Goal: Information Seeking & Learning: Learn about a topic

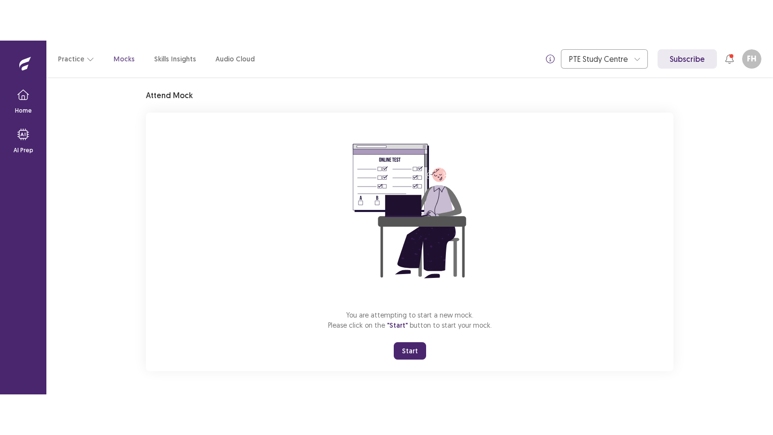
scroll to position [28, 0]
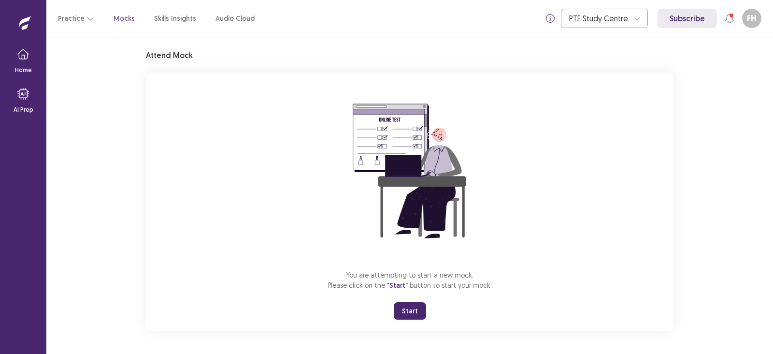
drag, startPoint x: 553, startPoint y: 0, endPoint x: 239, endPoint y: 178, distance: 361.5
click at [239, 178] on div "You are attempting to start a new mock. Please click on the "Start" button to s…" at bounding box center [410, 201] width 528 height 258
click at [417, 313] on button "Start" at bounding box center [410, 310] width 32 height 17
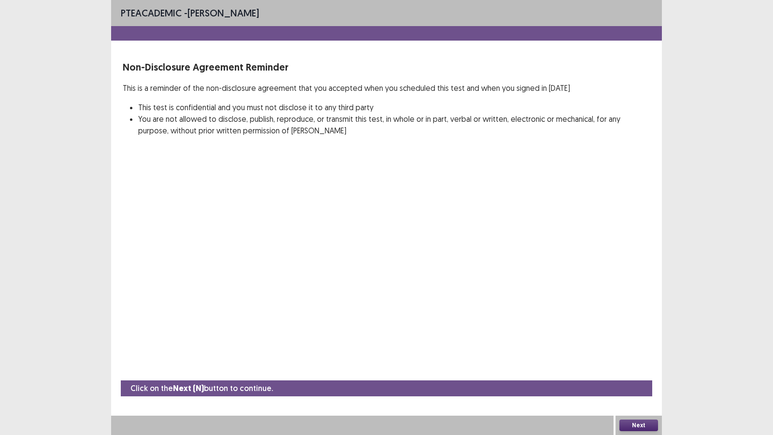
click at [600, 314] on div "PTE academic - [PERSON_NAME] Non-Disclosure Agreement Reminder This is a remind…" at bounding box center [386, 217] width 551 height 435
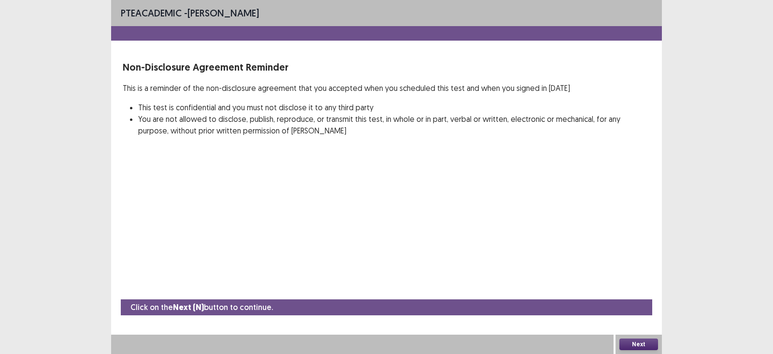
click at [633, 314] on button "Next" at bounding box center [638, 344] width 39 height 12
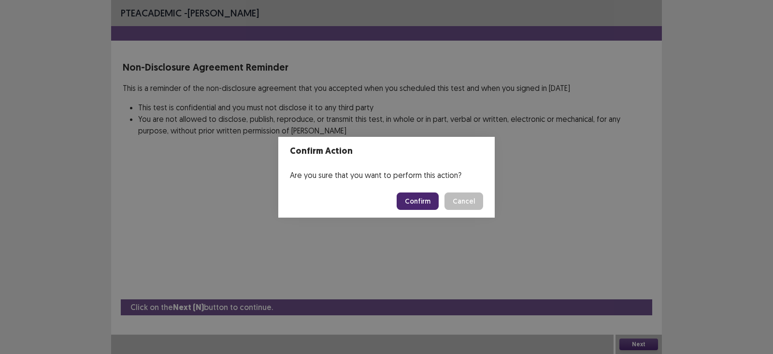
click at [413, 201] on button "Confirm" at bounding box center [418, 200] width 42 height 17
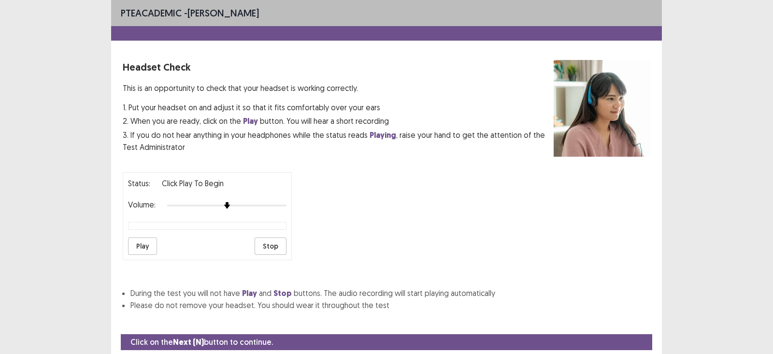
scroll to position [29, 0]
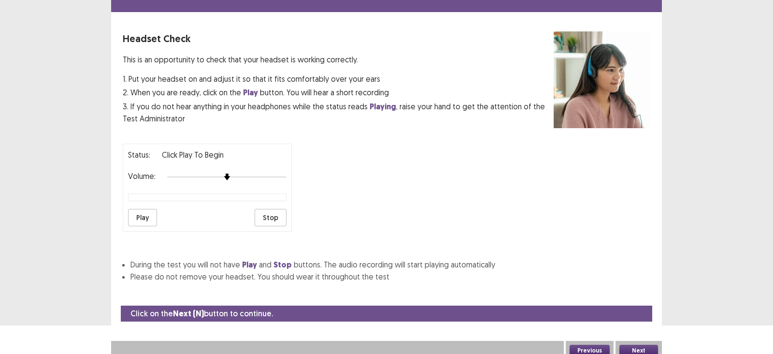
click at [149, 216] on button "Play" at bounding box center [142, 217] width 29 height 17
click at [144, 217] on button "Play" at bounding box center [142, 217] width 29 height 17
click at [258, 211] on button "Stop" at bounding box center [271, 217] width 32 height 17
click at [647, 314] on button "Next" at bounding box center [638, 350] width 39 height 12
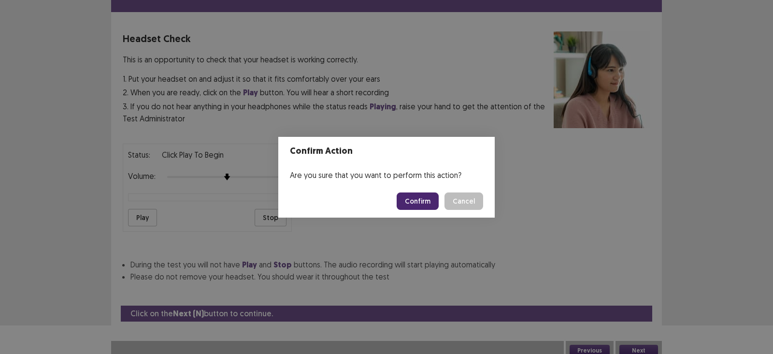
click at [417, 198] on button "Confirm" at bounding box center [418, 200] width 42 height 17
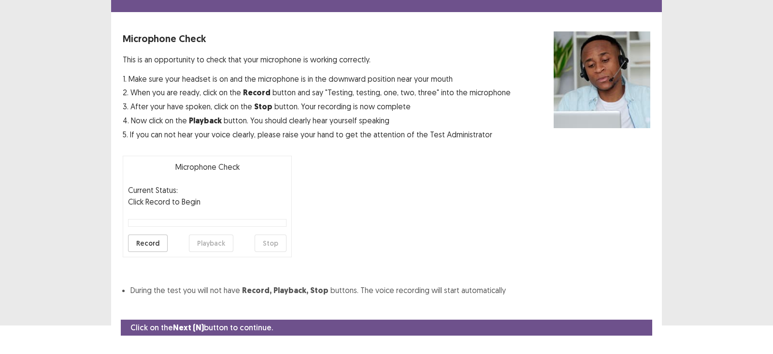
scroll to position [46, 0]
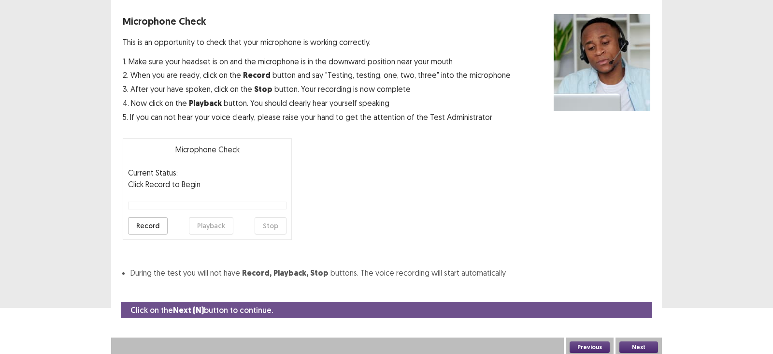
click at [148, 226] on button "Record" at bounding box center [148, 225] width 40 height 17
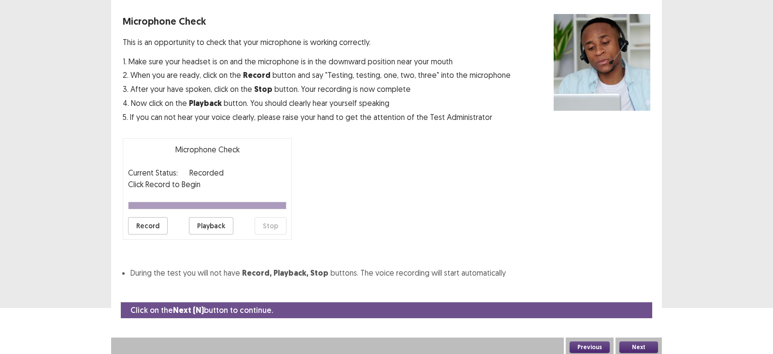
click at [201, 226] on button "Playback" at bounding box center [211, 225] width 44 height 17
click at [153, 225] on button "Record" at bounding box center [148, 225] width 40 height 17
click at [265, 220] on button "Stop" at bounding box center [271, 225] width 32 height 17
click at [215, 225] on button "Playback" at bounding box center [211, 225] width 44 height 17
click at [638, 314] on button "Next" at bounding box center [638, 347] width 39 height 12
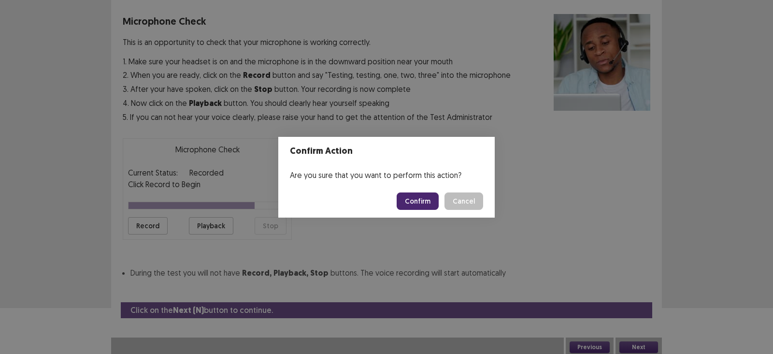
click at [416, 199] on button "Confirm" at bounding box center [418, 200] width 42 height 17
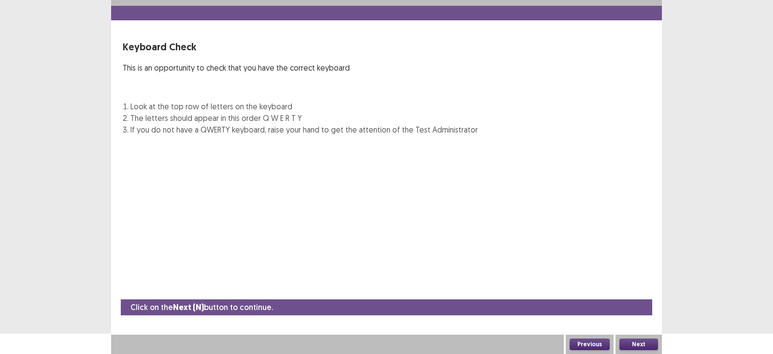
scroll to position [20, 0]
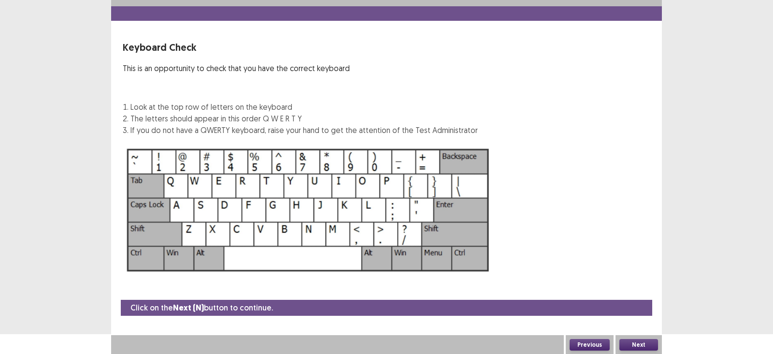
click at [637, 314] on button "Next" at bounding box center [638, 345] width 39 height 12
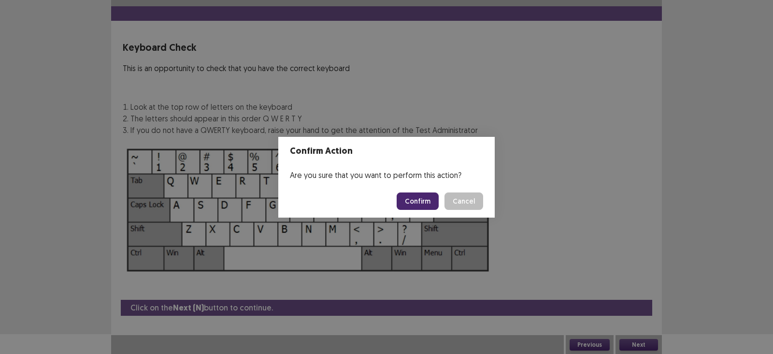
click at [431, 202] on button "Confirm" at bounding box center [418, 200] width 42 height 17
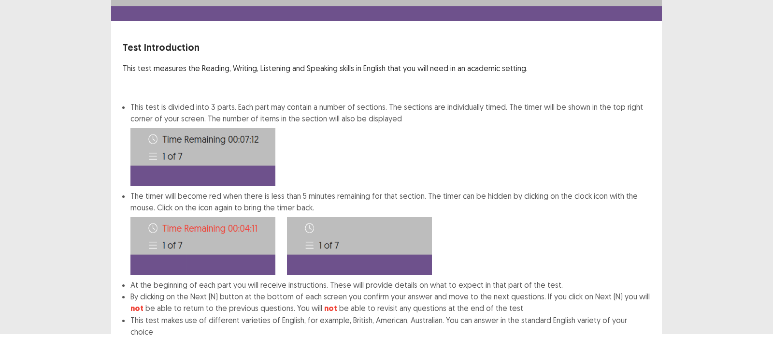
scroll to position [69, 0]
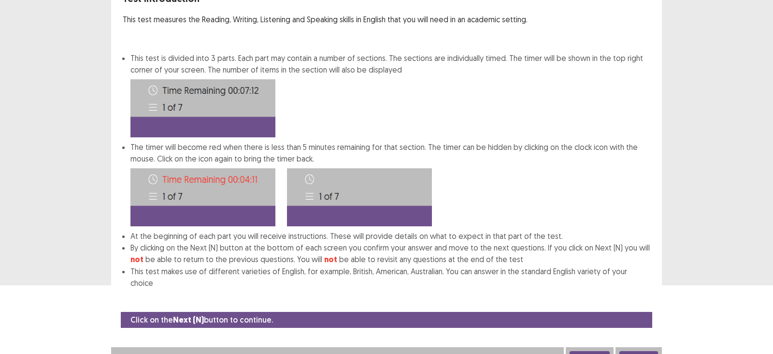
click at [622, 314] on button "Next" at bounding box center [638, 357] width 39 height 12
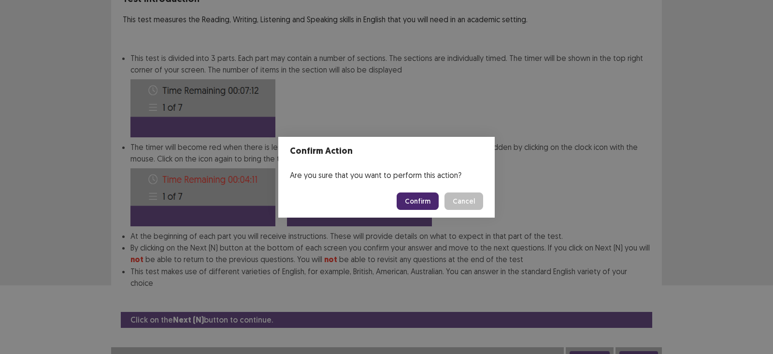
click at [411, 199] on button "Confirm" at bounding box center [418, 200] width 42 height 17
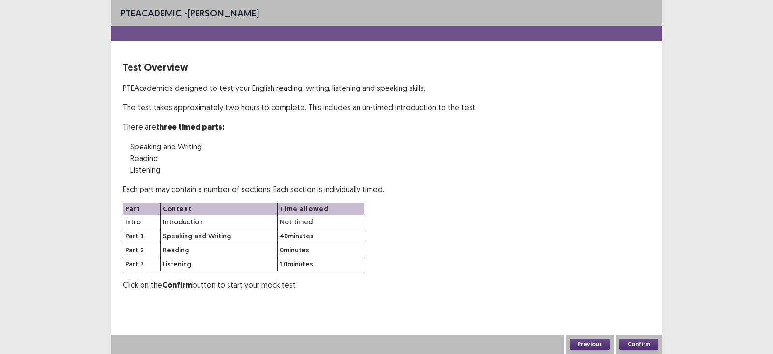
scroll to position [0, 0]
click at [637, 314] on button "Confirm" at bounding box center [638, 344] width 39 height 12
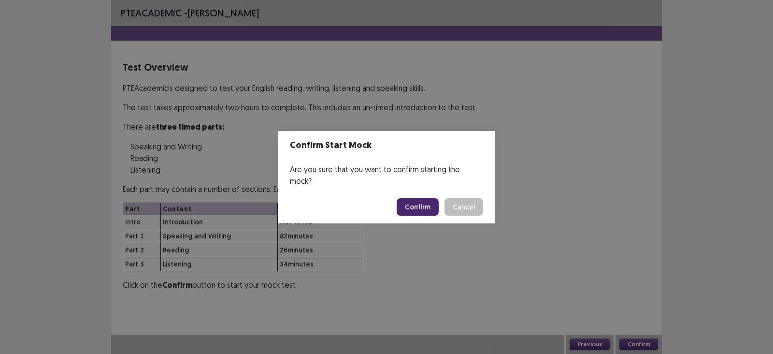
click at [402, 198] on button "Confirm" at bounding box center [418, 206] width 42 height 17
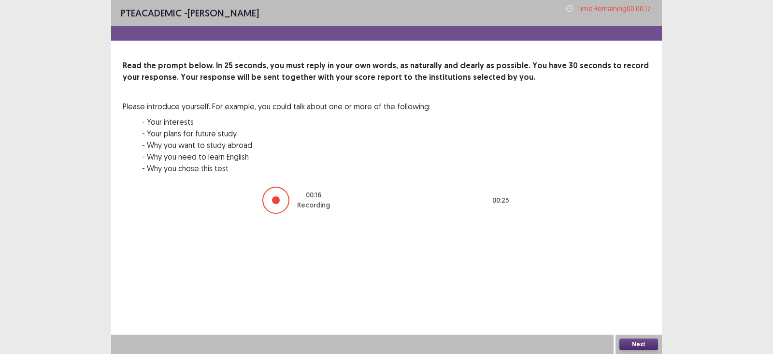
click at [647, 314] on button "Next" at bounding box center [638, 344] width 39 height 12
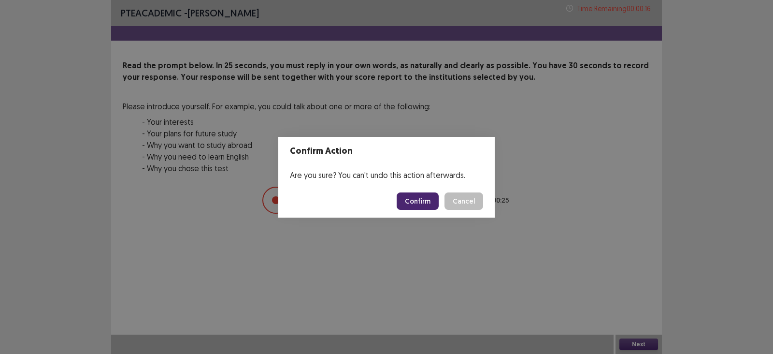
click at [407, 192] on button "Confirm" at bounding box center [418, 200] width 42 height 17
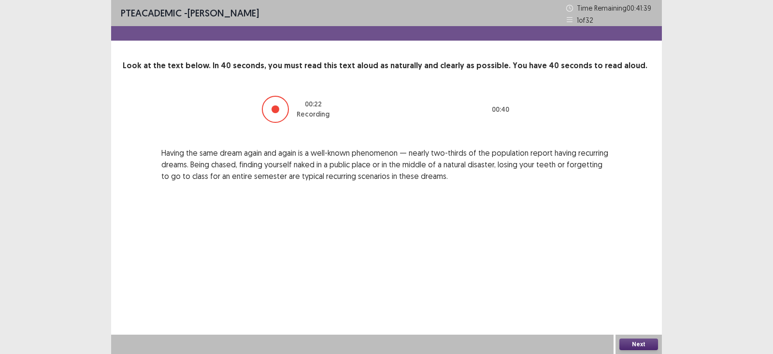
click at [634, 314] on button "Next" at bounding box center [638, 344] width 39 height 12
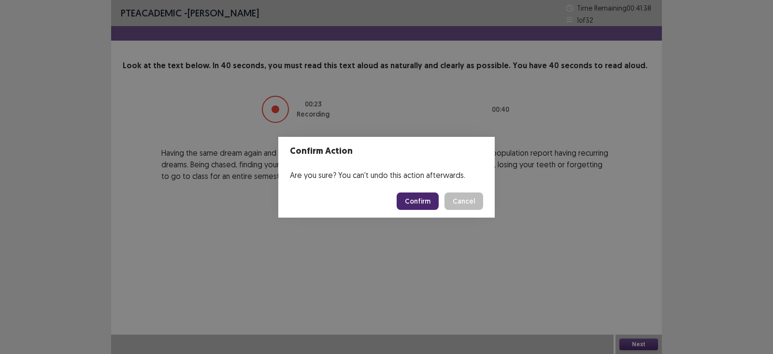
click at [416, 197] on button "Confirm" at bounding box center [418, 200] width 42 height 17
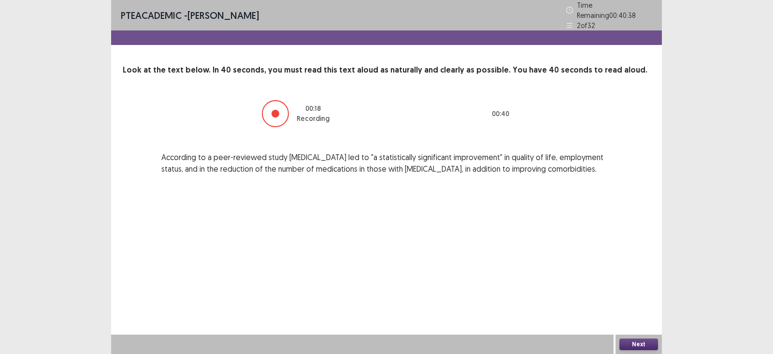
click at [633, 314] on button "Next" at bounding box center [638, 344] width 39 height 12
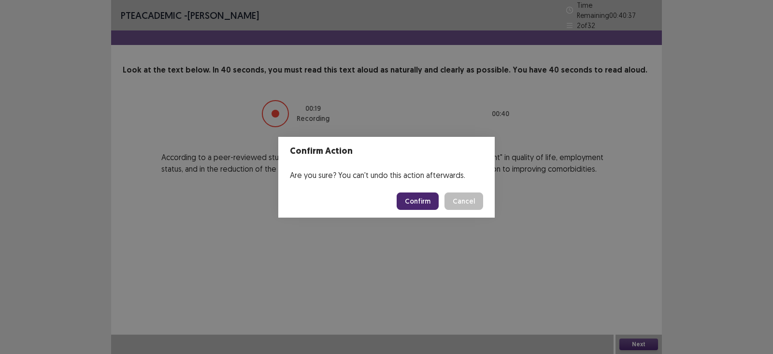
click at [417, 192] on footer "Confirm Cancel" at bounding box center [386, 201] width 216 height 33
click at [416, 205] on button "Confirm" at bounding box center [418, 200] width 42 height 17
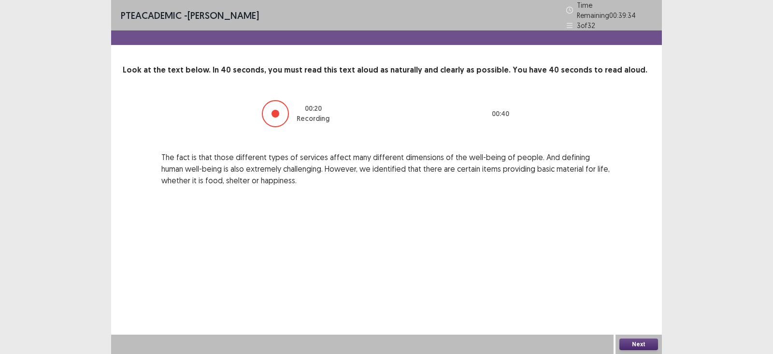
click at [633, 314] on button "Next" at bounding box center [638, 344] width 39 height 12
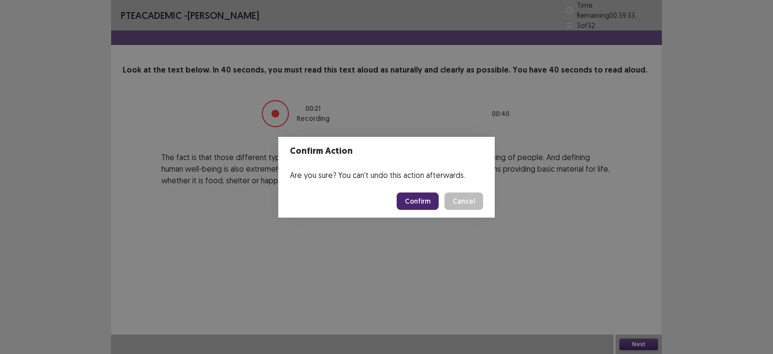
click at [418, 195] on button "Confirm" at bounding box center [418, 200] width 42 height 17
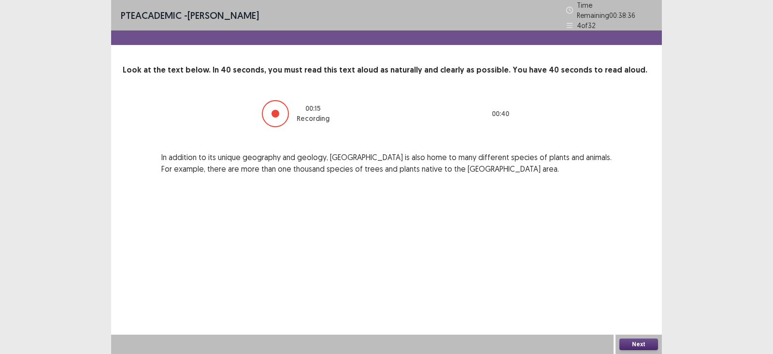
click at [635, 314] on button "Next" at bounding box center [638, 344] width 39 height 12
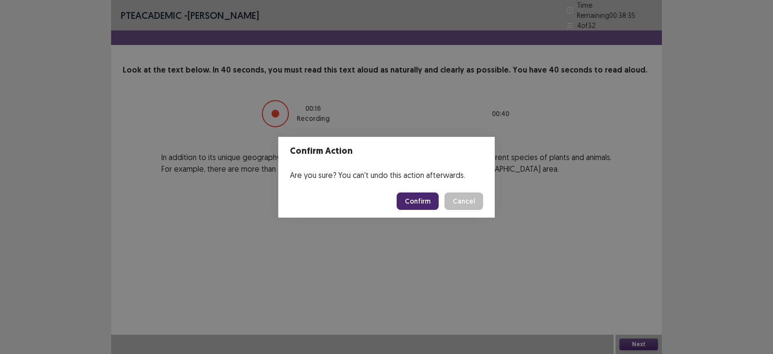
click at [419, 201] on button "Confirm" at bounding box center [418, 200] width 42 height 17
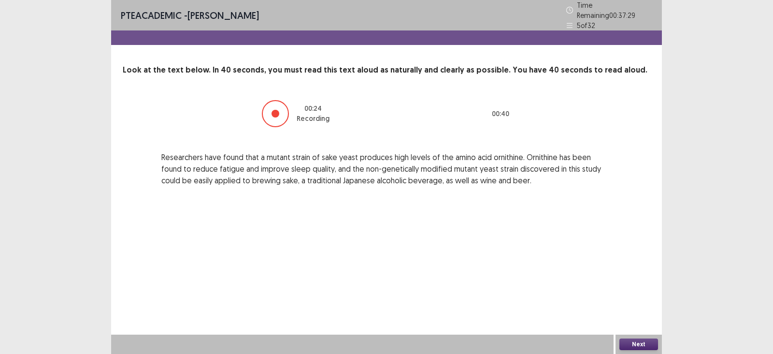
click at [633, 314] on button "Next" at bounding box center [638, 344] width 39 height 12
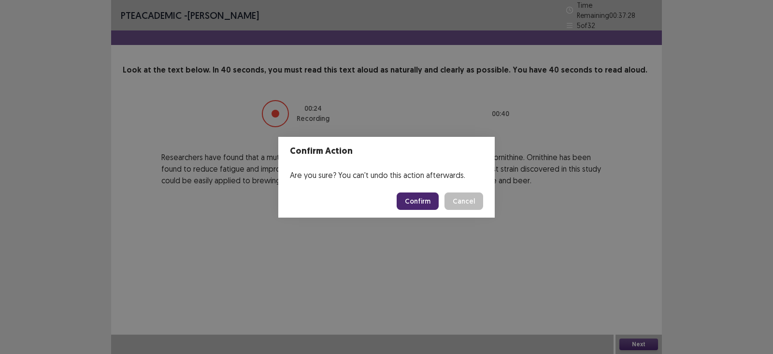
click at [418, 207] on button "Confirm" at bounding box center [418, 200] width 42 height 17
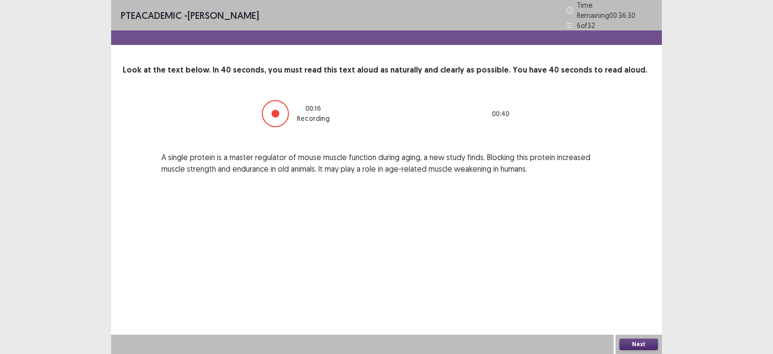
click at [637, 314] on button "Next" at bounding box center [638, 344] width 39 height 12
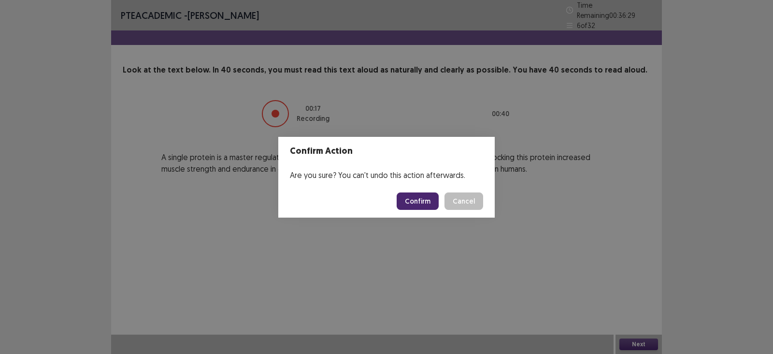
click at [420, 199] on button "Confirm" at bounding box center [418, 200] width 42 height 17
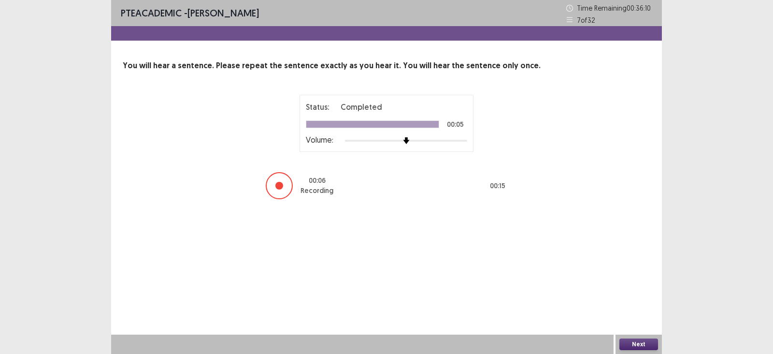
click at [639, 314] on button "Next" at bounding box center [638, 344] width 39 height 12
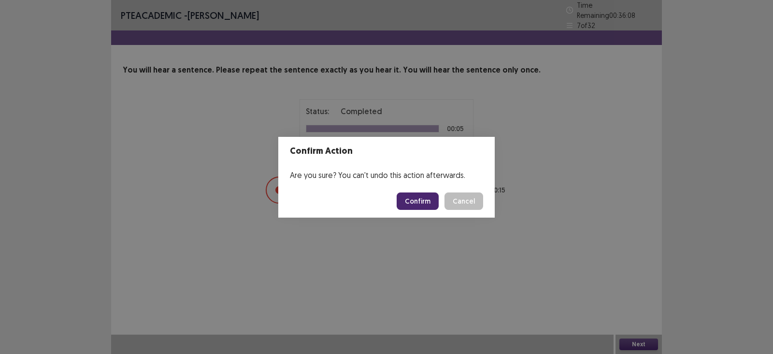
click at [412, 203] on button "Confirm" at bounding box center [418, 200] width 42 height 17
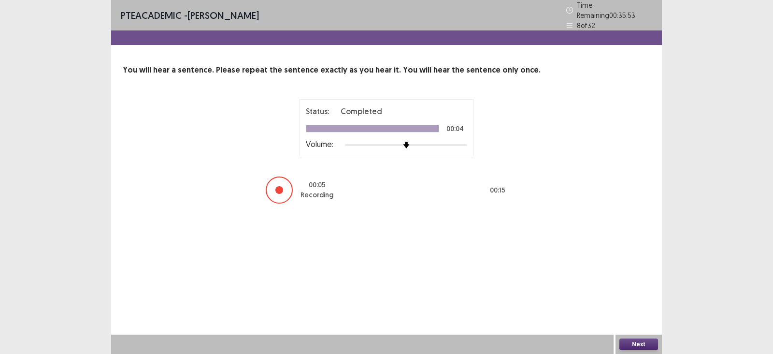
click at [638, 314] on button "Next" at bounding box center [638, 344] width 39 height 12
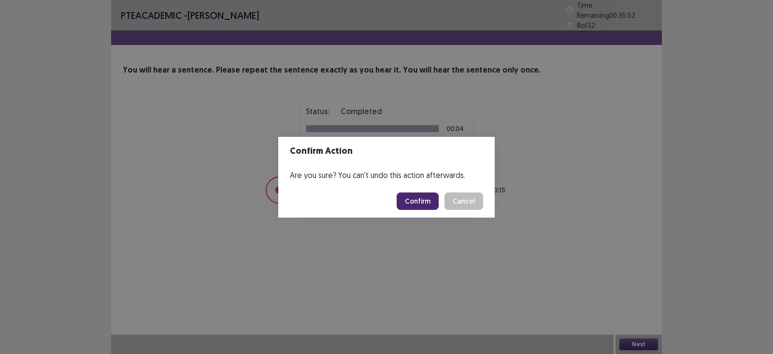
click at [407, 204] on button "Confirm" at bounding box center [418, 200] width 42 height 17
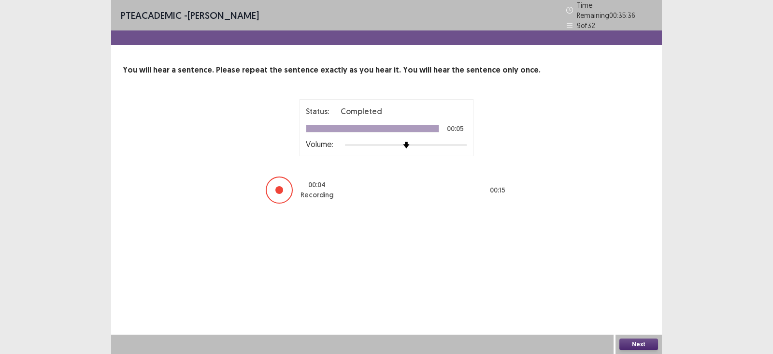
click at [631, 314] on button "Next" at bounding box center [638, 344] width 39 height 12
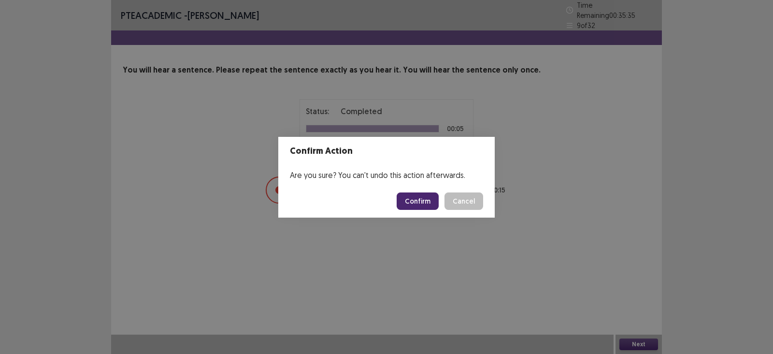
click at [403, 192] on button "Confirm" at bounding box center [418, 200] width 42 height 17
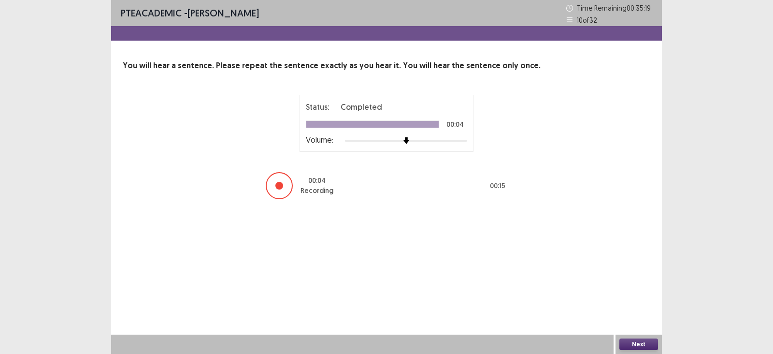
click at [642, 314] on button "Next" at bounding box center [638, 344] width 39 height 12
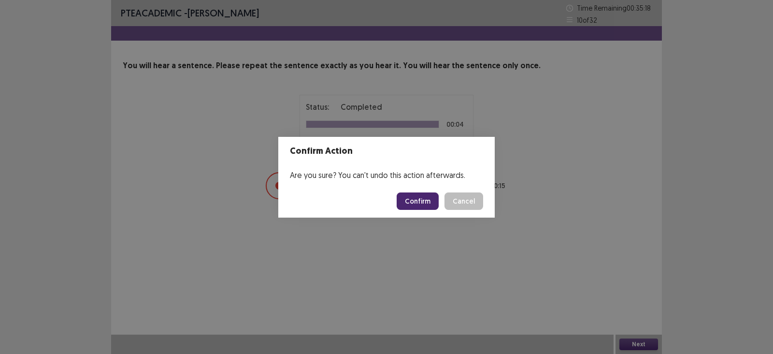
click at [421, 194] on button "Confirm" at bounding box center [418, 200] width 42 height 17
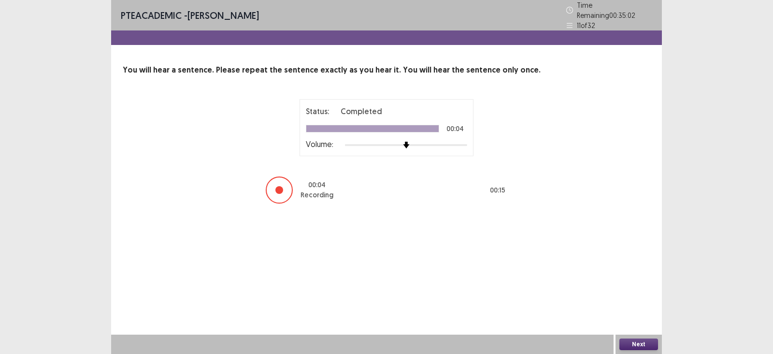
click at [636, 314] on button "Next" at bounding box center [638, 344] width 39 height 12
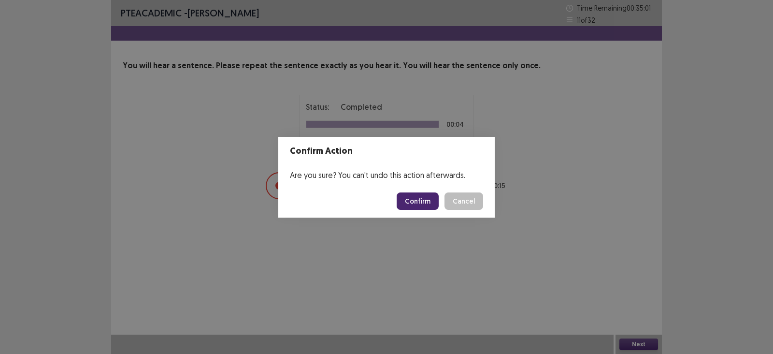
click at [426, 197] on button "Confirm" at bounding box center [418, 200] width 42 height 17
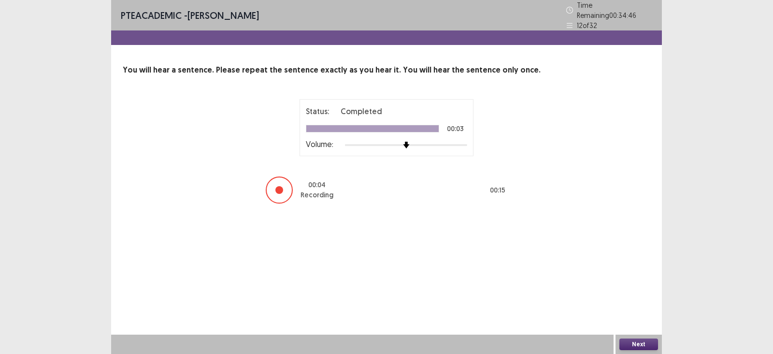
click at [625, 314] on button "Next" at bounding box center [638, 344] width 39 height 12
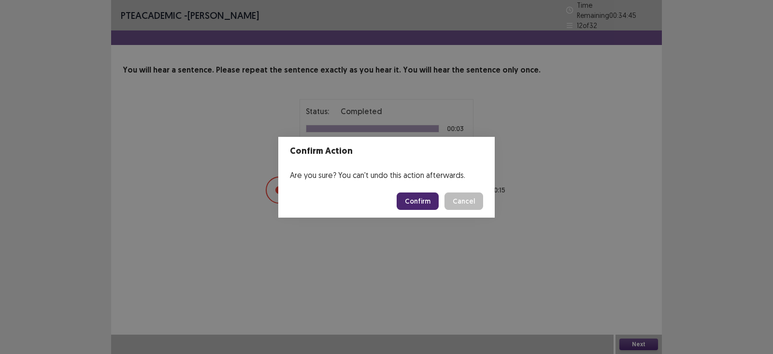
click at [406, 197] on button "Confirm" at bounding box center [418, 200] width 42 height 17
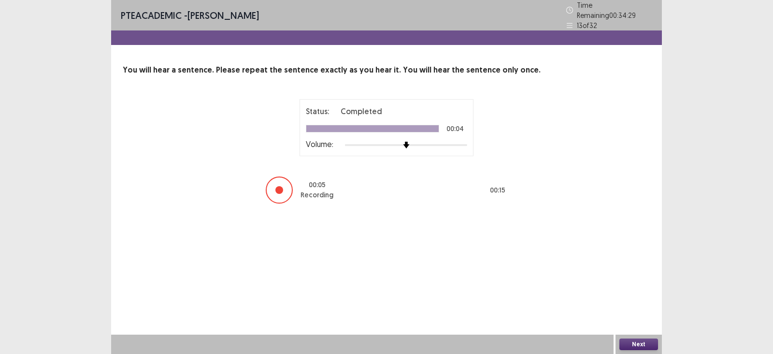
click at [631, 314] on button "Next" at bounding box center [638, 344] width 39 height 12
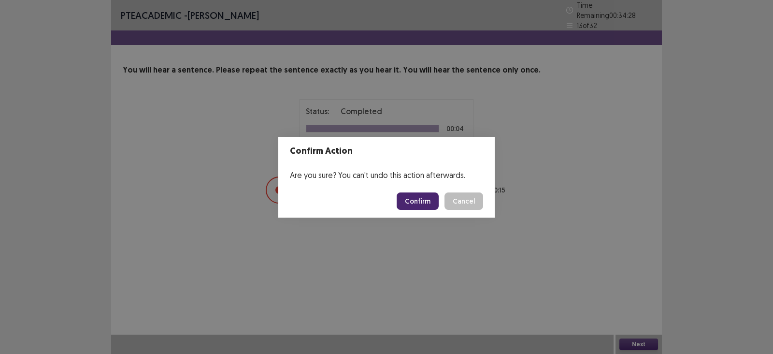
click at [405, 197] on button "Confirm" at bounding box center [418, 200] width 42 height 17
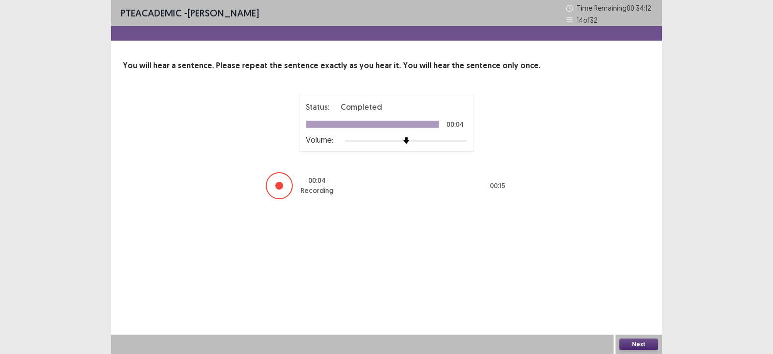
click at [623, 314] on button "Next" at bounding box center [638, 344] width 39 height 12
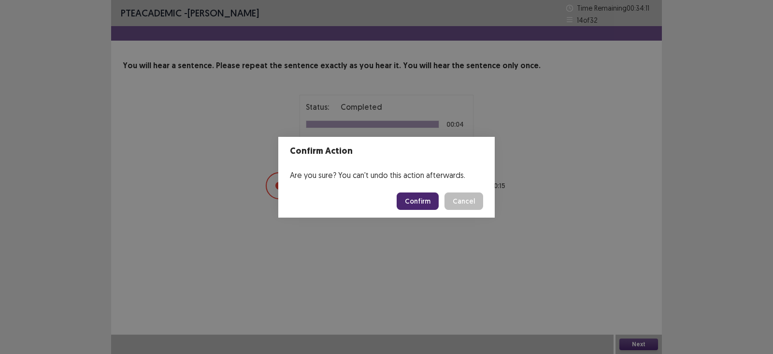
click at [413, 203] on button "Confirm" at bounding box center [418, 200] width 42 height 17
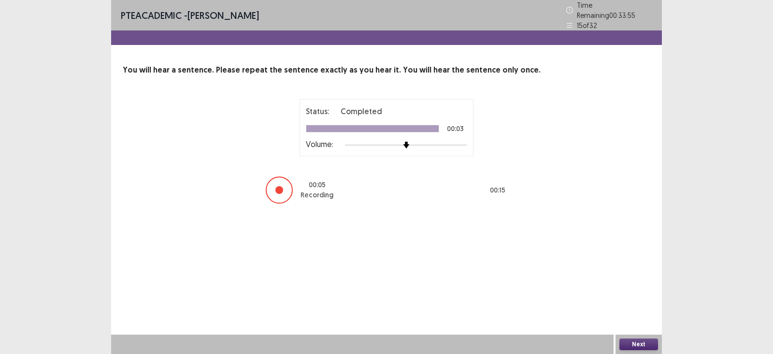
click at [650, 314] on button "Next" at bounding box center [638, 344] width 39 height 12
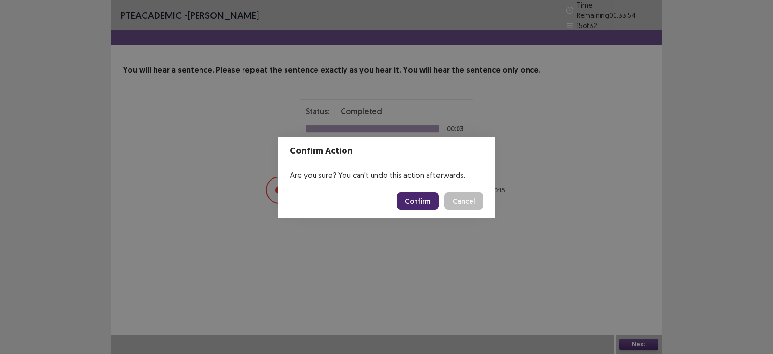
click at [430, 192] on button "Confirm" at bounding box center [418, 200] width 42 height 17
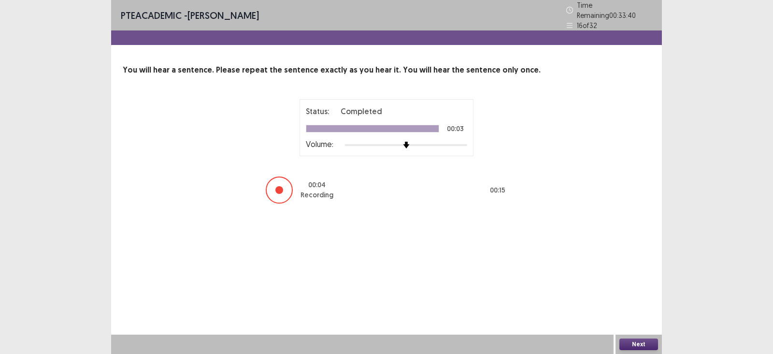
click at [631, 314] on button "Next" at bounding box center [638, 344] width 39 height 12
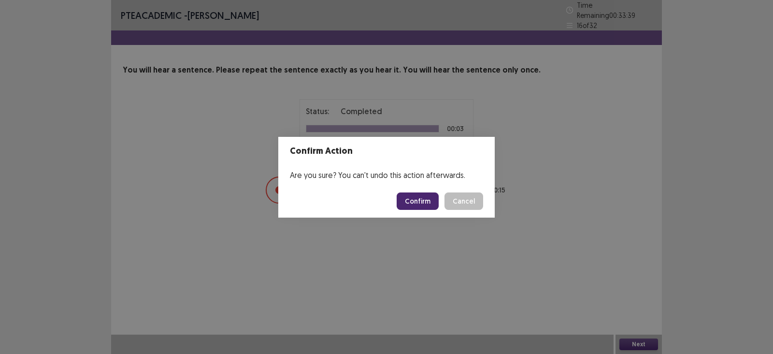
click at [422, 199] on button "Confirm" at bounding box center [418, 200] width 42 height 17
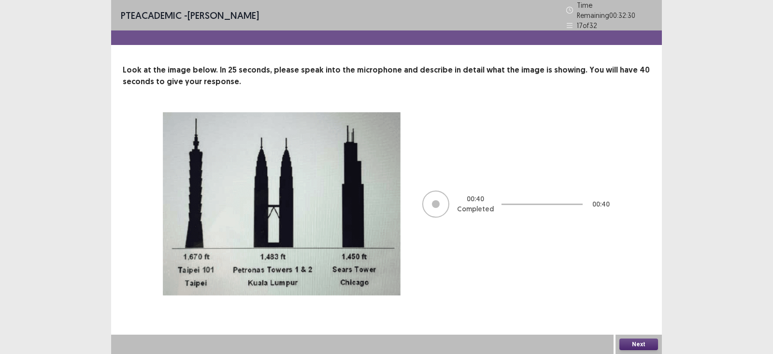
click at [650, 314] on button "Next" at bounding box center [638, 344] width 39 height 12
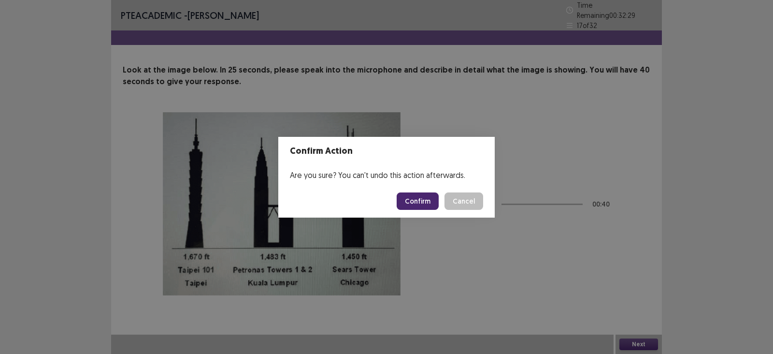
click at [408, 197] on button "Confirm" at bounding box center [418, 200] width 42 height 17
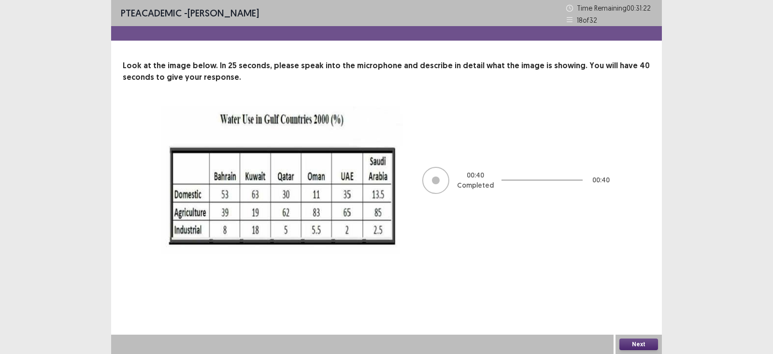
click at [646, 314] on button "Next" at bounding box center [638, 344] width 39 height 12
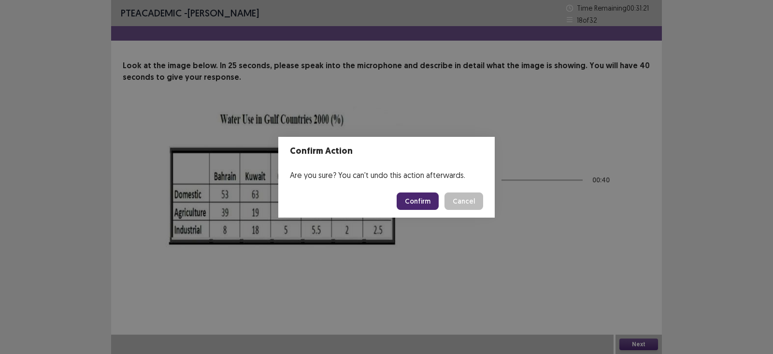
click at [434, 196] on button "Confirm" at bounding box center [418, 200] width 42 height 17
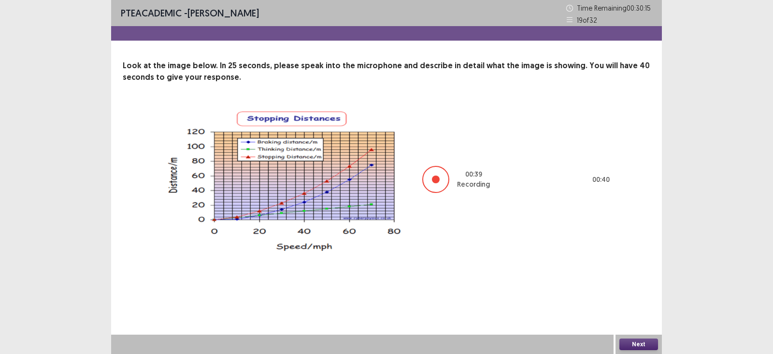
click at [624, 314] on button "Next" at bounding box center [638, 344] width 39 height 12
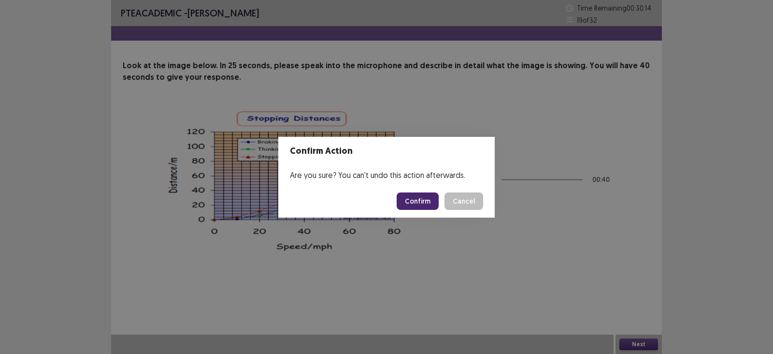
click at [427, 194] on button "Confirm" at bounding box center [418, 200] width 42 height 17
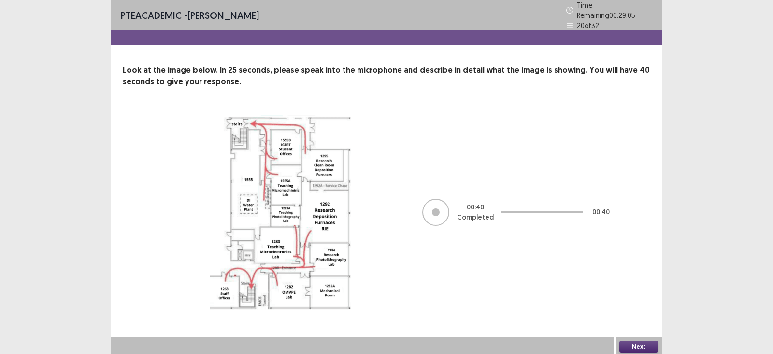
click at [645, 314] on button "Next" at bounding box center [638, 347] width 39 height 12
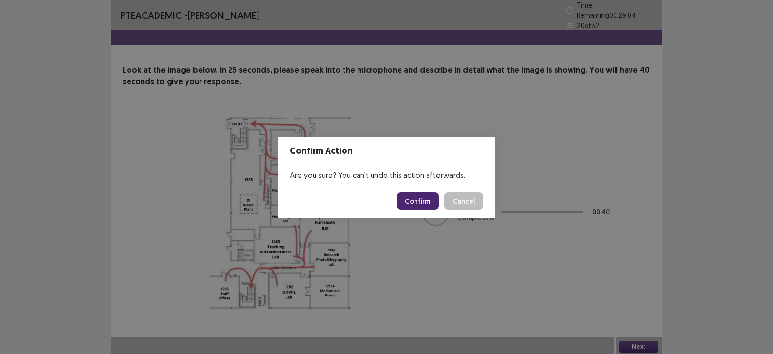
click at [437, 203] on button "Confirm" at bounding box center [418, 200] width 42 height 17
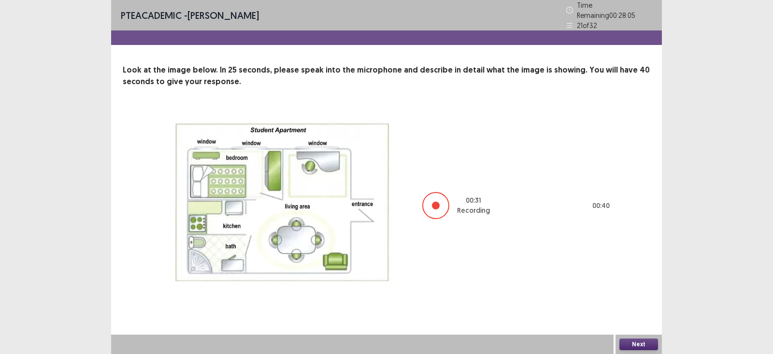
click at [638, 314] on button "Next" at bounding box center [638, 344] width 39 height 12
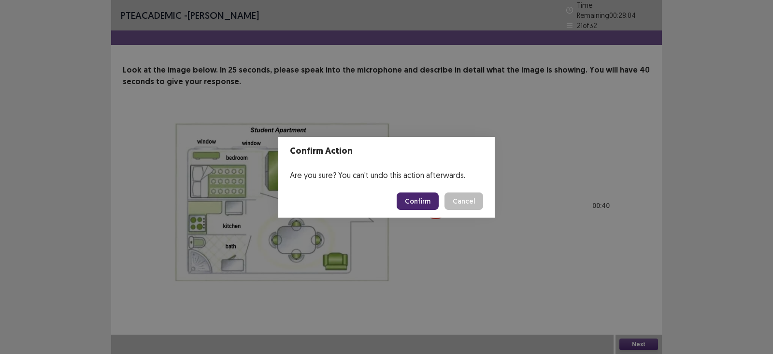
click at [405, 197] on button "Confirm" at bounding box center [418, 200] width 42 height 17
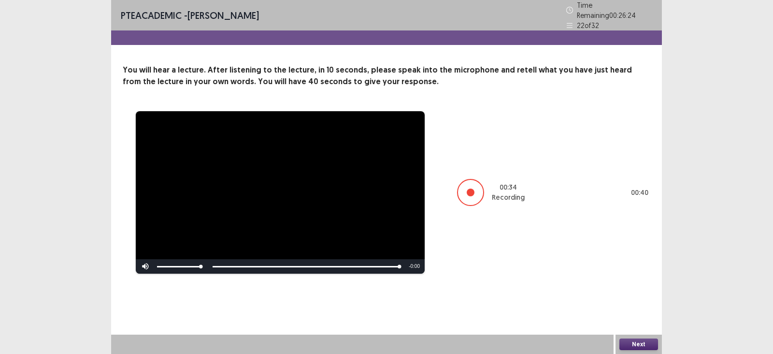
click at [634, 314] on button "Next" at bounding box center [638, 344] width 39 height 12
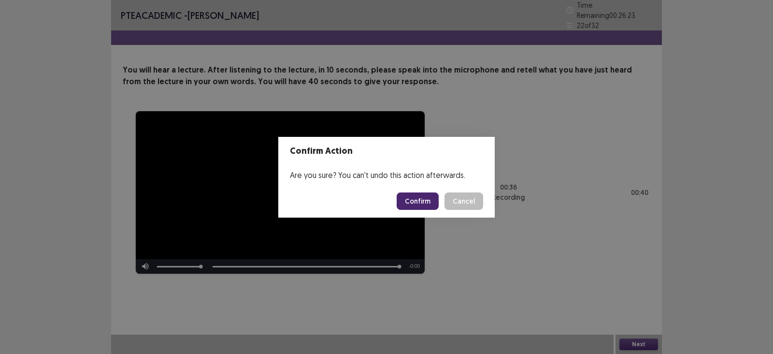
click at [423, 194] on button "Confirm" at bounding box center [418, 200] width 42 height 17
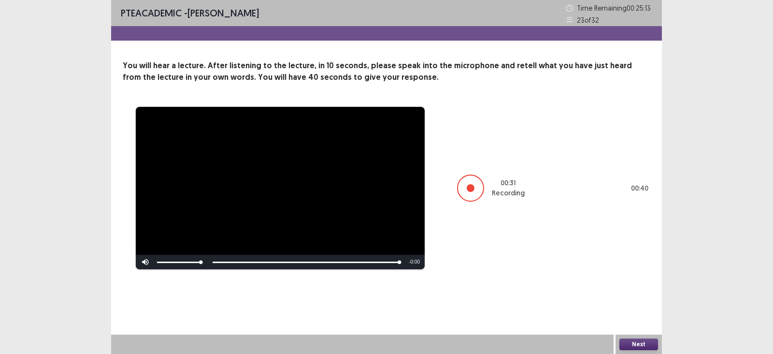
click at [633, 314] on button "Next" at bounding box center [638, 344] width 39 height 12
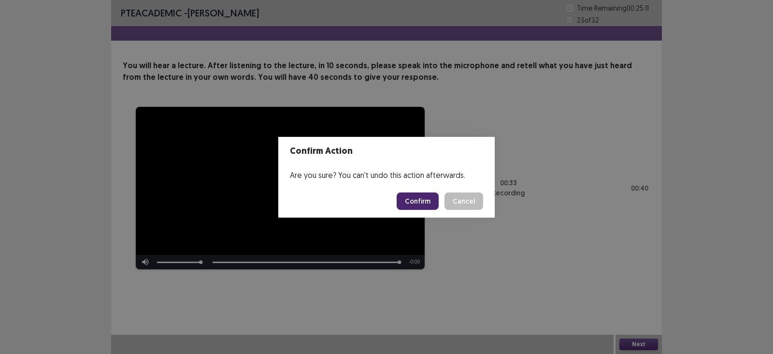
click at [425, 204] on button "Confirm" at bounding box center [418, 200] width 42 height 17
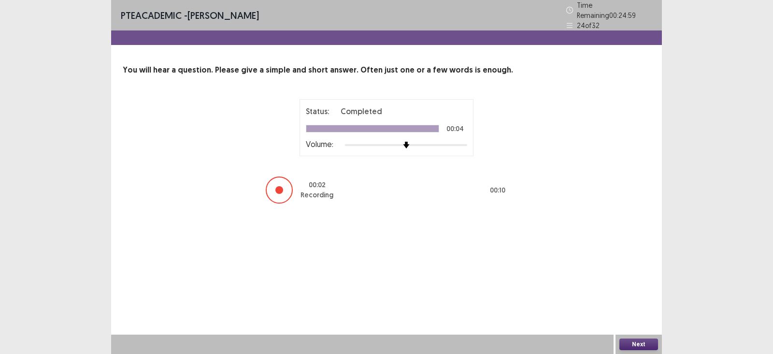
click at [635, 314] on button "Next" at bounding box center [638, 344] width 39 height 12
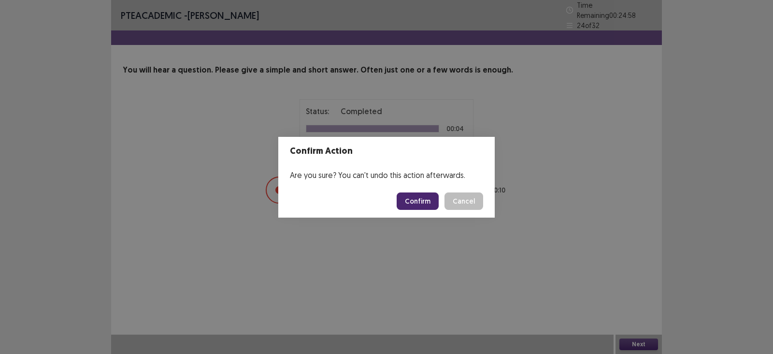
click at [431, 199] on button "Confirm" at bounding box center [418, 200] width 42 height 17
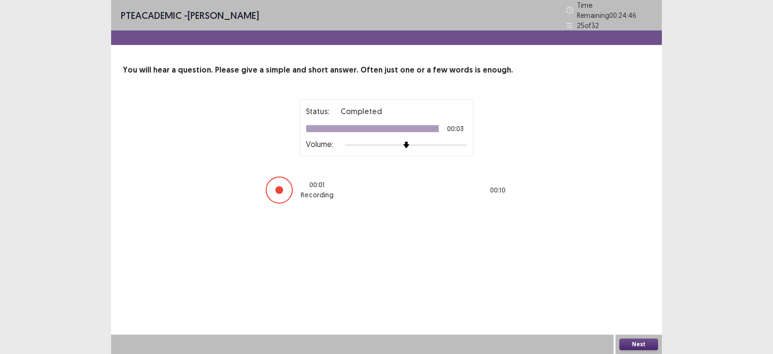
click at [633, 314] on button "Next" at bounding box center [638, 344] width 39 height 12
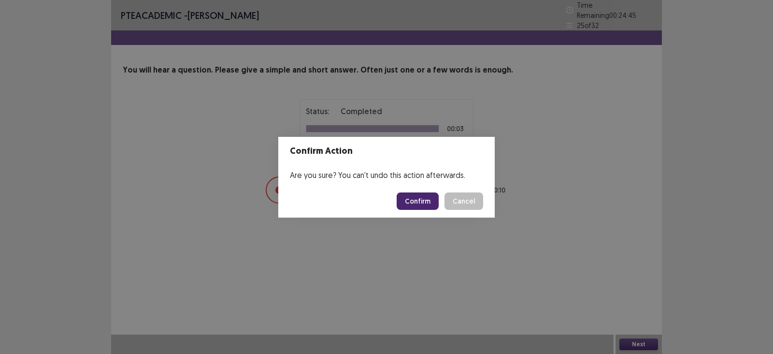
click at [419, 198] on button "Confirm" at bounding box center [418, 200] width 42 height 17
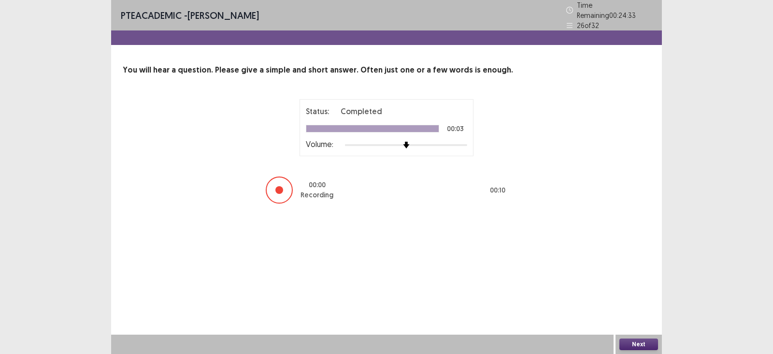
click at [640, 314] on button "Next" at bounding box center [638, 344] width 39 height 12
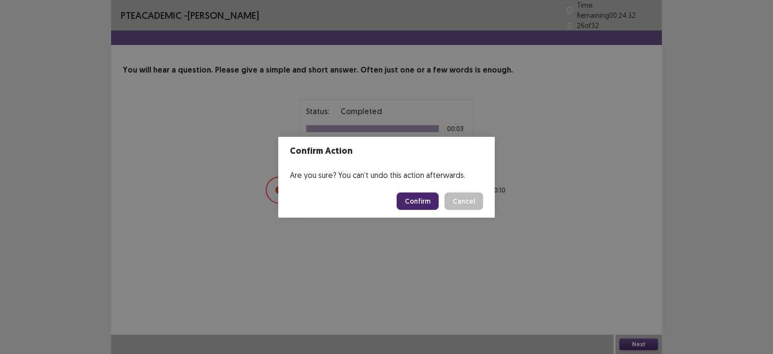
click at [413, 199] on button "Confirm" at bounding box center [418, 200] width 42 height 17
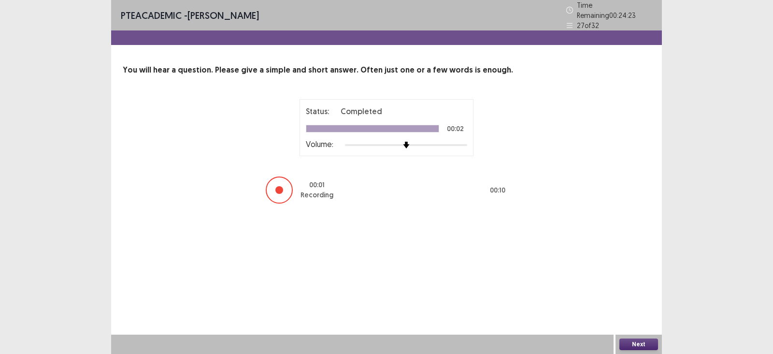
click at [635, 314] on button "Next" at bounding box center [638, 344] width 39 height 12
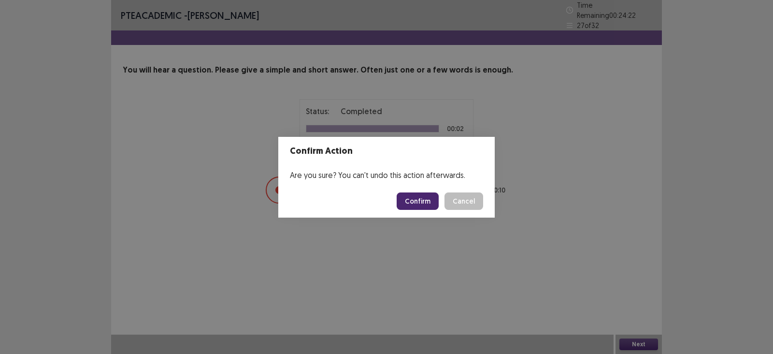
click at [420, 194] on button "Confirm" at bounding box center [418, 200] width 42 height 17
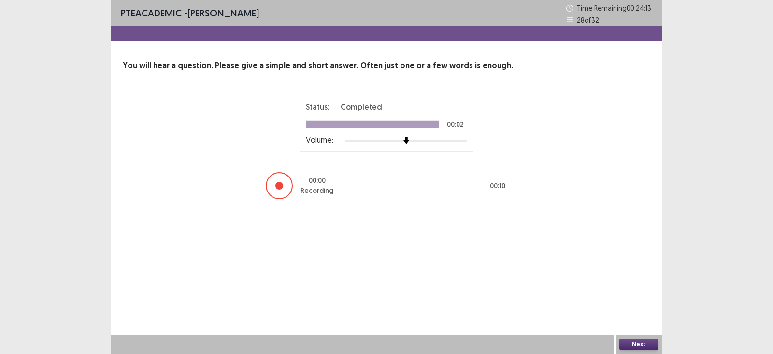
click at [634, 314] on button "Next" at bounding box center [638, 344] width 39 height 12
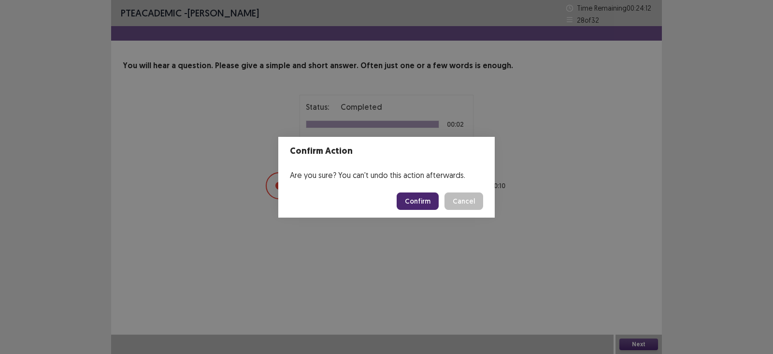
click at [421, 202] on button "Confirm" at bounding box center [418, 200] width 42 height 17
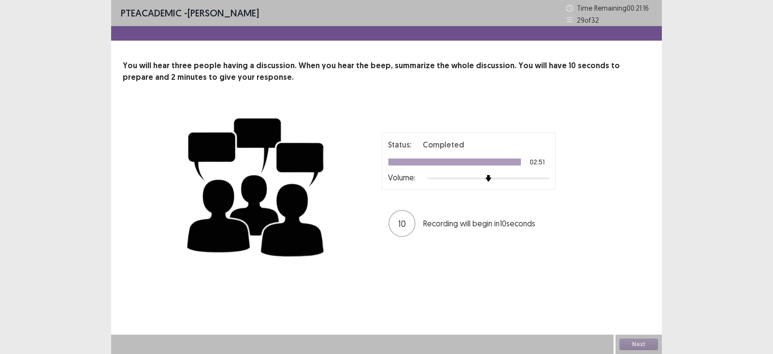
drag, startPoint x: 647, startPoint y: 327, endPoint x: 366, endPoint y: 313, distance: 282.1
click at [366, 313] on div "PTE academic - [PERSON_NAME] Time Remaining 00 : 21 : 16 29 of 32 You will hear…" at bounding box center [386, 177] width 551 height 354
click at [631, 314] on button "Next" at bounding box center [638, 344] width 39 height 12
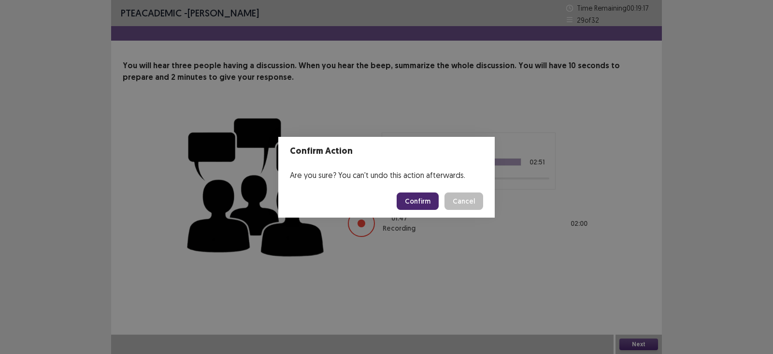
click at [409, 200] on button "Confirm" at bounding box center [418, 200] width 42 height 17
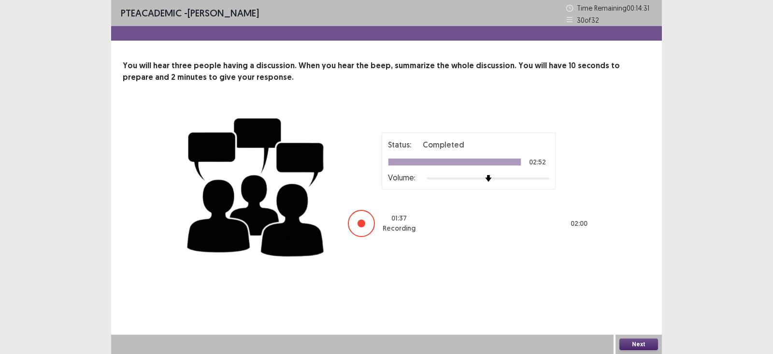
click at [638, 314] on button "Next" at bounding box center [638, 344] width 39 height 12
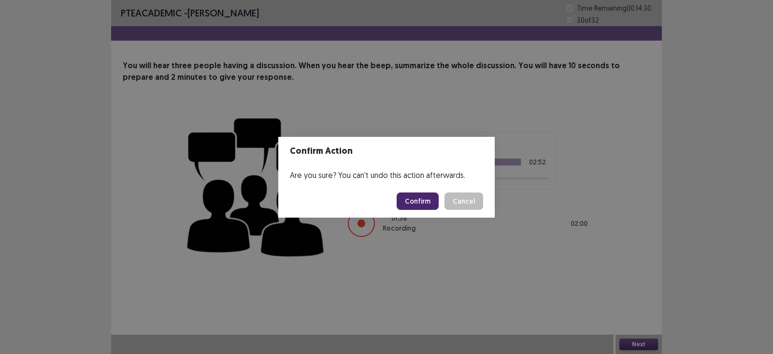
click at [422, 197] on button "Confirm" at bounding box center [418, 200] width 42 height 17
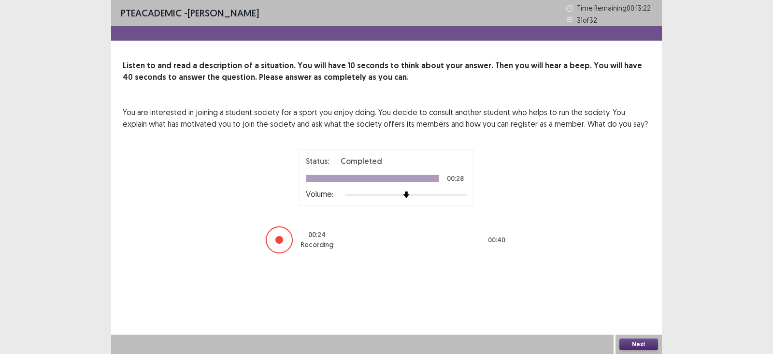
click at [634, 314] on button "Next" at bounding box center [638, 344] width 39 height 12
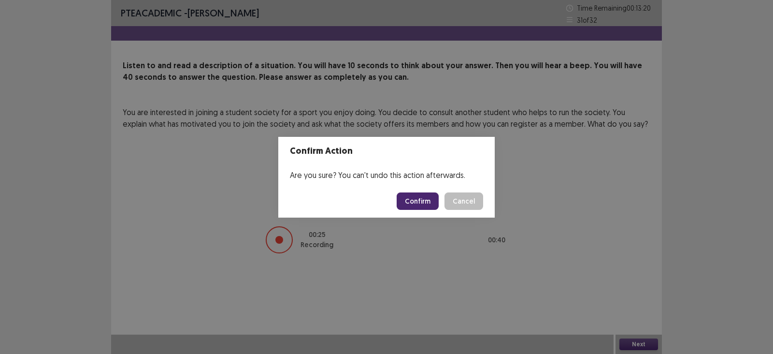
click at [426, 195] on button "Confirm" at bounding box center [418, 200] width 42 height 17
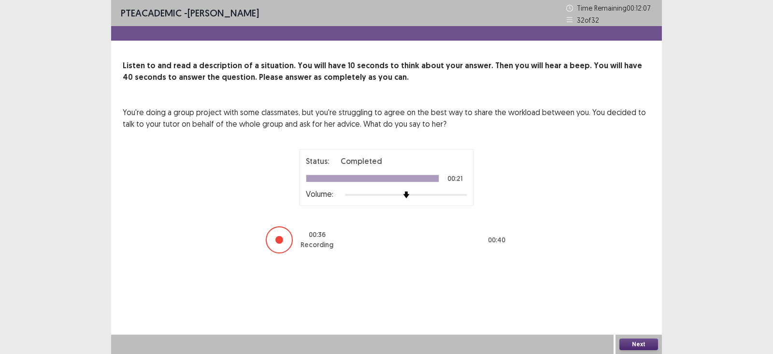
click at [622, 314] on button "Next" at bounding box center [638, 344] width 39 height 12
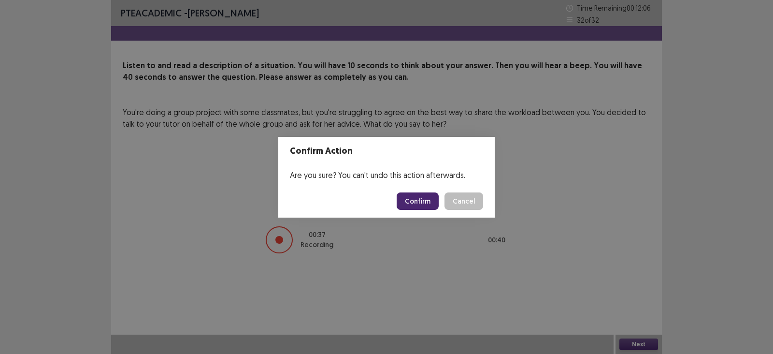
click at [412, 194] on button "Confirm" at bounding box center [418, 200] width 42 height 17
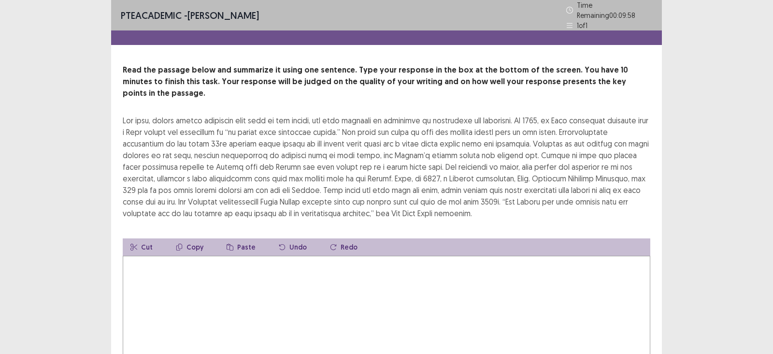
click at [331, 272] on textarea at bounding box center [387, 309] width 528 height 106
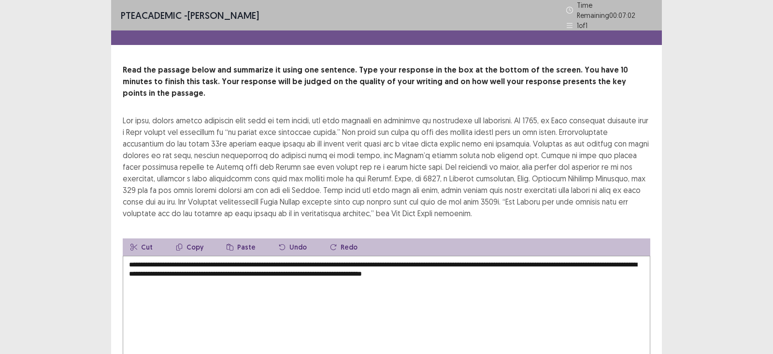
click at [457, 169] on div at bounding box center [387, 167] width 528 height 104
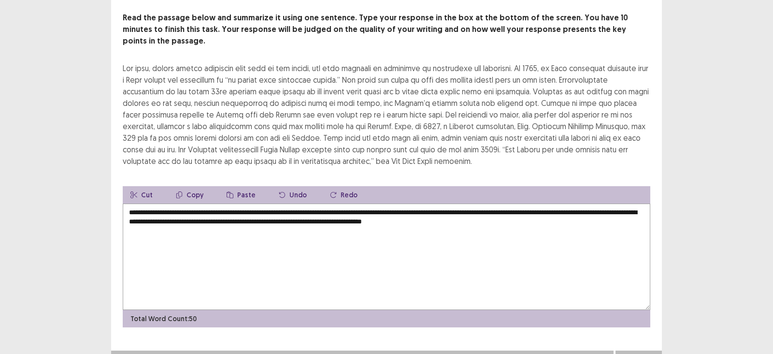
scroll to position [52, 0]
click at [548, 212] on textarea "**********" at bounding box center [387, 256] width 528 height 106
click at [534, 207] on textarea "**********" at bounding box center [387, 256] width 528 height 106
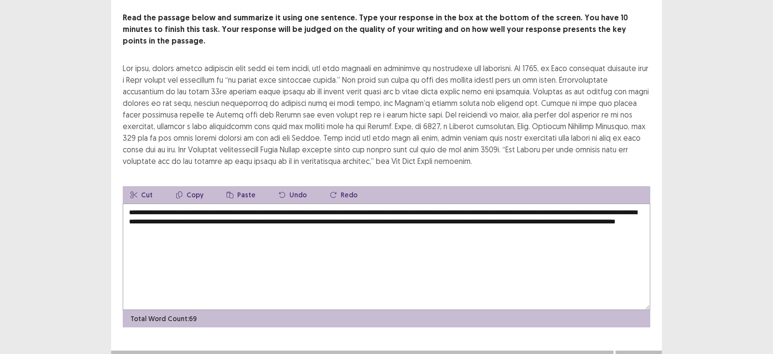
click at [560, 207] on textarea "**********" at bounding box center [387, 256] width 528 height 106
type textarea "**********"
click at [621, 130] on div at bounding box center [387, 114] width 528 height 104
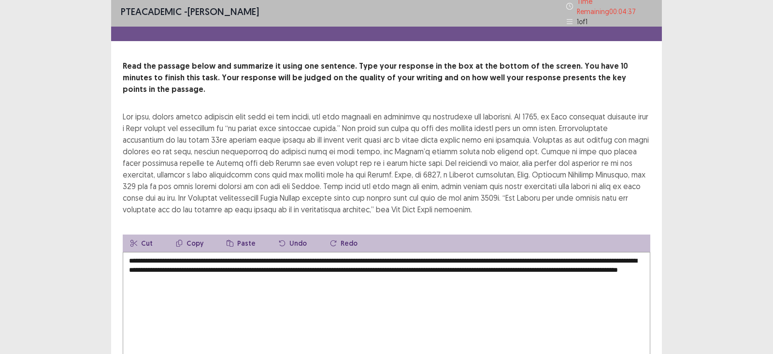
scroll to position [0, 0]
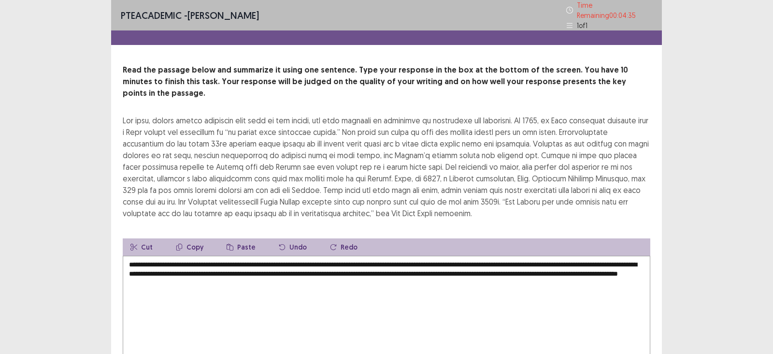
click at [590, 172] on div at bounding box center [387, 167] width 528 height 104
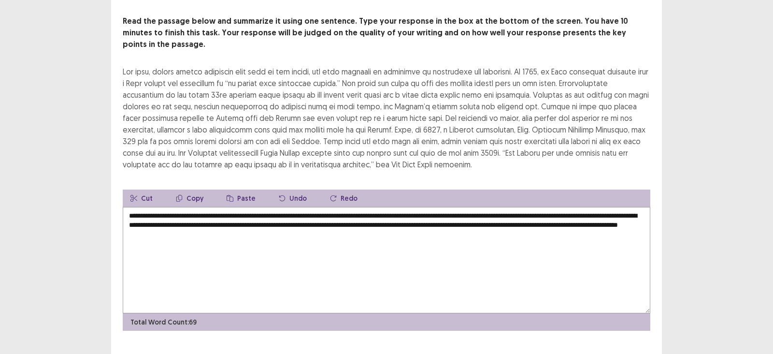
scroll to position [52, 0]
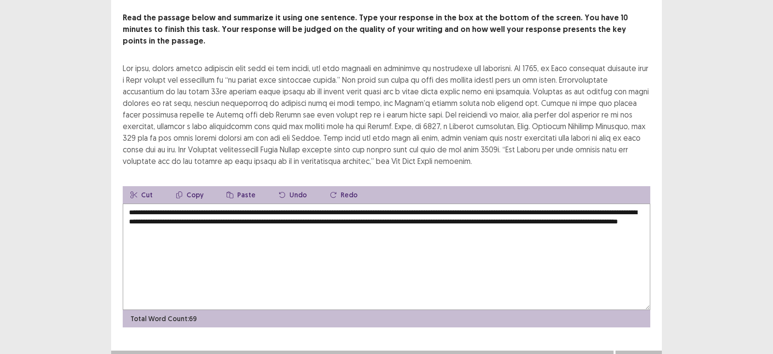
click at [628, 314] on button "Next" at bounding box center [638, 360] width 39 height 12
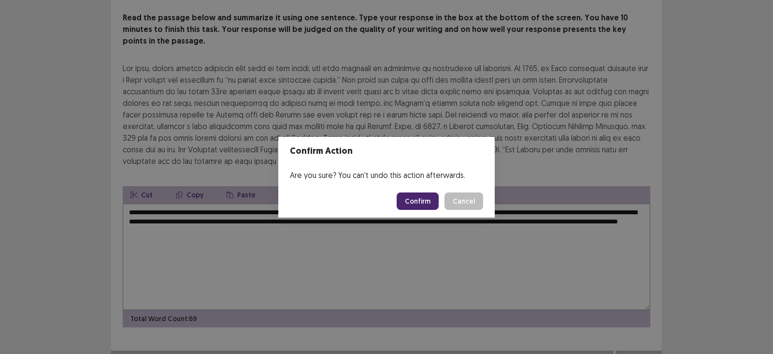
click at [413, 198] on button "Confirm" at bounding box center [418, 200] width 42 height 17
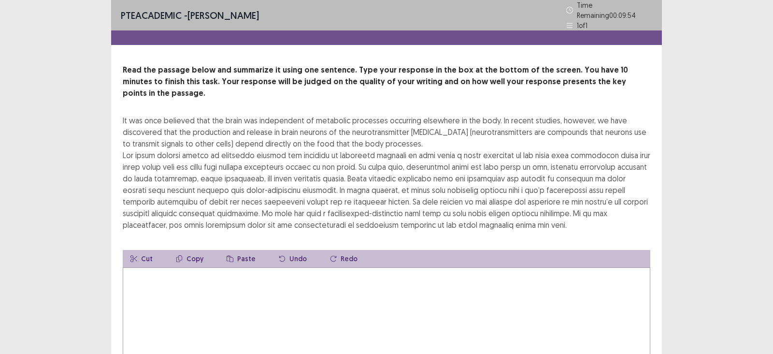
click at [198, 280] on textarea at bounding box center [387, 320] width 528 height 106
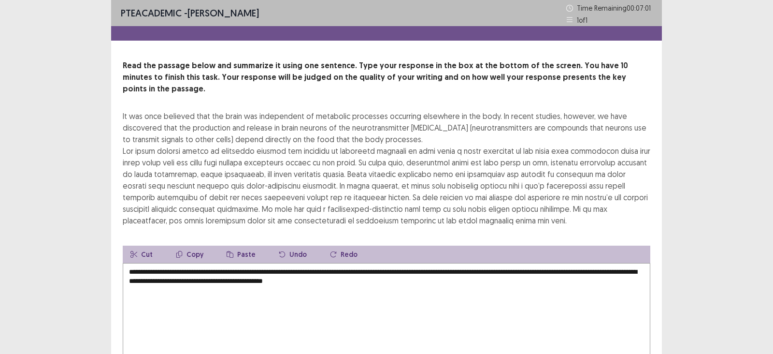
click at [331, 269] on textarea "**********" at bounding box center [387, 316] width 528 height 106
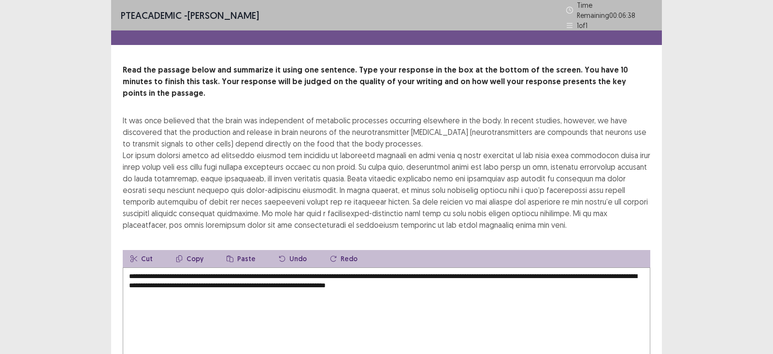
click at [334, 305] on textarea "**********" at bounding box center [387, 320] width 528 height 106
click at [566, 147] on div "It was once believed that the brain was independent of metabolic processes occu…" at bounding box center [387, 173] width 528 height 116
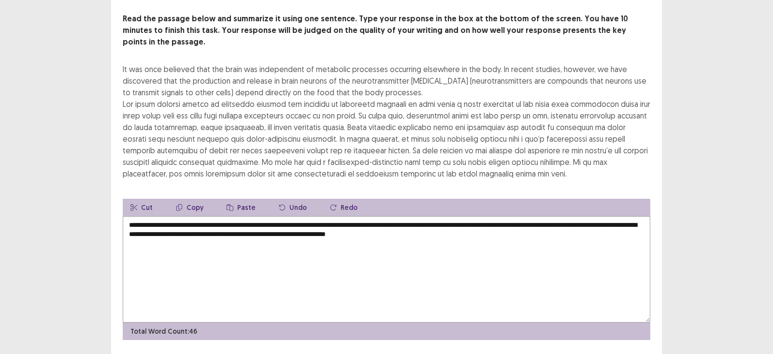
scroll to position [64, 0]
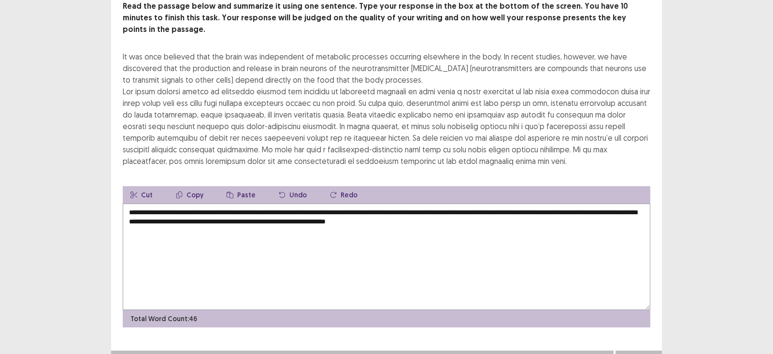
click at [525, 209] on textarea "**********" at bounding box center [387, 256] width 528 height 106
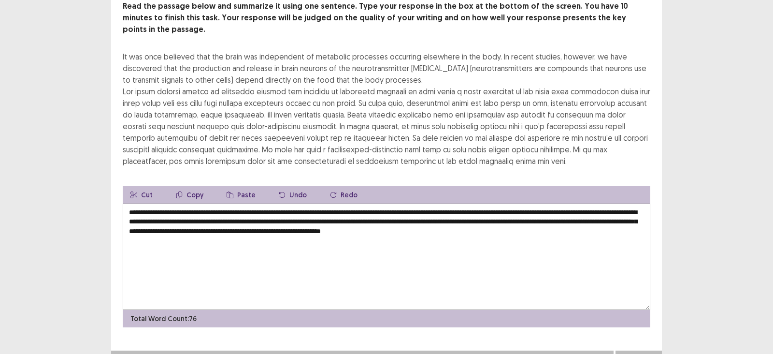
click at [158, 203] on textarea "**********" at bounding box center [387, 256] width 528 height 106
click at [389, 204] on textarea "**********" at bounding box center [387, 256] width 528 height 106
click at [493, 206] on textarea "**********" at bounding box center [387, 256] width 528 height 106
click at [372, 218] on textarea "**********" at bounding box center [387, 256] width 528 height 106
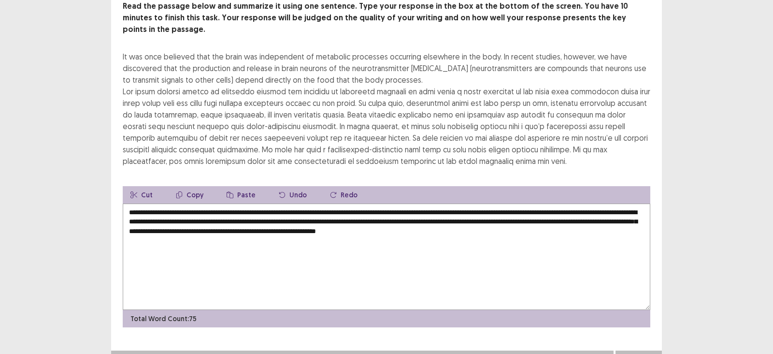
click at [460, 218] on textarea "**********" at bounding box center [387, 256] width 528 height 106
click at [335, 216] on textarea "**********" at bounding box center [387, 256] width 528 height 106
type textarea "**********"
click at [636, 314] on button "Next" at bounding box center [638, 360] width 39 height 12
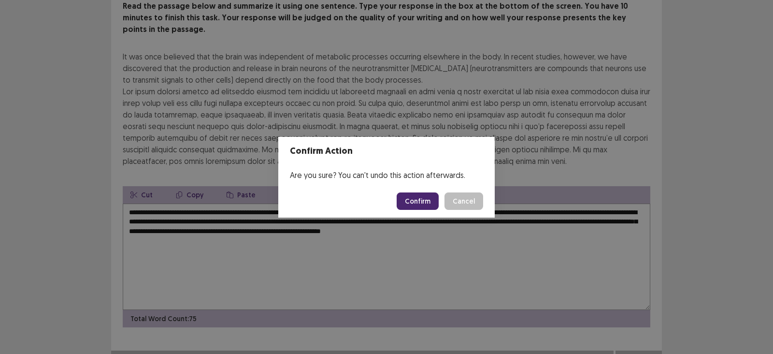
click at [423, 199] on button "Confirm" at bounding box center [418, 200] width 42 height 17
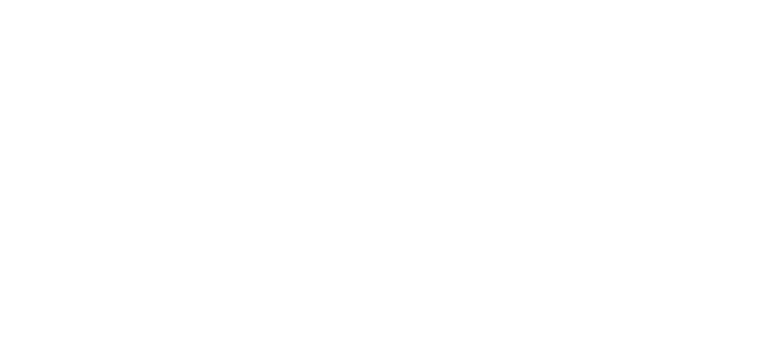
scroll to position [0, 0]
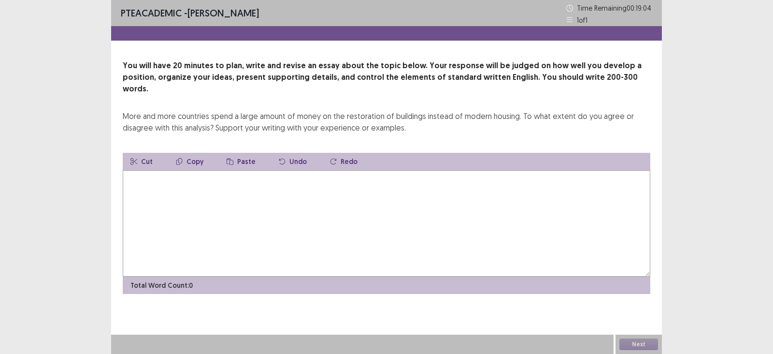
click at [10, 62] on div "PTE academic - [PERSON_NAME] Time Remaining 00 : 19 : 04 1 of 1 You will have 2…" at bounding box center [386, 177] width 773 height 354
click at [200, 187] on textarea at bounding box center [387, 223] width 528 height 106
type textarea "*"
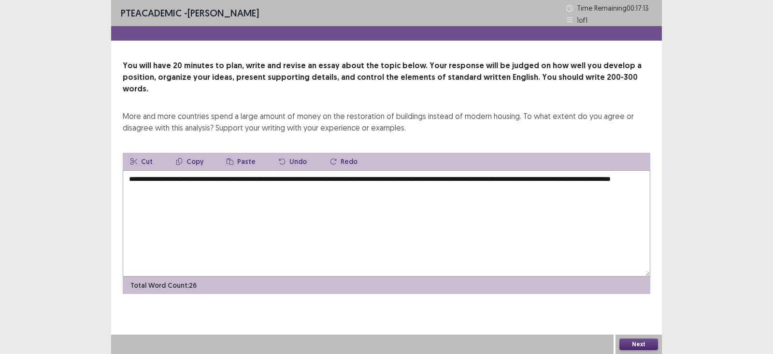
click at [199, 176] on textarea "**********" at bounding box center [387, 223] width 528 height 106
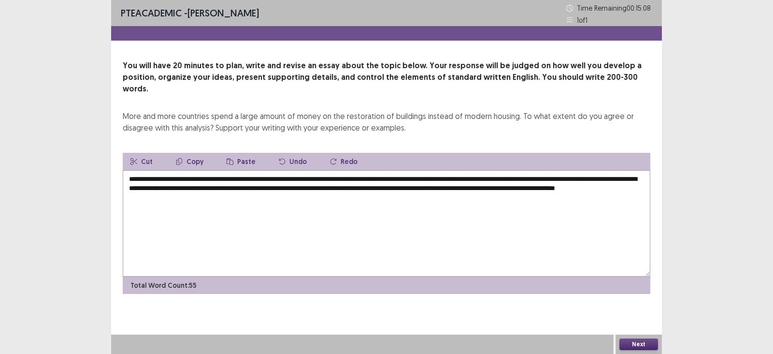
click at [255, 186] on textarea "**********" at bounding box center [387, 223] width 528 height 106
drag, startPoint x: 367, startPoint y: 189, endPoint x: 317, endPoint y: 189, distance: 49.8
click at [317, 189] on textarea "**********" at bounding box center [387, 223] width 528 height 106
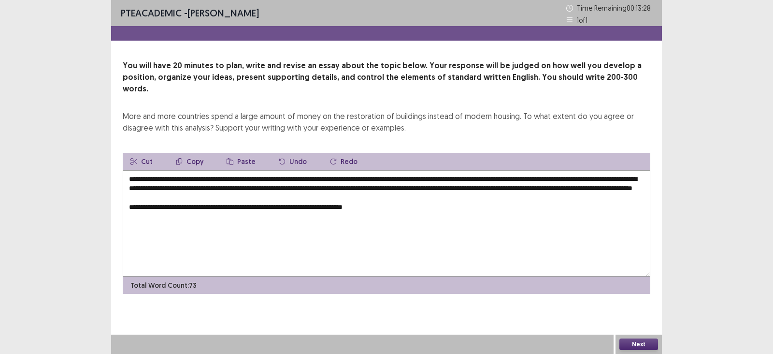
drag, startPoint x: 178, startPoint y: 206, endPoint x: 193, endPoint y: 245, distance: 41.5
click at [193, 245] on textarea "**********" at bounding box center [387, 223] width 528 height 106
click at [177, 206] on textarea "**********" at bounding box center [387, 223] width 528 height 106
click at [445, 201] on textarea "**********" at bounding box center [387, 223] width 528 height 106
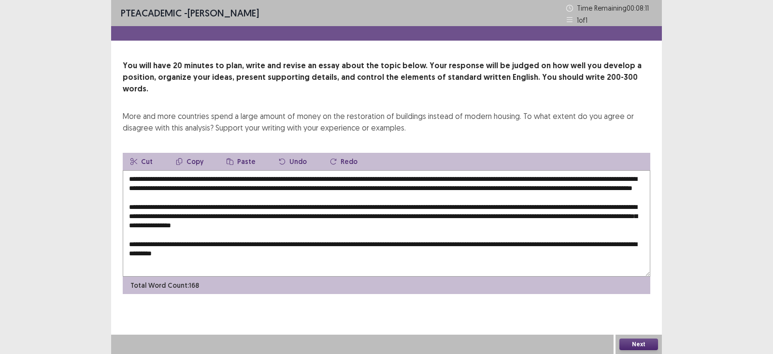
click at [576, 245] on textarea at bounding box center [387, 223] width 528 height 106
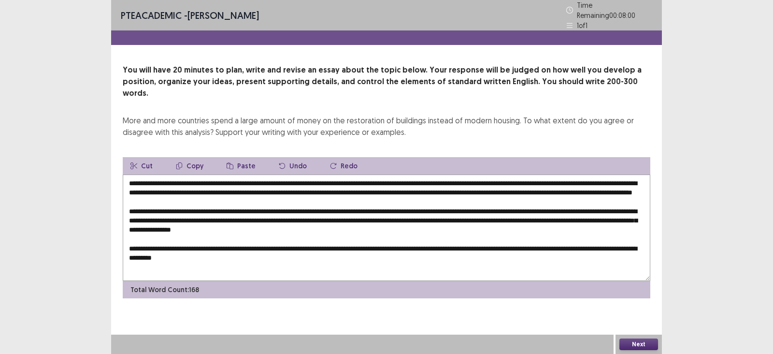
click at [304, 252] on textarea at bounding box center [387, 227] width 528 height 106
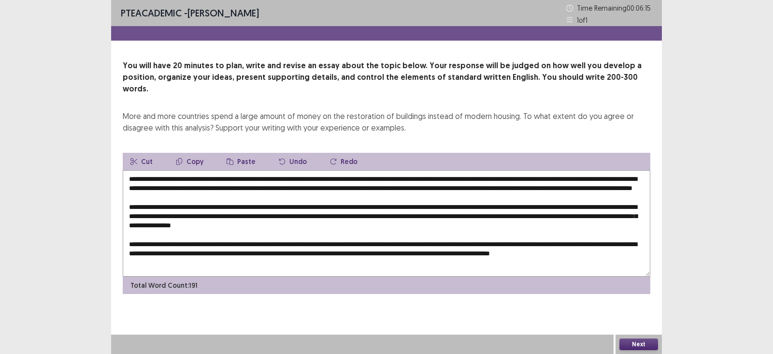
click at [615, 251] on textarea at bounding box center [387, 223] width 528 height 106
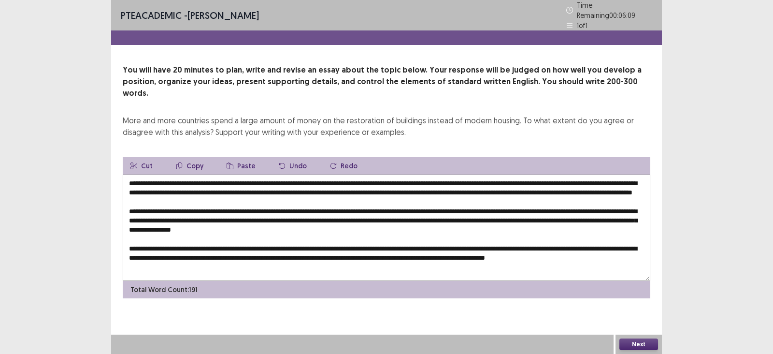
scroll to position [4, 0]
drag, startPoint x: 171, startPoint y: 261, endPoint x: 141, endPoint y: 265, distance: 29.7
click at [141, 265] on div "Cut Copy Paste Undo Redo Total Word Count: 191" at bounding box center [387, 227] width 528 height 141
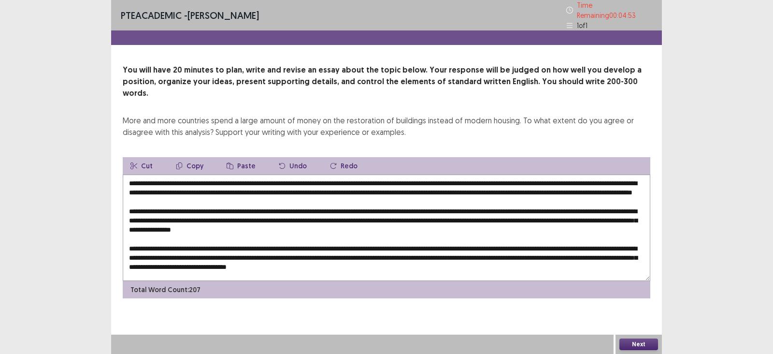
scroll to position [19, 0]
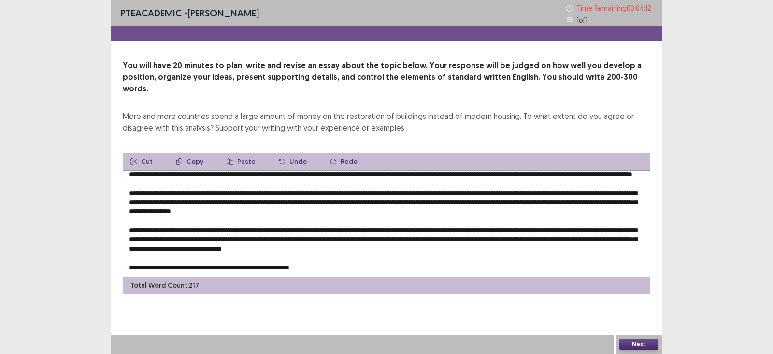
click at [459, 242] on textarea at bounding box center [387, 223] width 528 height 106
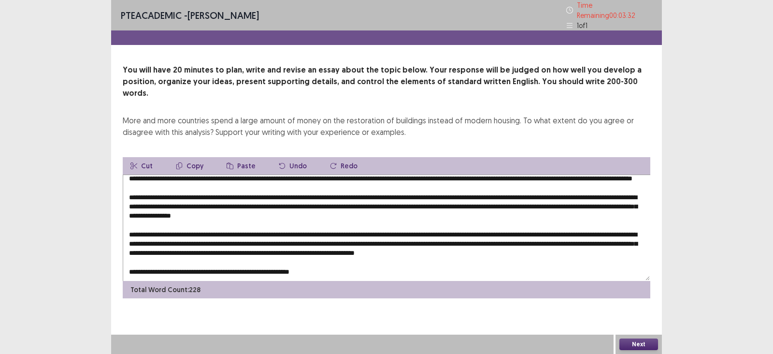
click at [313, 261] on textarea at bounding box center [387, 227] width 528 height 106
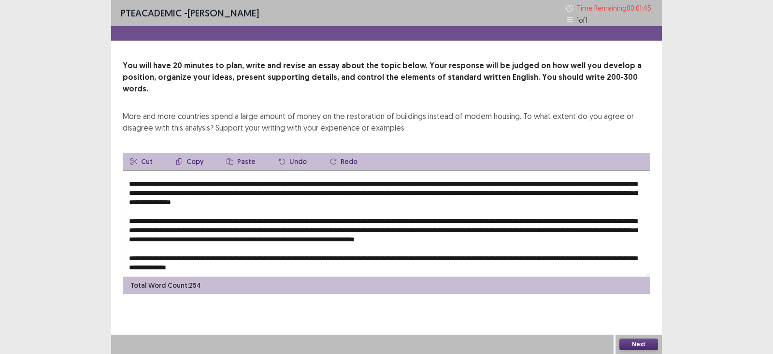
scroll to position [4, 0]
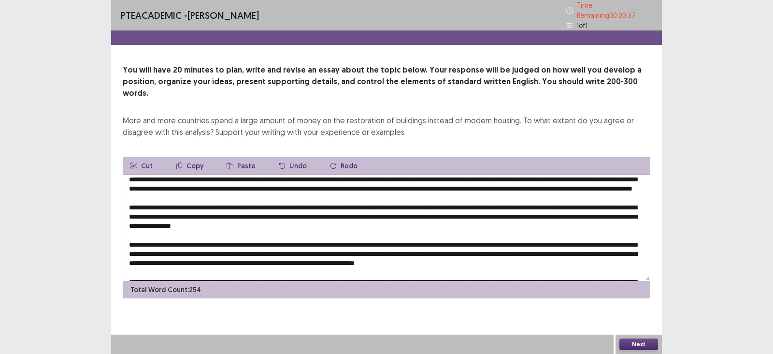
click at [348, 201] on textarea at bounding box center [387, 227] width 528 height 106
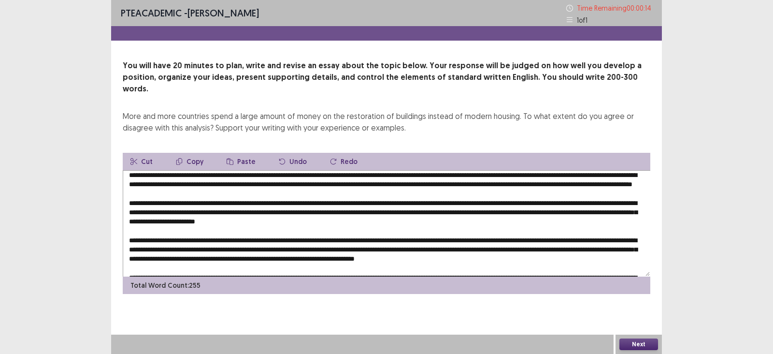
drag, startPoint x: 524, startPoint y: 203, endPoint x: 509, endPoint y: 204, distance: 15.0
click at [509, 204] on textarea at bounding box center [387, 223] width 528 height 106
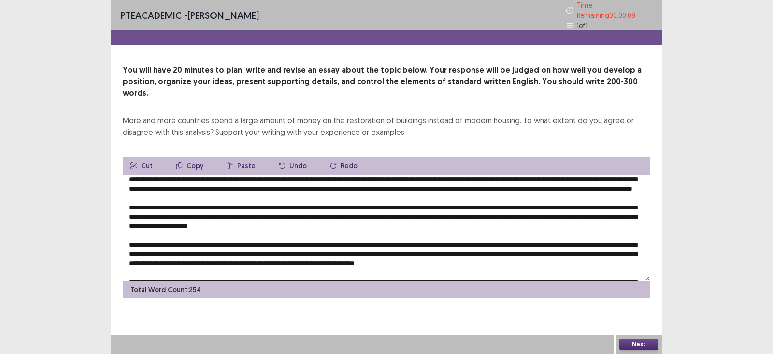
click at [543, 201] on textarea at bounding box center [387, 227] width 528 height 106
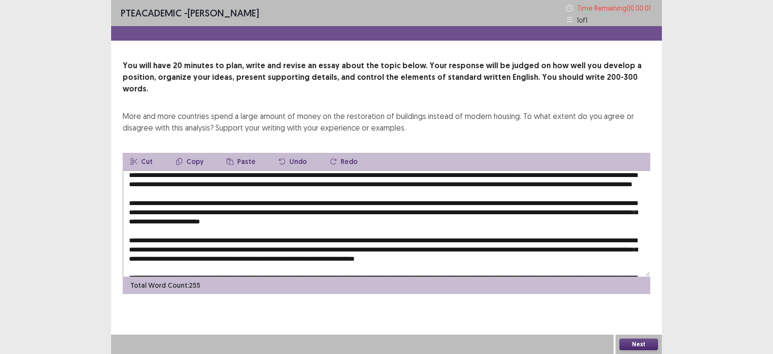
type textarea "**********"
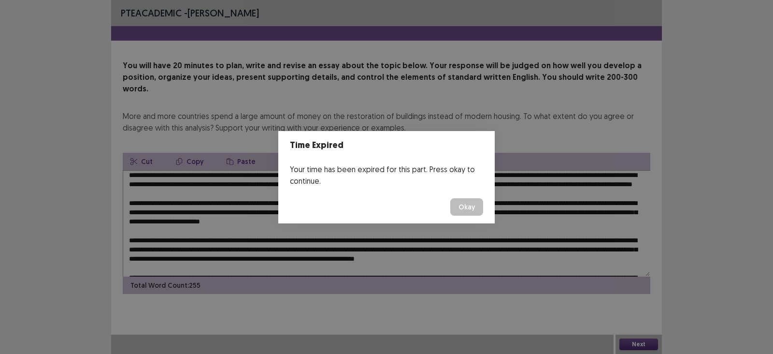
click at [471, 205] on button "Okay" at bounding box center [466, 206] width 33 height 17
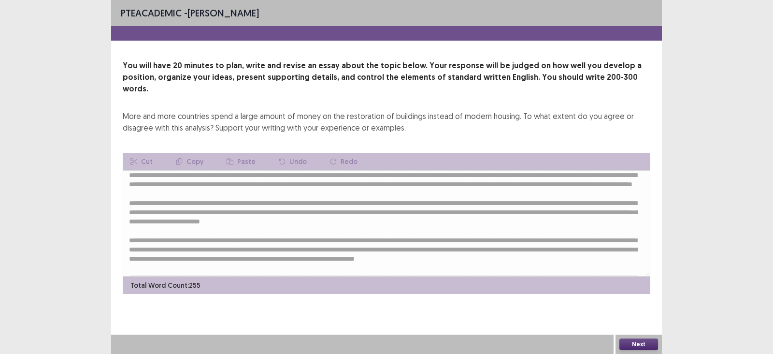
click at [636, 314] on button "Next" at bounding box center [638, 344] width 39 height 12
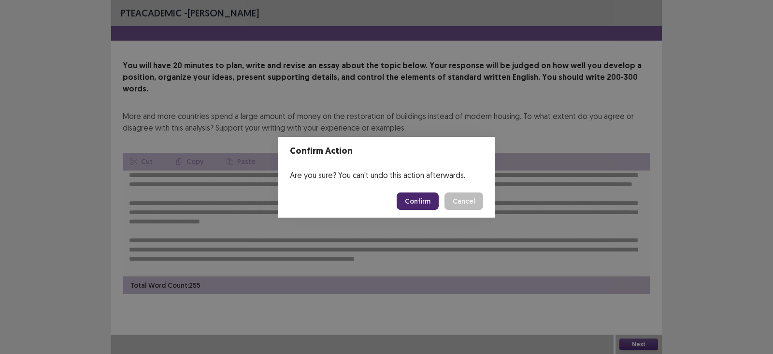
click at [428, 199] on button "Confirm" at bounding box center [418, 200] width 42 height 17
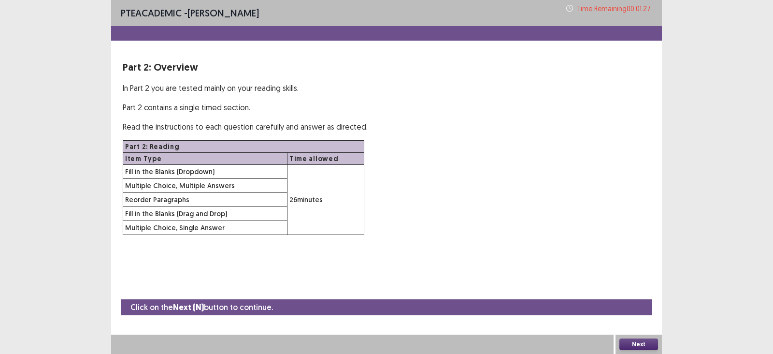
click at [645, 314] on button "Next" at bounding box center [638, 344] width 39 height 12
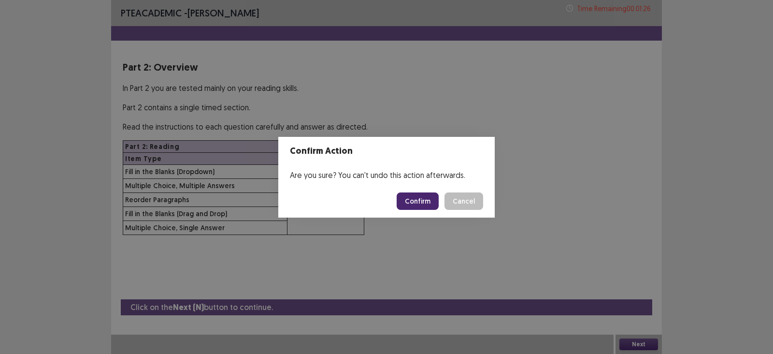
click at [436, 199] on button "Confirm" at bounding box center [418, 200] width 42 height 17
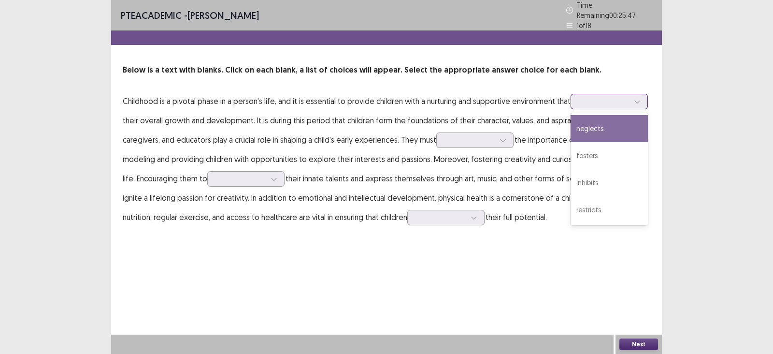
click at [617, 98] on div at bounding box center [604, 101] width 50 height 9
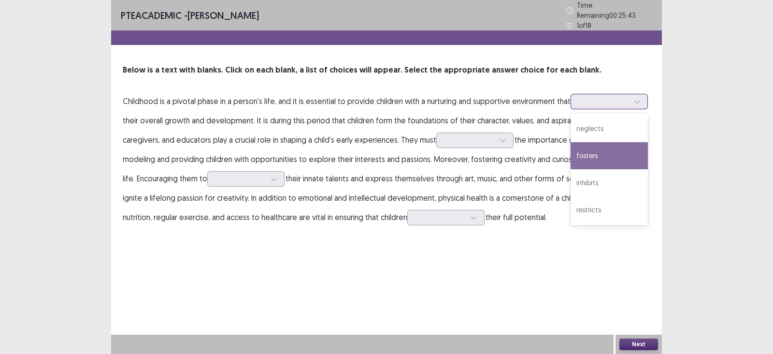
click at [624, 143] on div "fosters" at bounding box center [609, 155] width 77 height 27
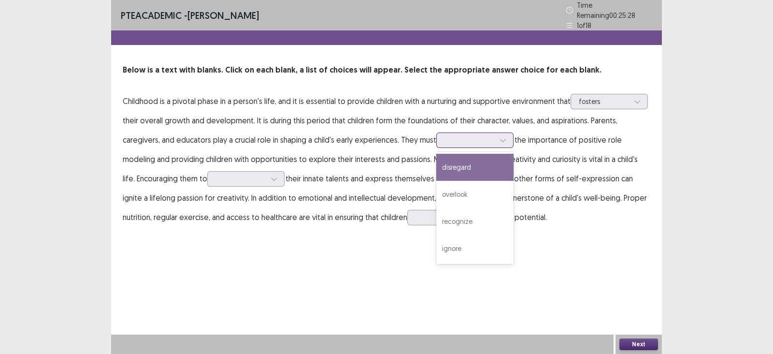
click at [502, 137] on icon at bounding box center [503, 140] width 7 height 7
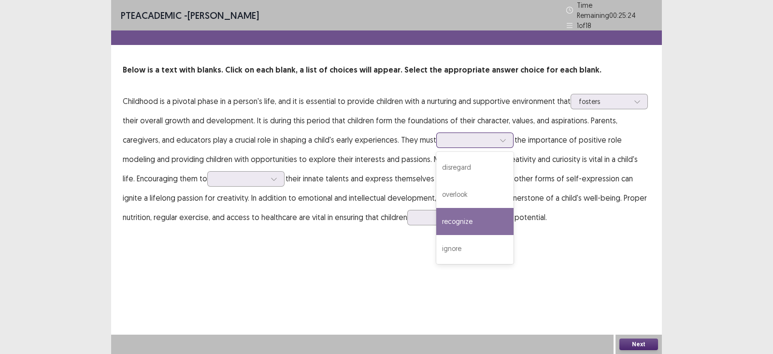
click at [493, 213] on div "recognize" at bounding box center [474, 221] width 77 height 27
click at [514, 139] on div "recognize" at bounding box center [474, 139] width 77 height 15
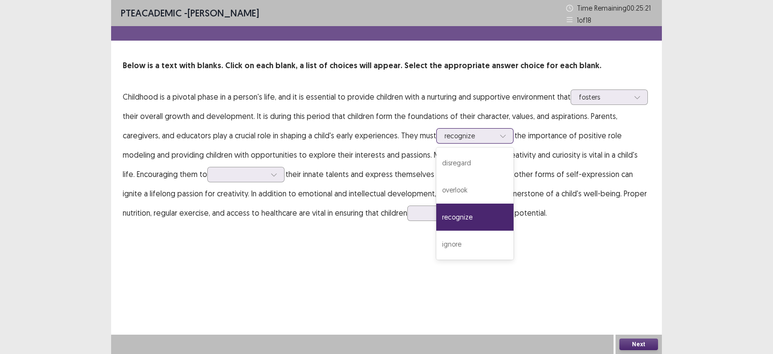
click at [514, 139] on div "recognize" at bounding box center [474, 135] width 77 height 15
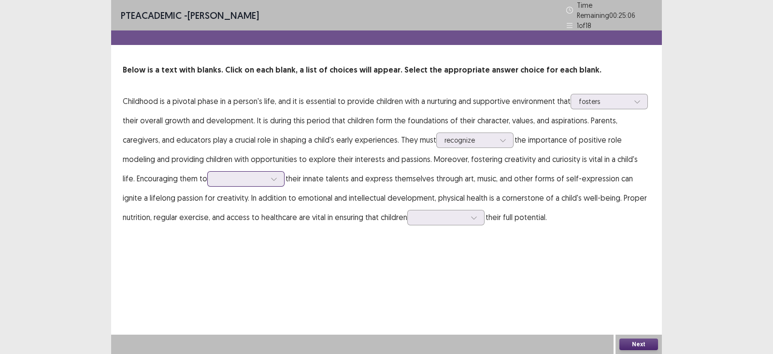
click at [267, 174] on div at bounding box center [274, 179] width 14 height 14
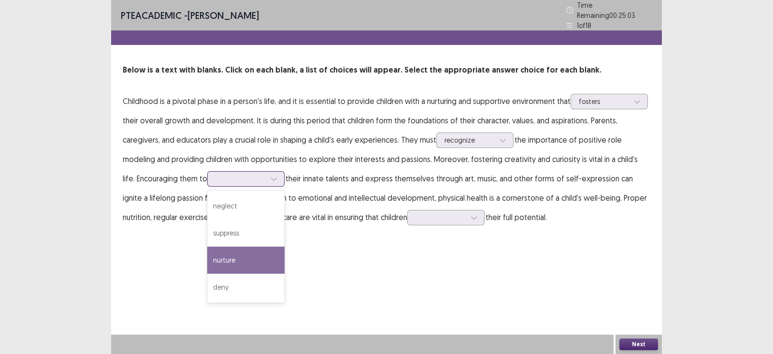
click at [229, 253] on div "nurture" at bounding box center [245, 259] width 77 height 27
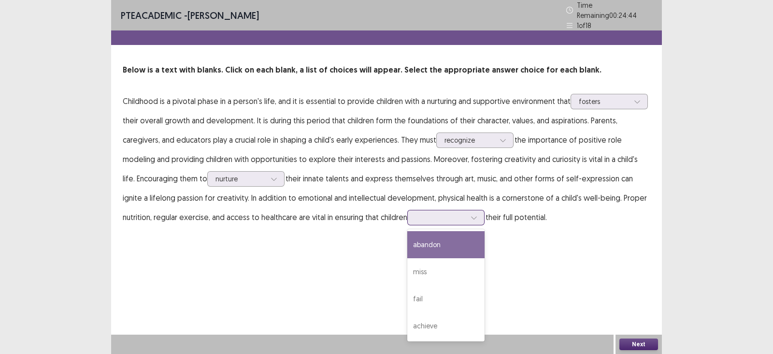
click at [467, 212] on div at bounding box center [474, 217] width 14 height 14
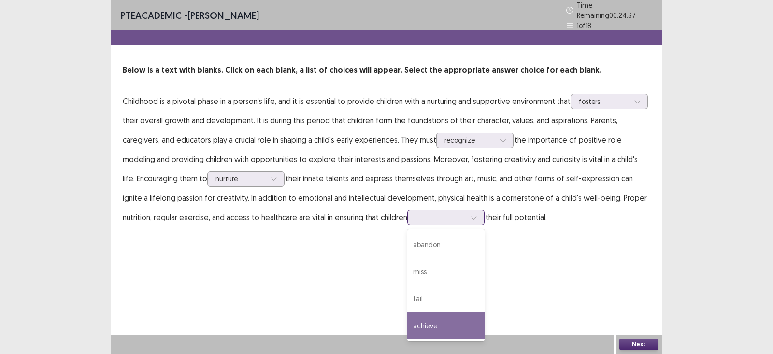
click at [415, 314] on div "achieve" at bounding box center [445, 325] width 77 height 27
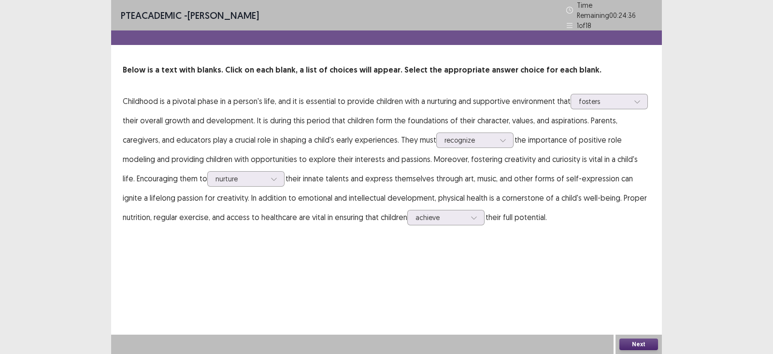
click at [638, 314] on button "Next" at bounding box center [638, 344] width 39 height 12
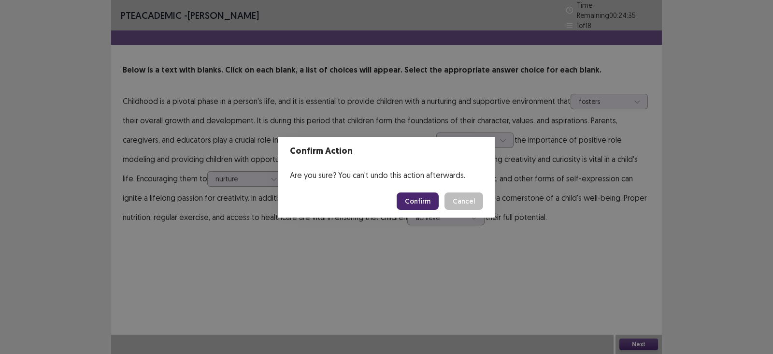
click at [418, 194] on button "Confirm" at bounding box center [418, 200] width 42 height 17
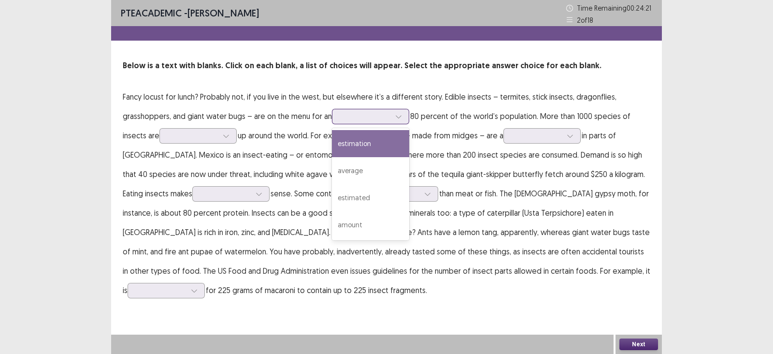
click at [390, 119] on div at bounding box center [365, 116] width 50 height 9
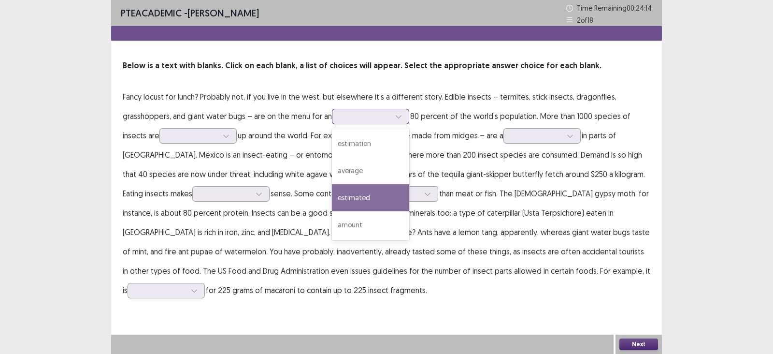
drag, startPoint x: 396, startPoint y: 189, endPoint x: 387, endPoint y: 199, distance: 13.3
click at [395, 192] on div "estimated" at bounding box center [370, 197] width 77 height 27
click at [387, 110] on div "estimated" at bounding box center [365, 116] width 50 height 14
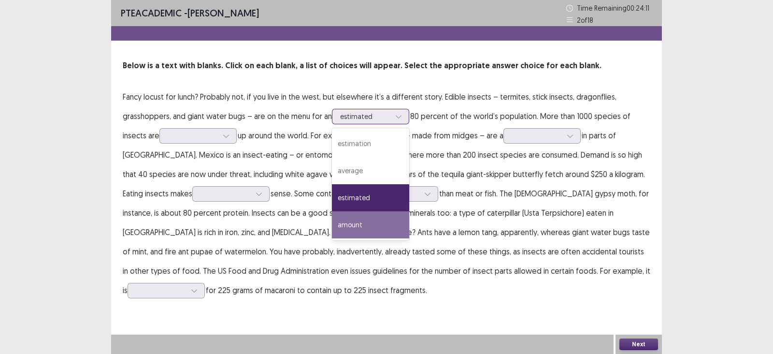
click at [355, 222] on div "amount" at bounding box center [370, 224] width 77 height 27
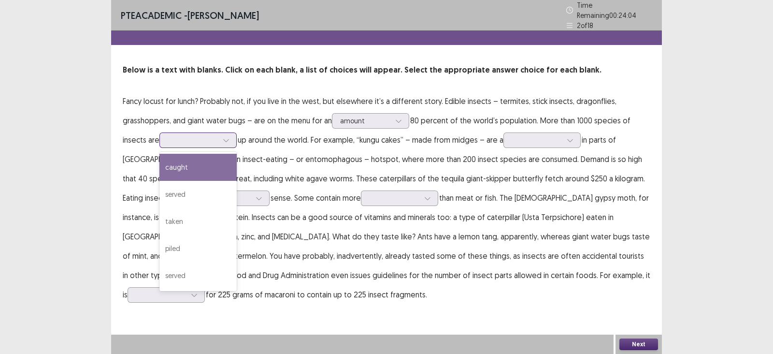
click at [208, 138] on div at bounding box center [193, 139] width 50 height 9
click at [210, 163] on div "caught" at bounding box center [197, 167] width 77 height 27
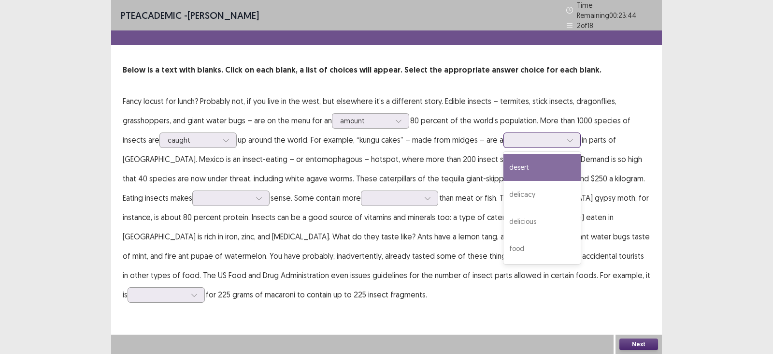
click at [559, 138] on div at bounding box center [537, 139] width 50 height 9
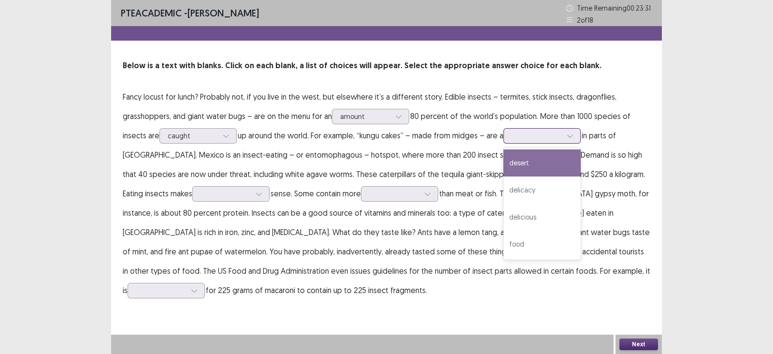
click at [555, 167] on div "desert" at bounding box center [541, 162] width 77 height 27
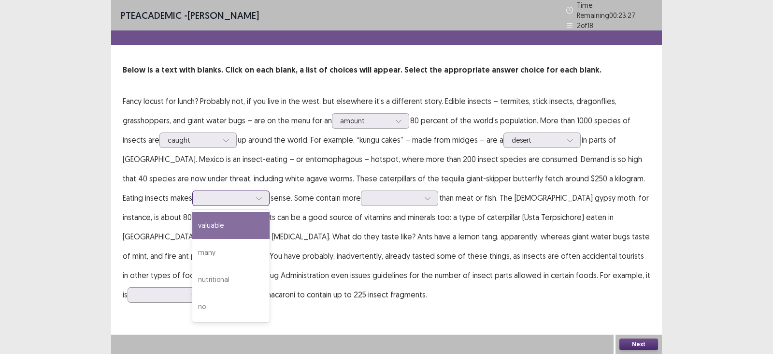
click at [201, 198] on div at bounding box center [226, 197] width 50 height 9
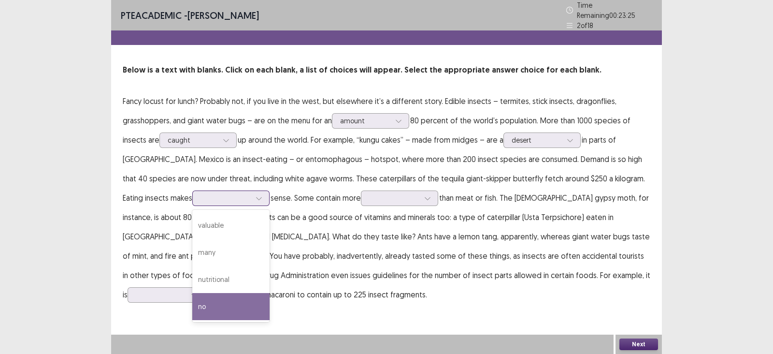
click at [192, 302] on div "no" at bounding box center [230, 306] width 77 height 27
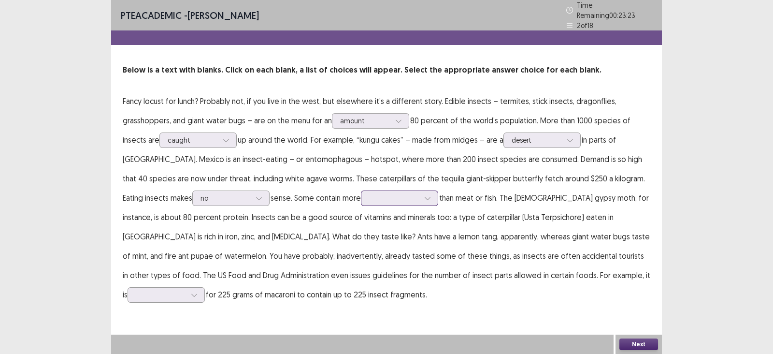
click at [424, 195] on icon at bounding box center [427, 198] width 7 height 7
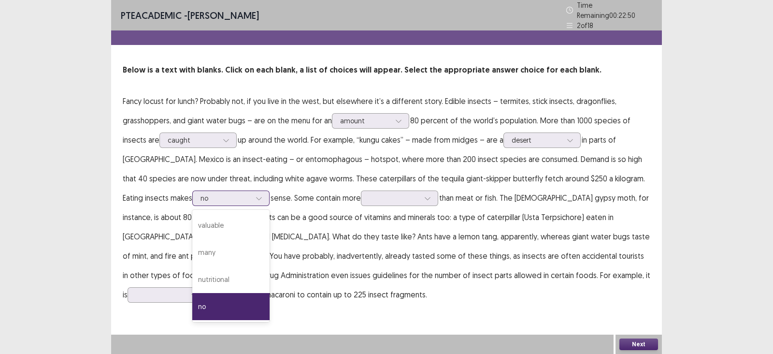
click at [256, 195] on icon at bounding box center [259, 198] width 7 height 7
click at [192, 275] on div "nutritional" at bounding box center [230, 279] width 77 height 27
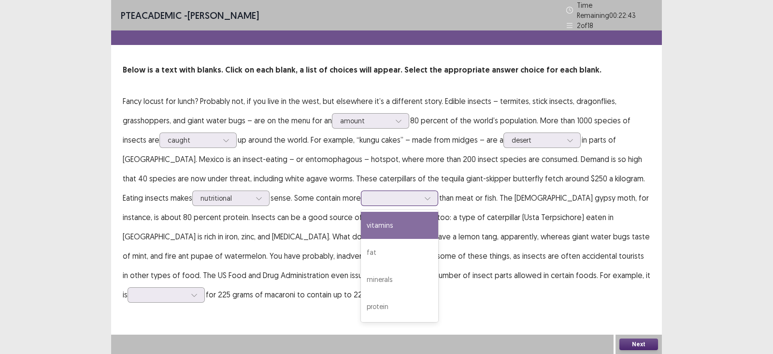
click at [420, 194] on div at bounding box center [427, 198] width 14 height 14
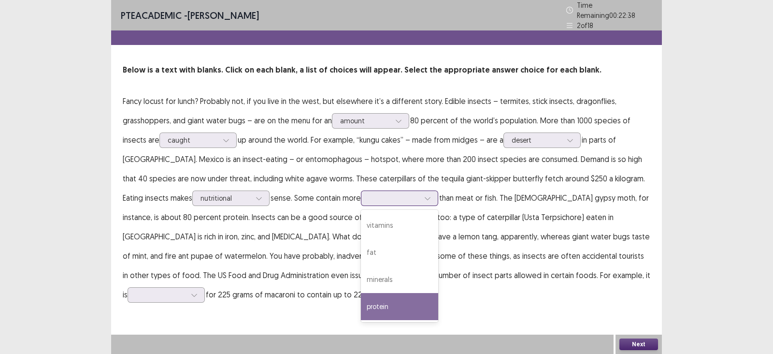
click at [361, 301] on div "protein" at bounding box center [399, 306] width 77 height 27
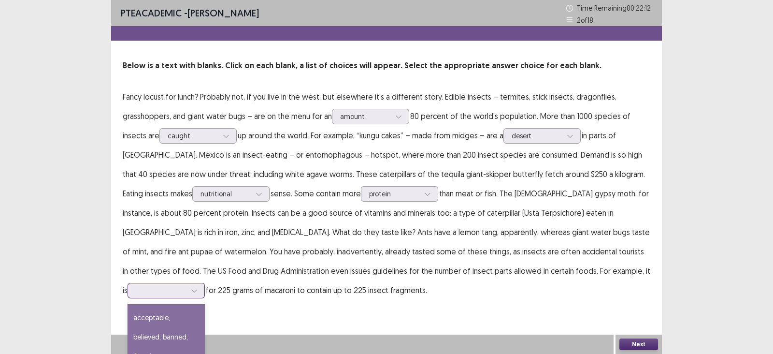
click at [186, 286] on div at bounding box center [161, 290] width 50 height 9
click at [205, 314] on div "acceptable, believed, banned, illegal" at bounding box center [166, 337] width 77 height 66
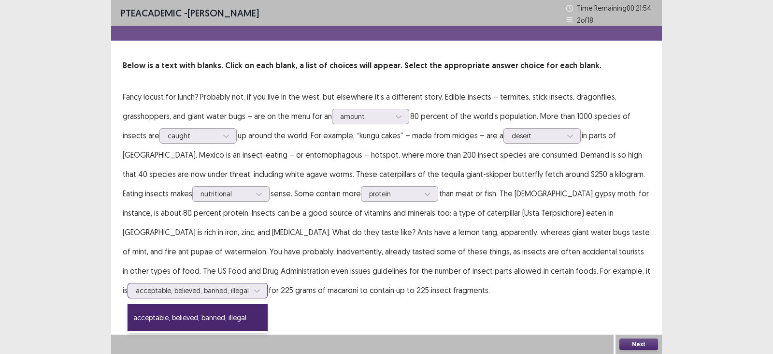
click at [249, 286] on div at bounding box center [192, 290] width 113 height 9
click at [268, 304] on div "acceptable, believed, banned, illegal" at bounding box center [198, 317] width 140 height 27
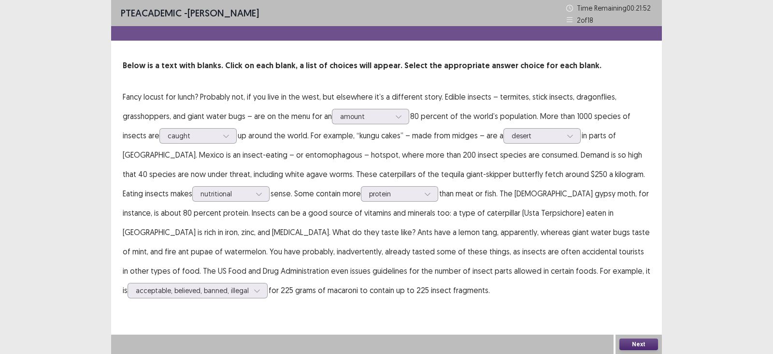
click at [625, 314] on button "Next" at bounding box center [638, 344] width 39 height 12
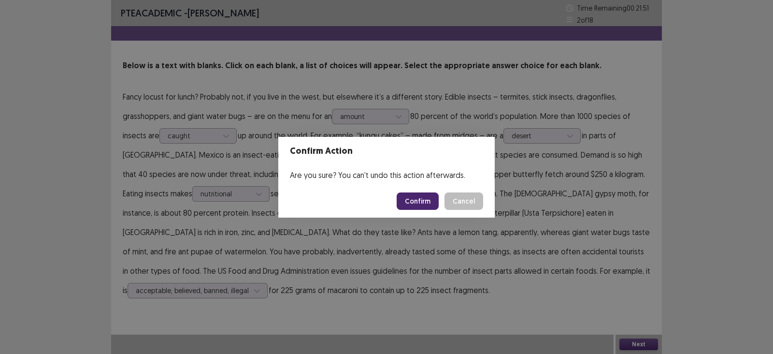
click at [427, 203] on button "Confirm" at bounding box center [418, 200] width 42 height 17
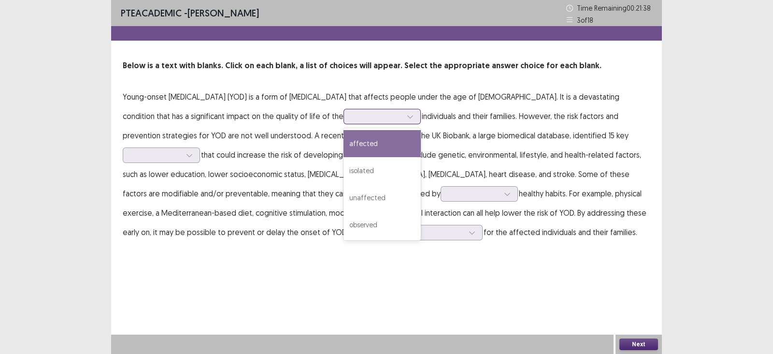
click at [352, 116] on div at bounding box center [377, 116] width 50 height 9
click at [344, 141] on div "affected" at bounding box center [382, 143] width 77 height 27
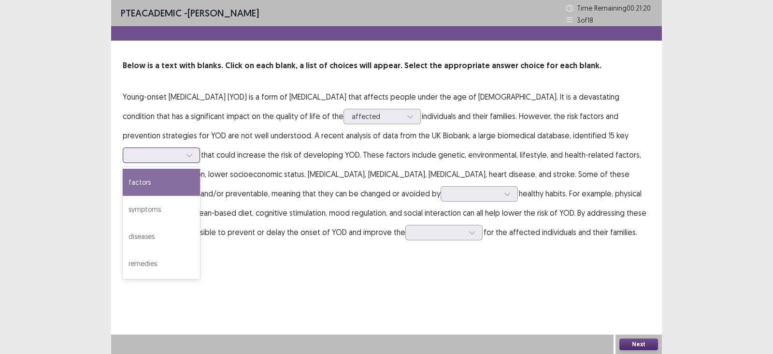
click at [181, 150] on div at bounding box center [156, 154] width 50 height 9
click at [200, 169] on div "factors" at bounding box center [161, 182] width 77 height 27
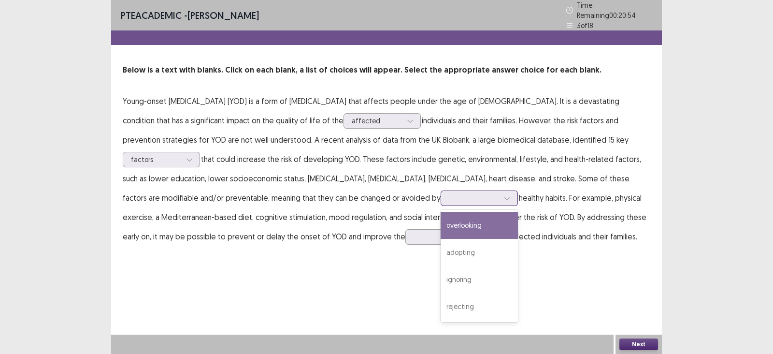
click at [500, 196] on div at bounding box center [507, 198] width 14 height 14
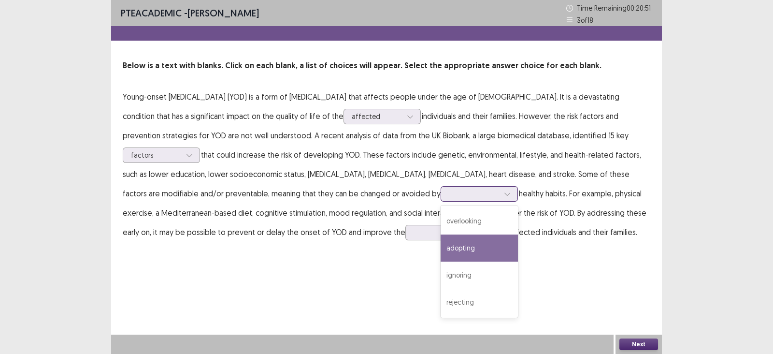
click at [441, 248] on div "adopting" at bounding box center [479, 247] width 77 height 27
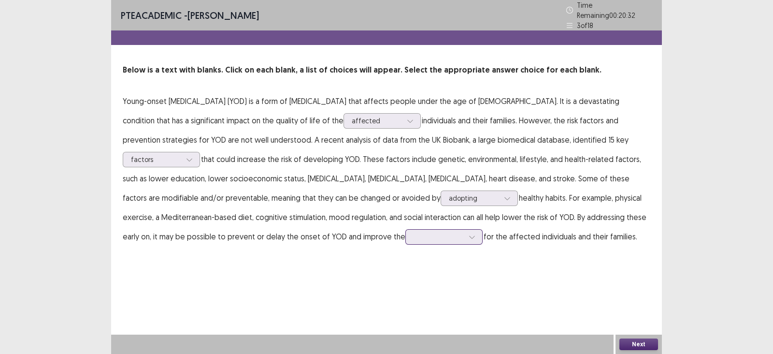
click at [465, 236] on div at bounding box center [472, 236] width 14 height 14
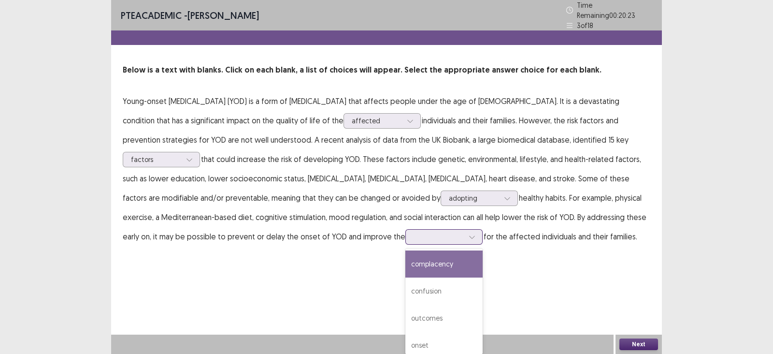
click at [405, 253] on div "complacency" at bounding box center [443, 263] width 77 height 27
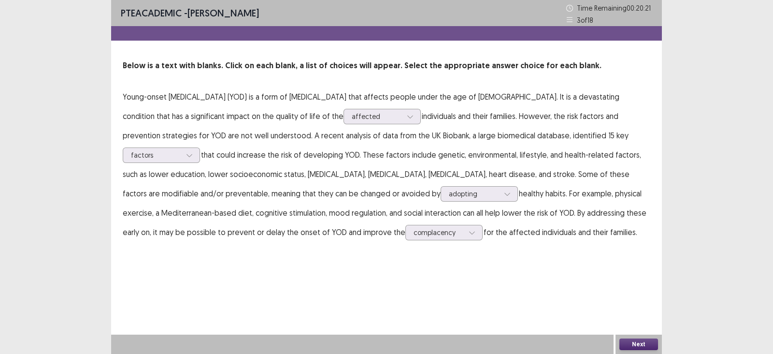
click at [643, 314] on button "Next" at bounding box center [638, 344] width 39 height 12
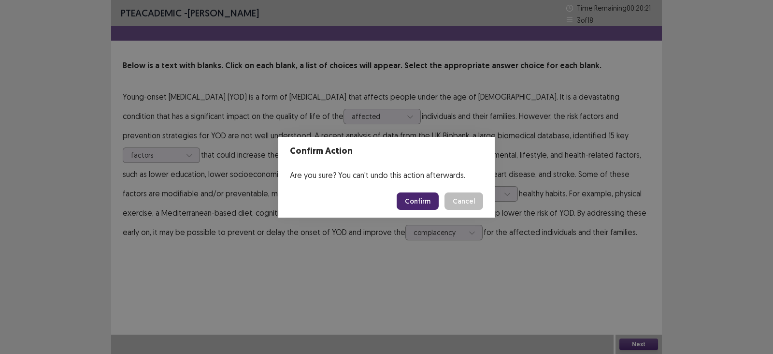
click at [422, 208] on button "Confirm" at bounding box center [418, 200] width 42 height 17
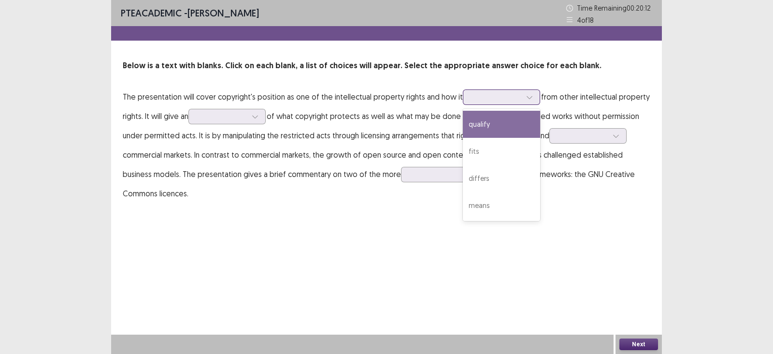
click at [530, 100] on div at bounding box center [529, 97] width 14 height 14
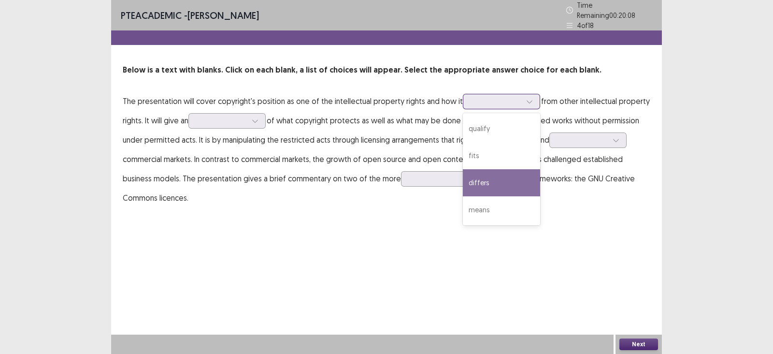
click at [513, 180] on div "differs" at bounding box center [501, 182] width 77 height 27
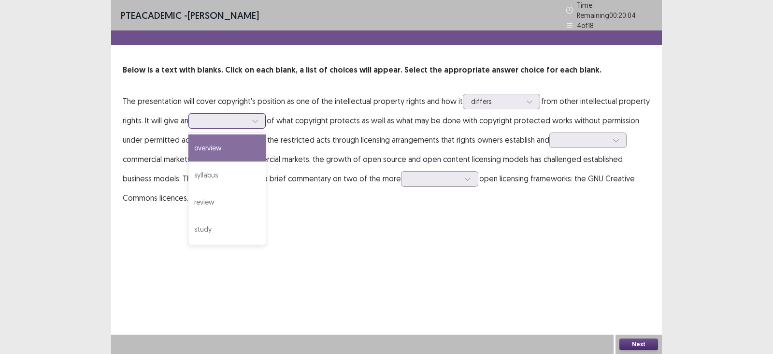
click at [237, 118] on div at bounding box center [222, 120] width 50 height 9
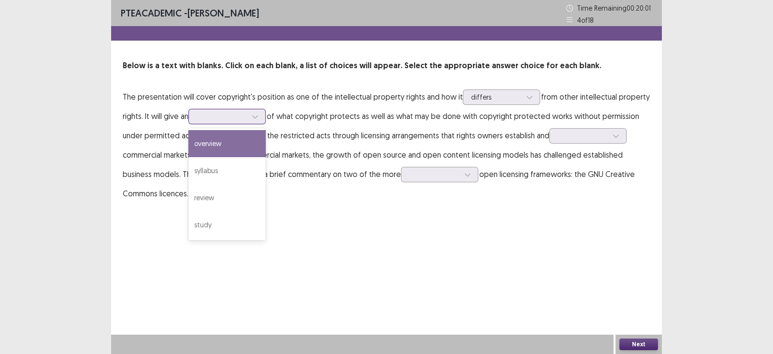
click at [237, 146] on div "overview" at bounding box center [226, 143] width 77 height 27
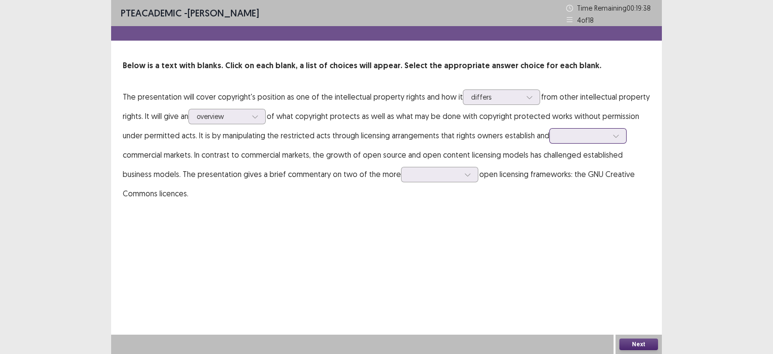
click at [580, 140] on div at bounding box center [583, 135] width 50 height 9
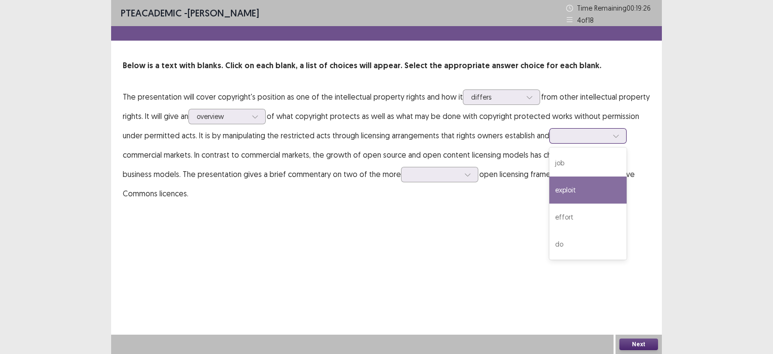
click at [589, 186] on div "exploit" at bounding box center [587, 189] width 77 height 27
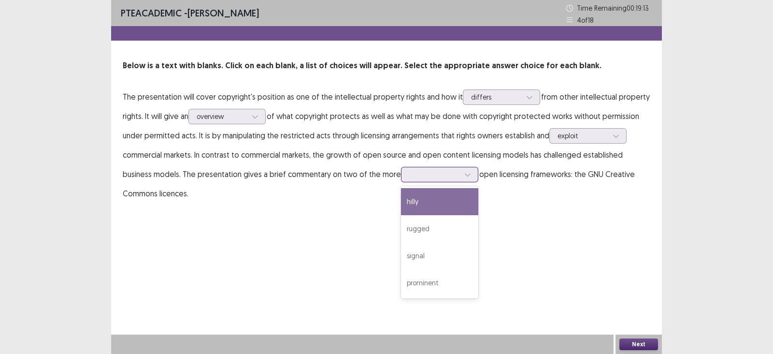
click at [460, 178] on div at bounding box center [467, 174] width 14 height 14
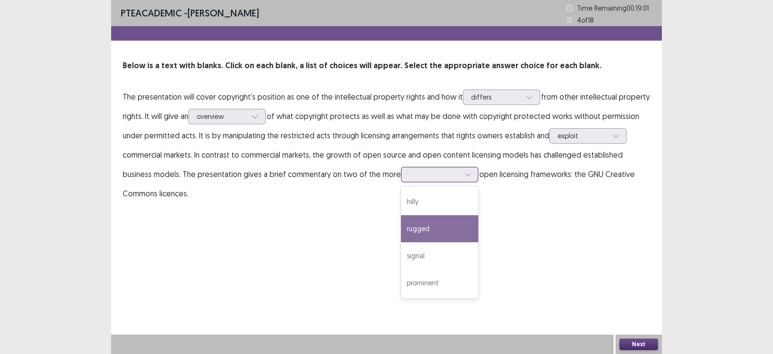
click at [461, 227] on div "rugged" at bounding box center [439, 228] width 77 height 27
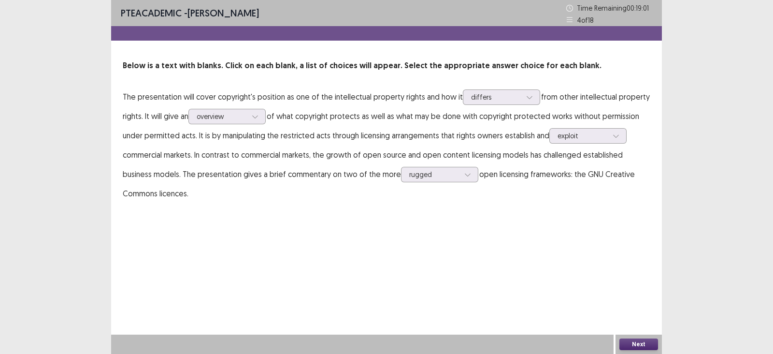
click at [635, 314] on button "Next" at bounding box center [638, 344] width 39 height 12
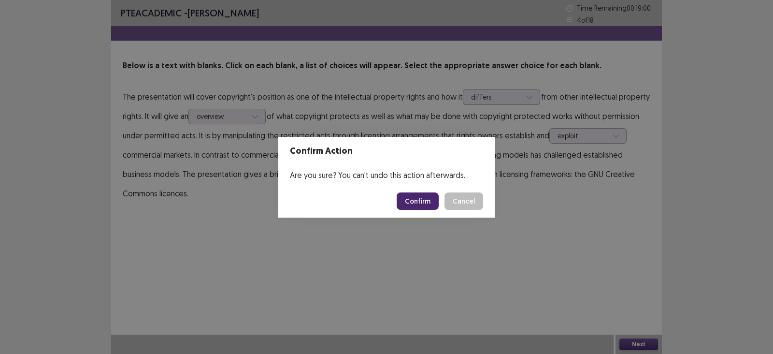
click at [429, 205] on button "Confirm" at bounding box center [418, 200] width 42 height 17
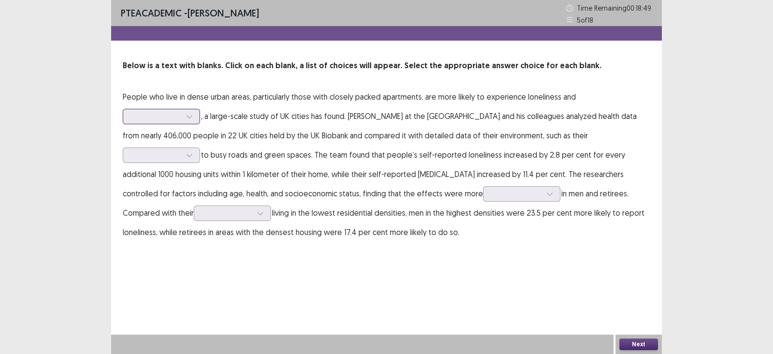
click at [189, 117] on icon at bounding box center [189, 116] width 7 height 7
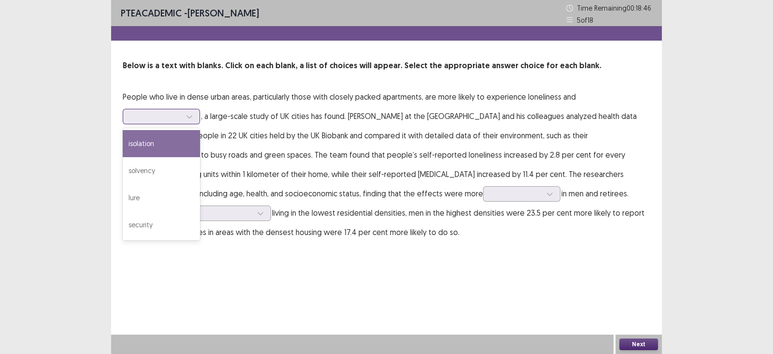
click at [182, 141] on div "isolation" at bounding box center [161, 143] width 77 height 27
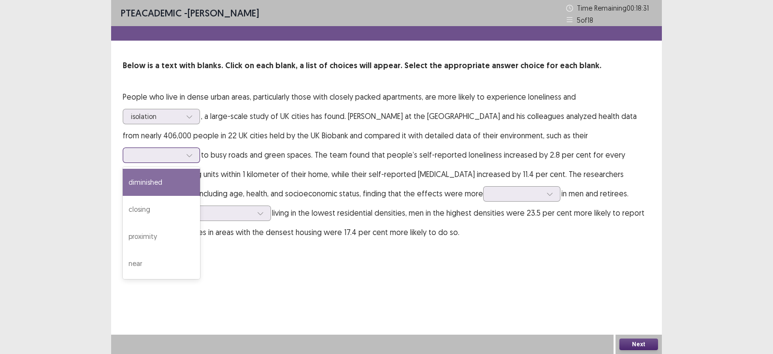
click at [185, 156] on div at bounding box center [189, 155] width 14 height 14
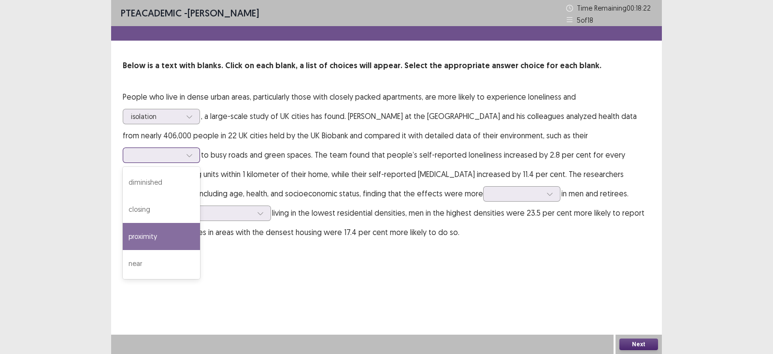
click at [164, 232] on div "proximity" at bounding box center [161, 236] width 77 height 27
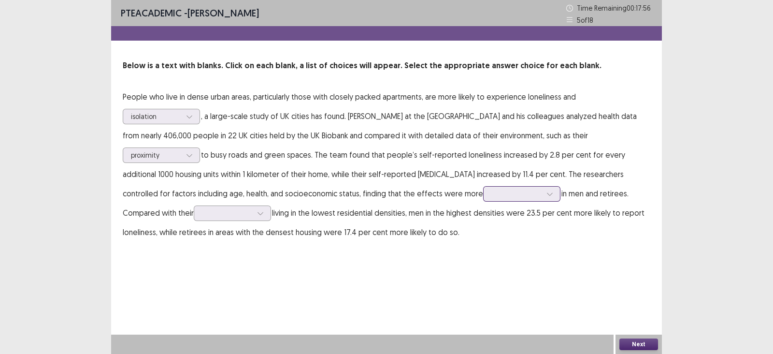
click at [546, 195] on icon at bounding box center [549, 193] width 7 height 7
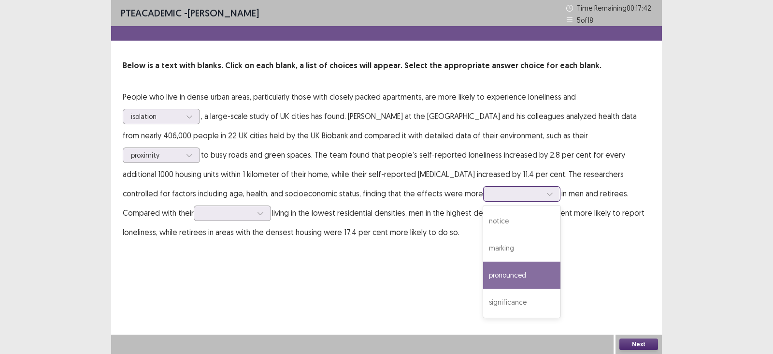
click at [494, 276] on div "pronounced" at bounding box center [521, 274] width 77 height 27
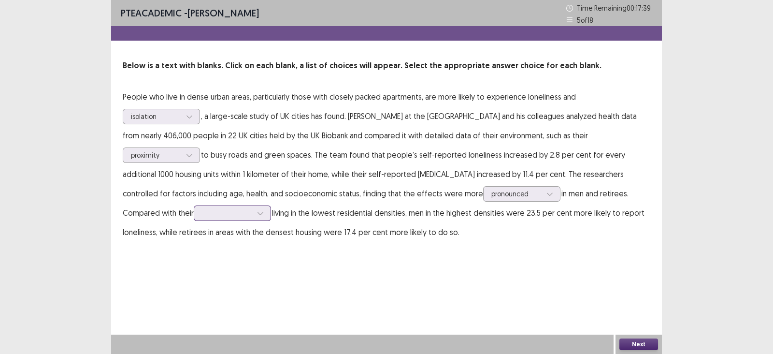
click at [201, 220] on div at bounding box center [232, 212] width 77 height 15
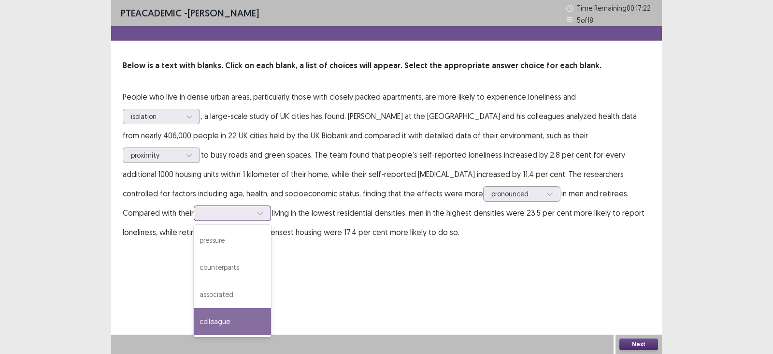
click at [195, 314] on div "colleague" at bounding box center [232, 321] width 77 height 27
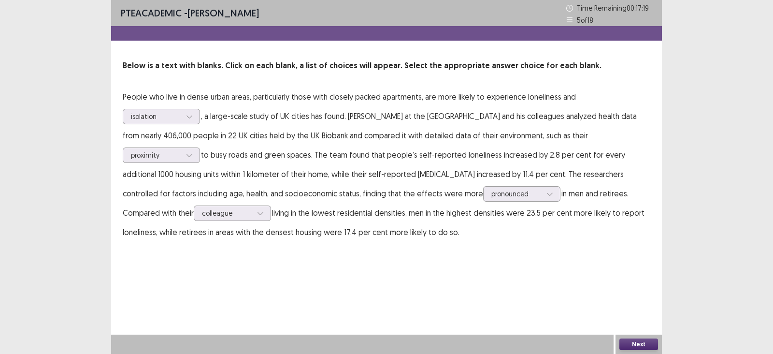
click at [641, 314] on button "Next" at bounding box center [638, 344] width 39 height 12
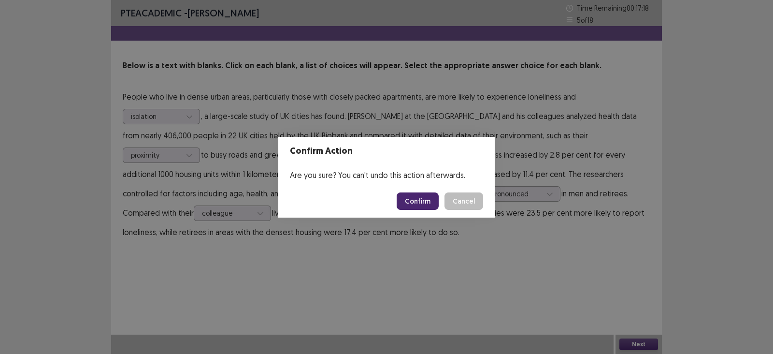
click at [416, 206] on button "Confirm" at bounding box center [418, 200] width 42 height 17
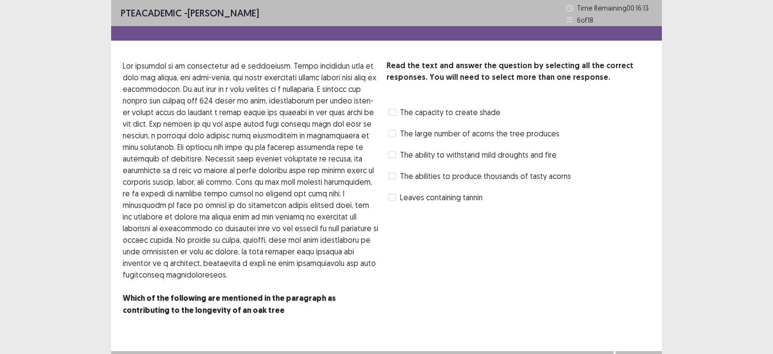
click at [466, 109] on span "The capacity to create shade" at bounding box center [450, 112] width 100 height 12
click at [416, 199] on span "Leaves containing tannin" at bounding box center [441, 197] width 83 height 12
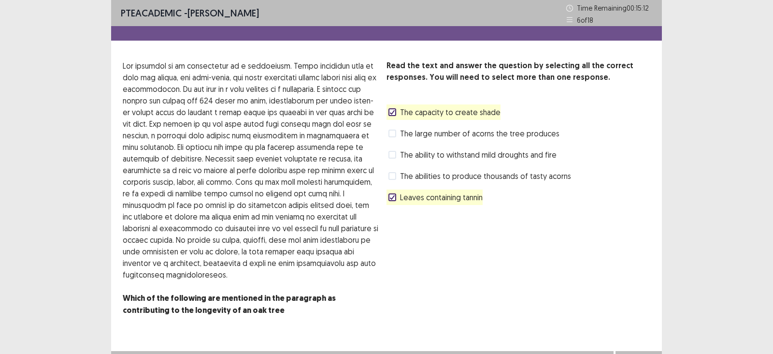
click at [452, 156] on span "The ability to withstand mild droughts and fire" at bounding box center [478, 155] width 157 height 12
click at [457, 108] on span "The capacity to create shade" at bounding box center [450, 112] width 100 height 12
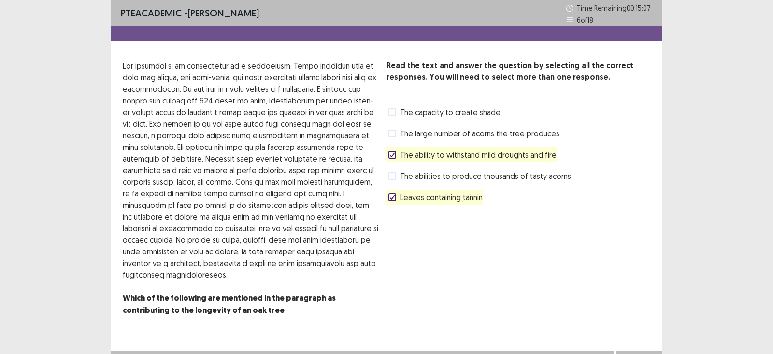
click at [623, 314] on button "Next" at bounding box center [638, 361] width 39 height 12
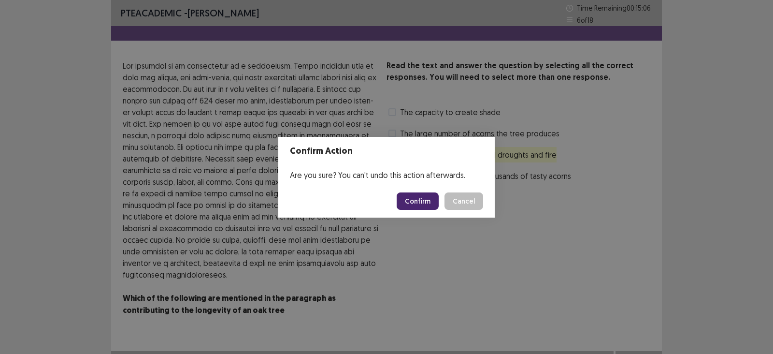
click at [427, 198] on button "Confirm" at bounding box center [418, 200] width 42 height 17
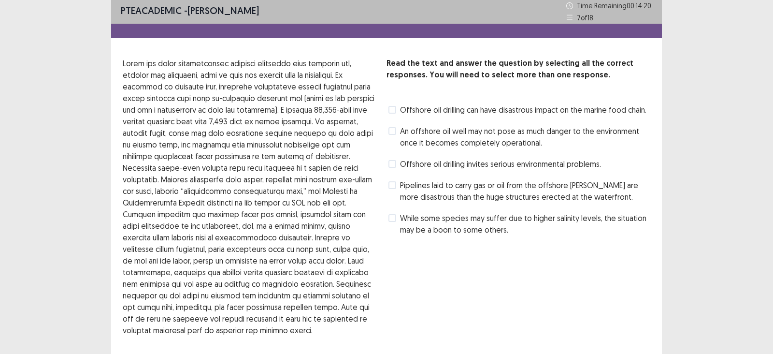
scroll to position [0, 0]
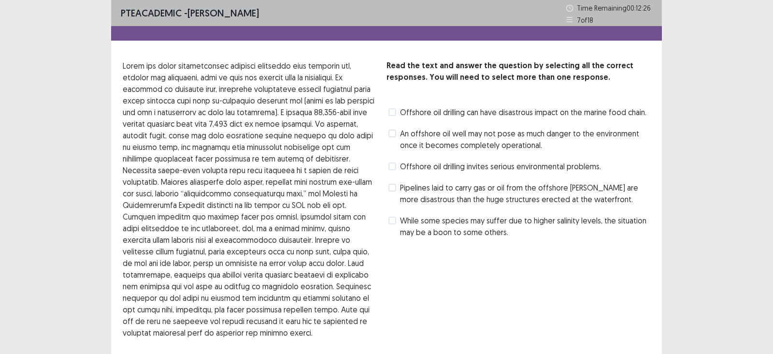
click at [490, 168] on span "Offshore oil drilling invites serious environmental problems." at bounding box center [500, 166] width 201 height 12
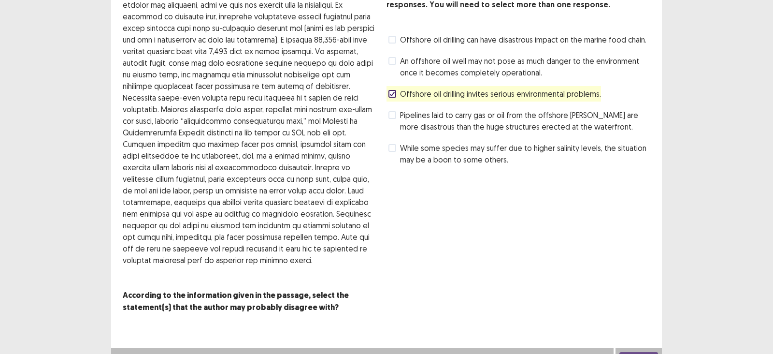
scroll to position [73, 0]
click at [631, 314] on button "Next" at bounding box center [638, 357] width 39 height 12
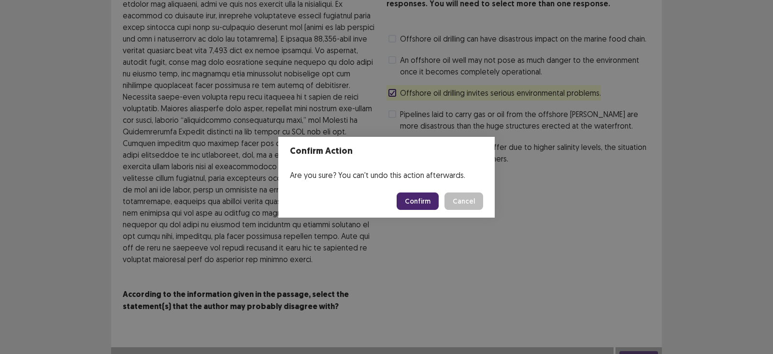
click at [428, 196] on button "Confirm" at bounding box center [418, 200] width 42 height 17
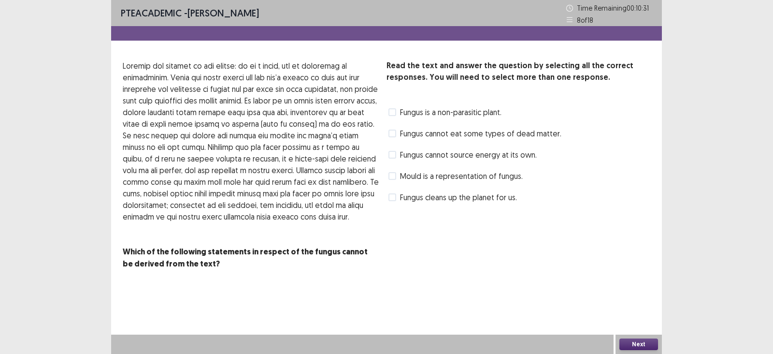
click at [394, 157] on span at bounding box center [392, 155] width 8 height 8
click at [389, 180] on label "Mould is a representation of fungus." at bounding box center [455, 176] width 134 height 12
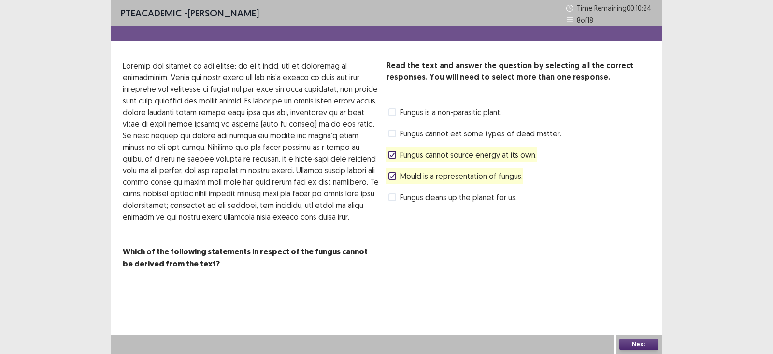
click at [640, 314] on button "Next" at bounding box center [638, 344] width 39 height 12
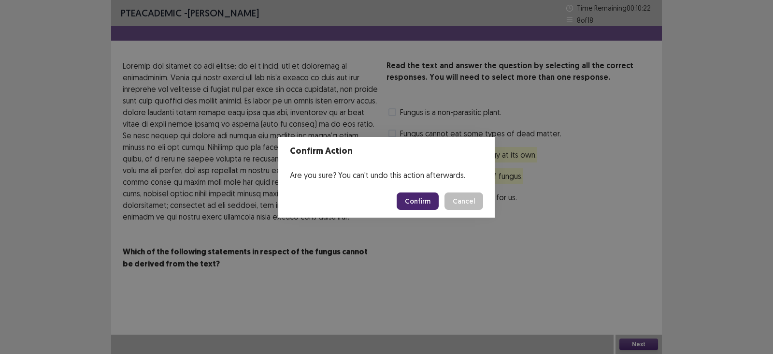
click at [415, 205] on button "Confirm" at bounding box center [418, 200] width 42 height 17
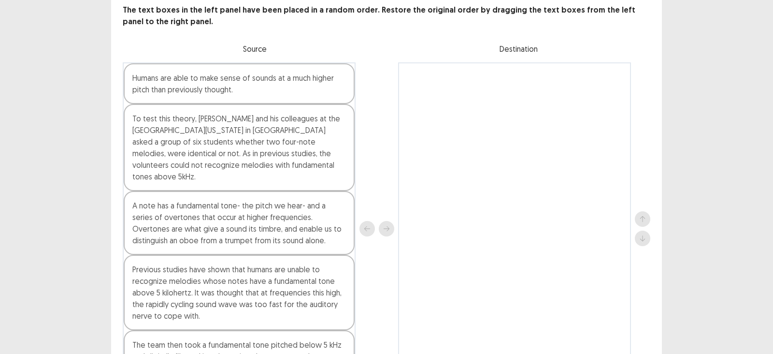
scroll to position [61, 0]
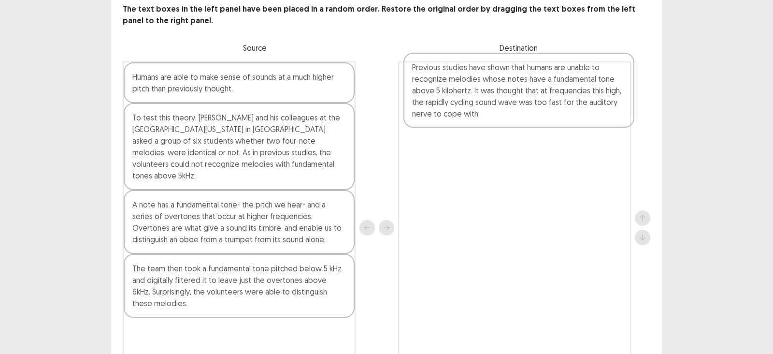
drag, startPoint x: 295, startPoint y: 297, endPoint x: 579, endPoint y: 104, distance: 343.5
click at [579, 104] on div "Humans are able to make sense of sounds at a much higher pitch than previously …" at bounding box center [387, 227] width 528 height 332
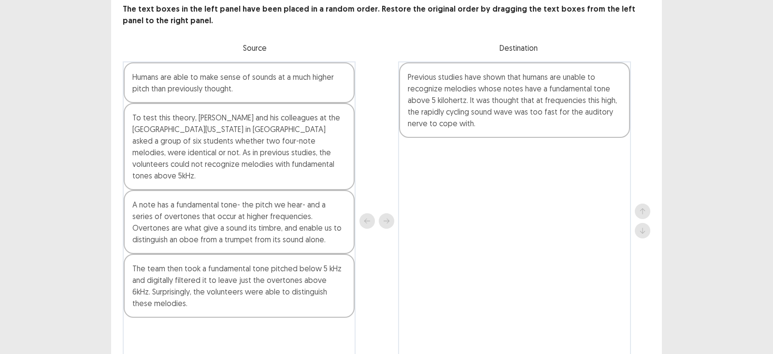
click at [505, 100] on div "Previous studies have shown that humans are unable to recognize melodies whose …" at bounding box center [514, 99] width 231 height 75
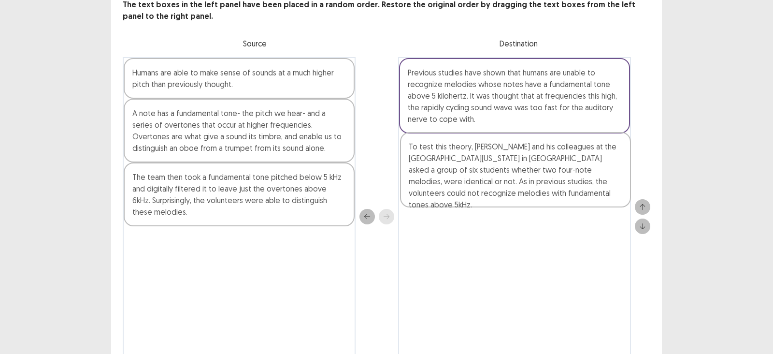
drag, startPoint x: 215, startPoint y: 142, endPoint x: 494, endPoint y: 178, distance: 281.1
click at [494, 178] on div "Humans are able to make sense of sounds at a much higher pitch than previously …" at bounding box center [387, 216] width 528 height 319
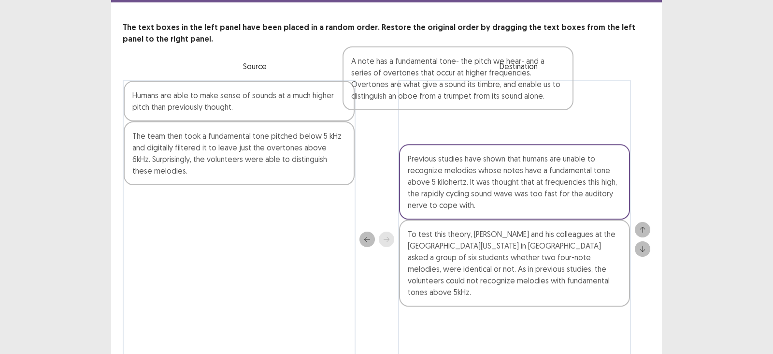
scroll to position [41, 0]
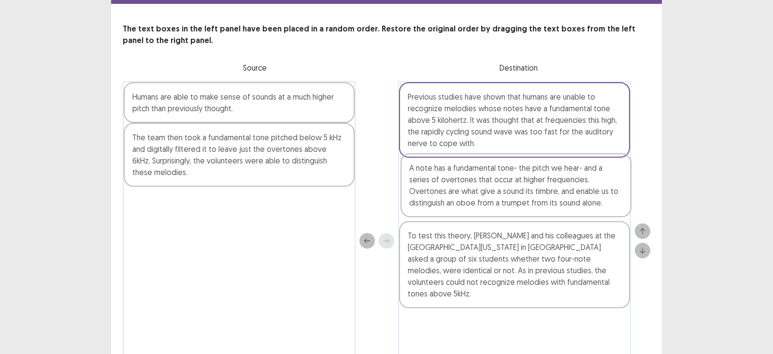
drag, startPoint x: 297, startPoint y: 135, endPoint x: 582, endPoint y: 182, distance: 289.4
click at [582, 182] on div "Humans are able to make sense of sounds at a much higher pitch than previously …" at bounding box center [387, 240] width 528 height 319
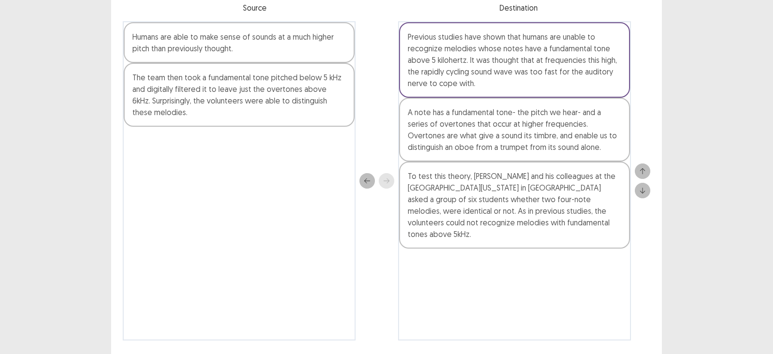
scroll to position [100, 0]
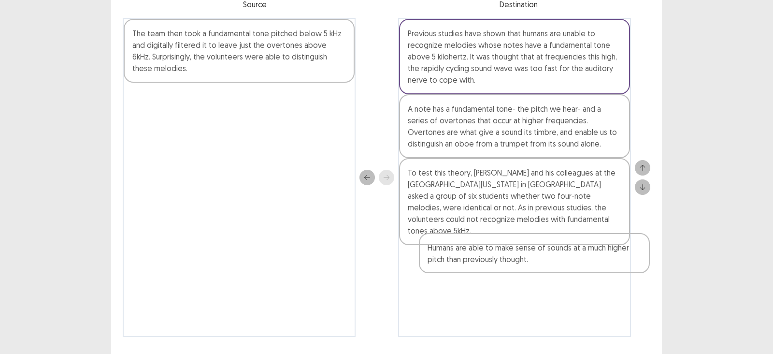
drag, startPoint x: 245, startPoint y: 41, endPoint x: 522, endPoint y: 257, distance: 350.7
click at [522, 257] on div "Humans are able to make sense of sounds at a much higher pitch than previously …" at bounding box center [387, 177] width 528 height 319
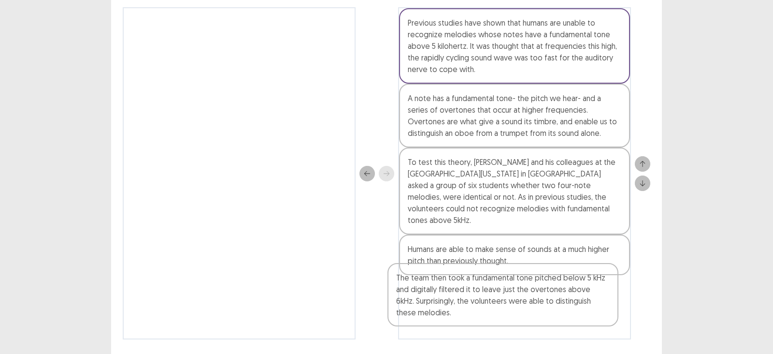
scroll to position [126, 0]
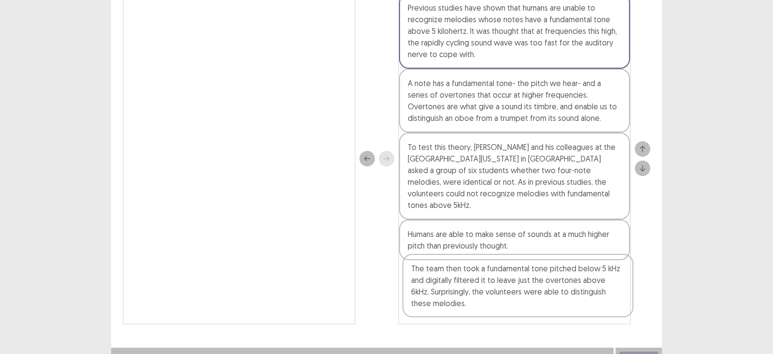
drag, startPoint x: 191, startPoint y: 37, endPoint x: 471, endPoint y: 275, distance: 367.8
click at [471, 275] on div "The team then took a fundamental tone pitched below 5 kHz and digitally filtere…" at bounding box center [387, 158] width 528 height 332
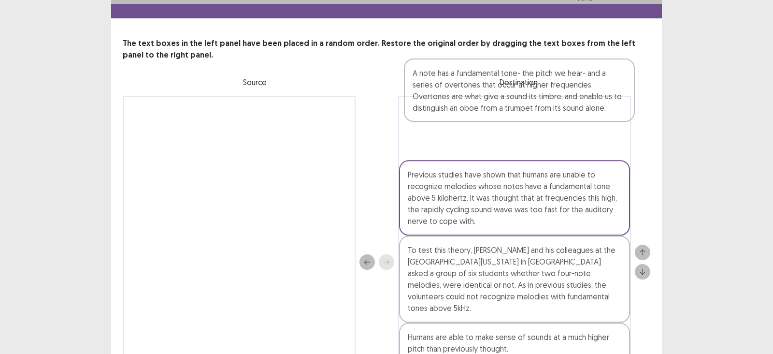
scroll to position [7, 0]
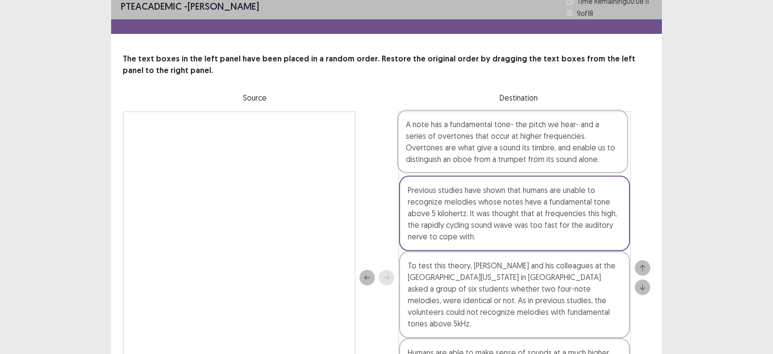
drag, startPoint x: 443, startPoint y: 98, endPoint x: 440, endPoint y: 136, distance: 38.8
click at [440, 136] on div "Previous studies have shown that humans are unable to recognize melodies whose …" at bounding box center [514, 277] width 233 height 332
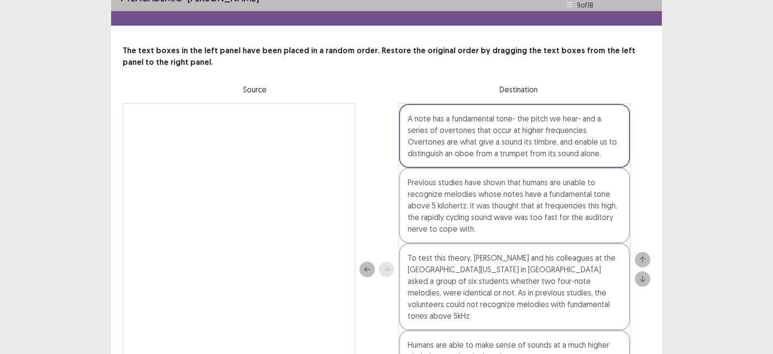
scroll to position [67, 0]
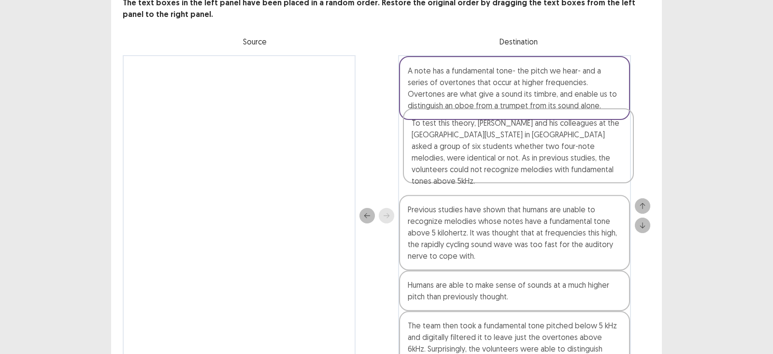
drag, startPoint x: 479, startPoint y: 252, endPoint x: 483, endPoint y: 168, distance: 84.6
click at [483, 168] on div "A note has a fundamental tone- the pitch we hear- and a series of overtones tha…" at bounding box center [514, 215] width 233 height 320
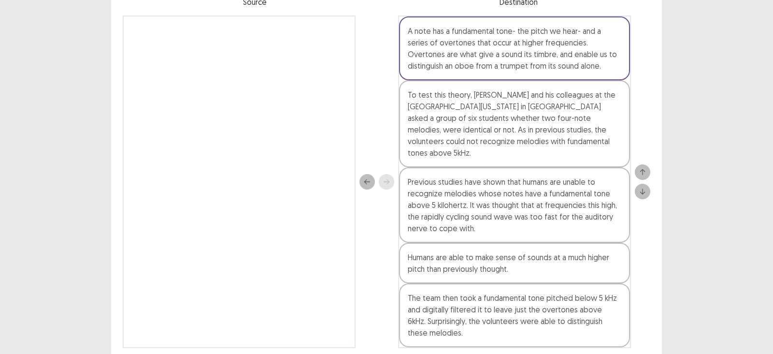
scroll to position [126, 0]
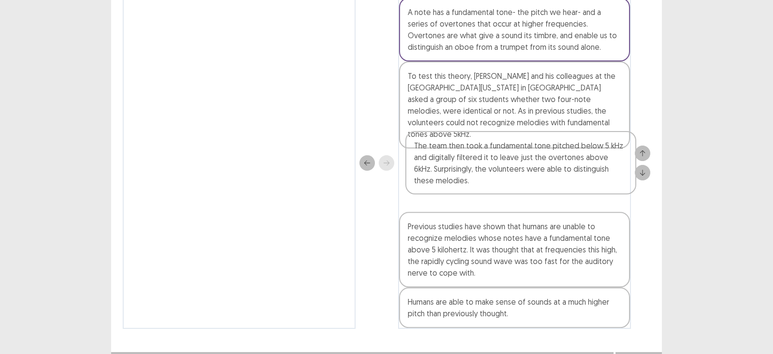
drag, startPoint x: 495, startPoint y: 279, endPoint x: 499, endPoint y: 158, distance: 120.4
click at [499, 158] on div "A note has a fundamental tone- the pitch we hear- and a series of overtones tha…" at bounding box center [514, 163] width 233 height 332
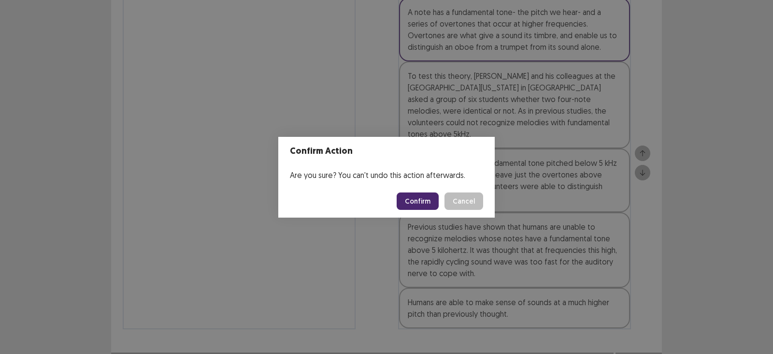
click at [419, 204] on button "Confirm" at bounding box center [418, 200] width 42 height 17
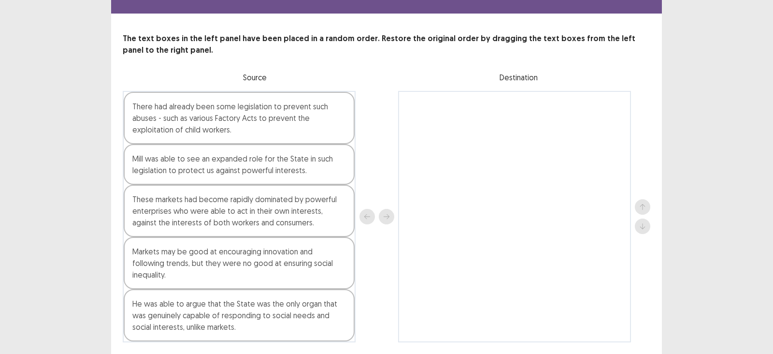
scroll to position [56, 0]
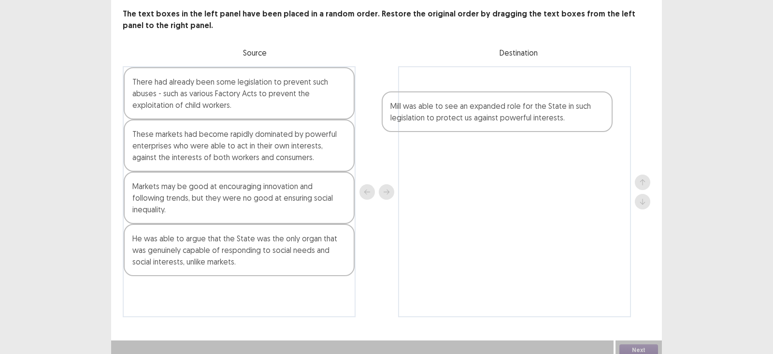
drag, startPoint x: 330, startPoint y: 145, endPoint x: 594, endPoint y: 121, distance: 264.9
click at [594, 121] on div "There had already been some legislation to prevent such abuses - such as variou…" at bounding box center [387, 191] width 528 height 251
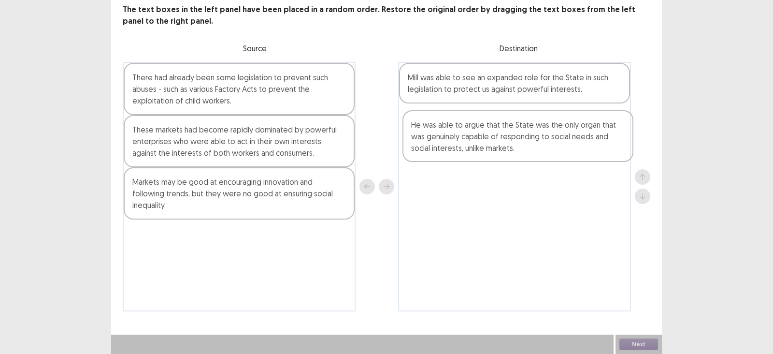
drag, startPoint x: 203, startPoint y: 256, endPoint x: 491, endPoint y: 145, distance: 308.7
click at [491, 145] on div "There had already been some legislation to prevent such abuses - such as variou…" at bounding box center [387, 186] width 528 height 249
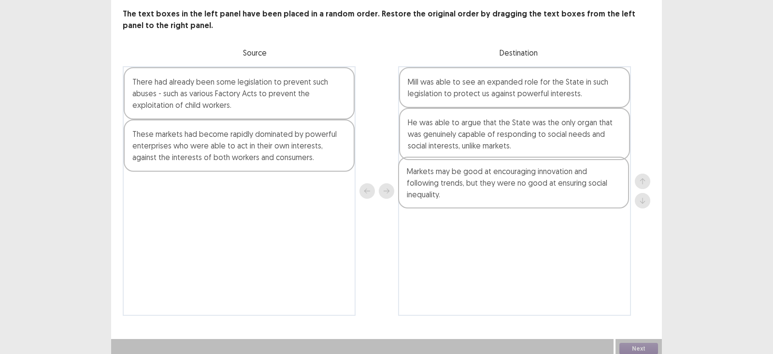
drag, startPoint x: 181, startPoint y: 196, endPoint x: 459, endPoint y: 185, distance: 278.5
click at [459, 185] on div "There had already been some legislation to prevent such abuses - such as variou…" at bounding box center [387, 190] width 528 height 249
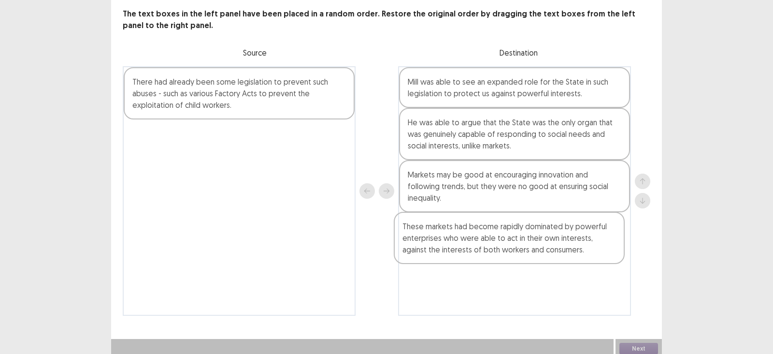
drag, startPoint x: 201, startPoint y: 153, endPoint x: 473, endPoint y: 253, distance: 289.4
click at [473, 253] on div "There had already been some legislation to prevent such abuses - such as variou…" at bounding box center [387, 190] width 528 height 249
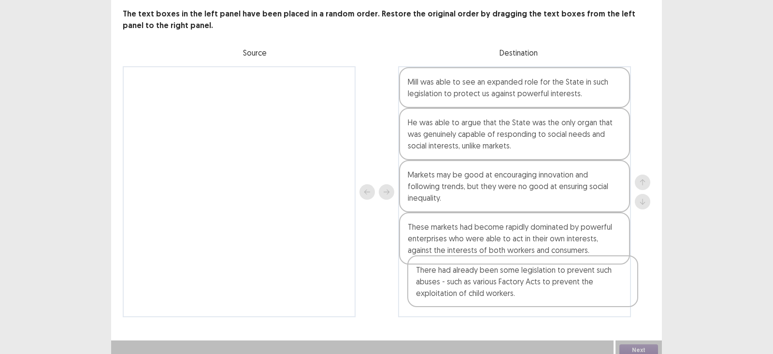
drag, startPoint x: 255, startPoint y: 104, endPoint x: 543, endPoint y: 306, distance: 351.3
click at [543, 306] on div "There had already been some legislation to prevent such abuses - such as variou…" at bounding box center [387, 191] width 528 height 251
click at [638, 314] on button "Next" at bounding box center [638, 350] width 39 height 12
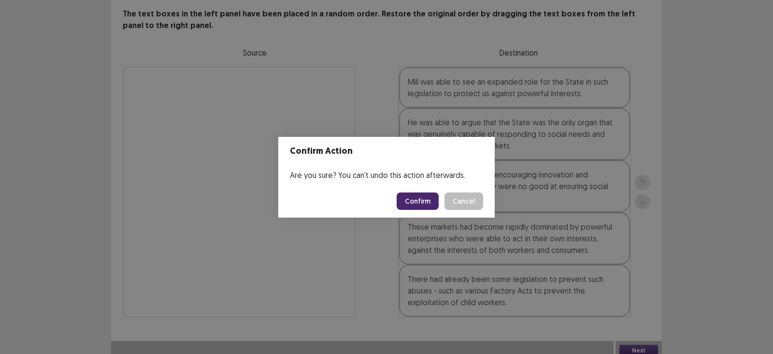
click at [421, 207] on button "Confirm" at bounding box center [418, 200] width 42 height 17
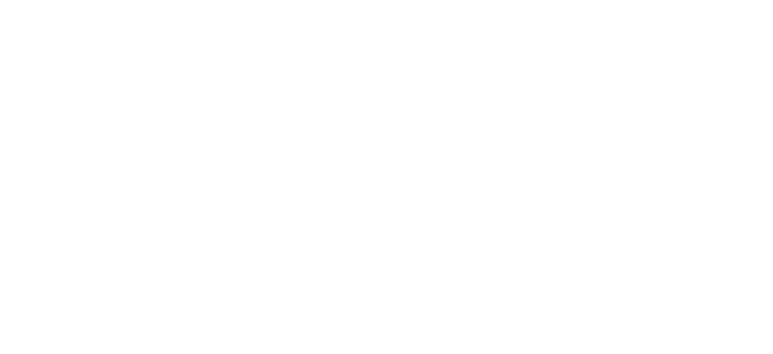
scroll to position [0, 0]
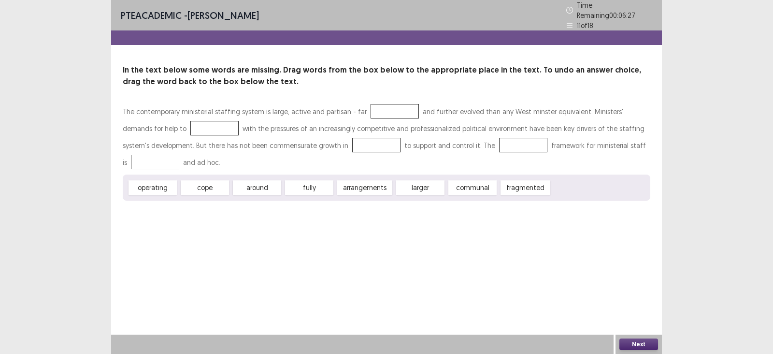
click at [363, 152] on p "The contemporary ministerial staffing system is large, active and partisan - fa…" at bounding box center [387, 137] width 528 height 68
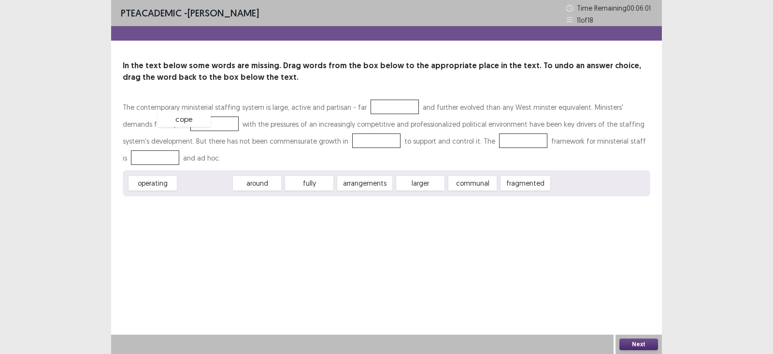
drag, startPoint x: 207, startPoint y: 187, endPoint x: 186, endPoint y: 123, distance: 67.5
drag, startPoint x: 304, startPoint y: 180, endPoint x: 324, endPoint y: 140, distance: 44.5
drag, startPoint x: 352, startPoint y: 182, endPoint x: 486, endPoint y: 143, distance: 138.8
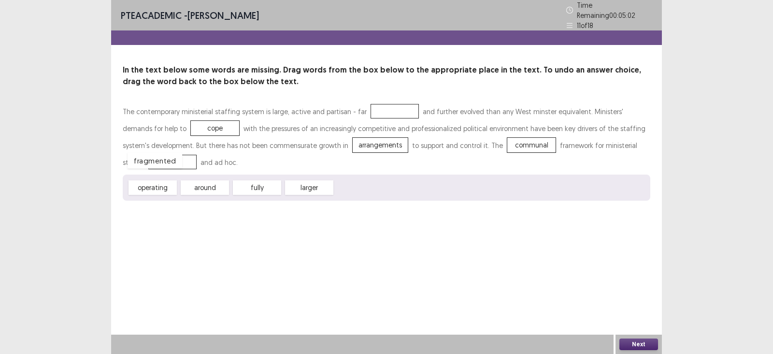
drag, startPoint x: 370, startPoint y: 181, endPoint x: 163, endPoint y: 154, distance: 209.0
drag, startPoint x: 258, startPoint y: 185, endPoint x: 382, endPoint y: 108, distance: 145.3
click at [638, 314] on button "Next" at bounding box center [638, 344] width 39 height 12
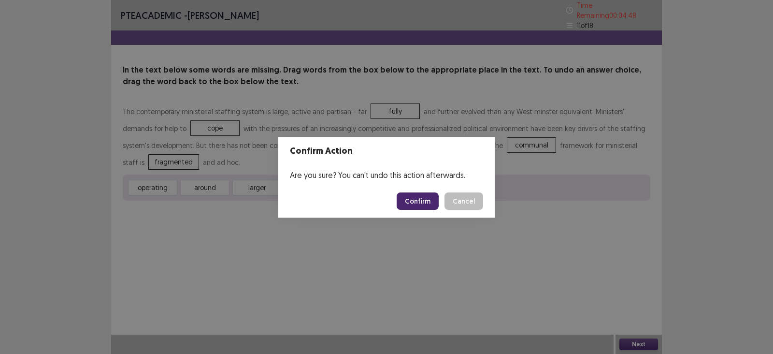
click at [420, 201] on button "Confirm" at bounding box center [418, 200] width 42 height 17
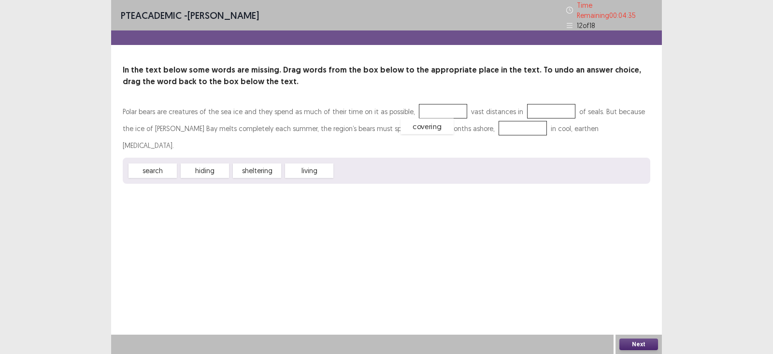
drag, startPoint x: 357, startPoint y: 151, endPoint x: 423, endPoint y: 106, distance: 79.3
drag, startPoint x: 153, startPoint y: 150, endPoint x: 536, endPoint y: 104, distance: 385.9
drag, startPoint x: 200, startPoint y: 152, endPoint x: 472, endPoint y: 124, distance: 273.5
click at [633, 314] on button "Next" at bounding box center [638, 344] width 39 height 12
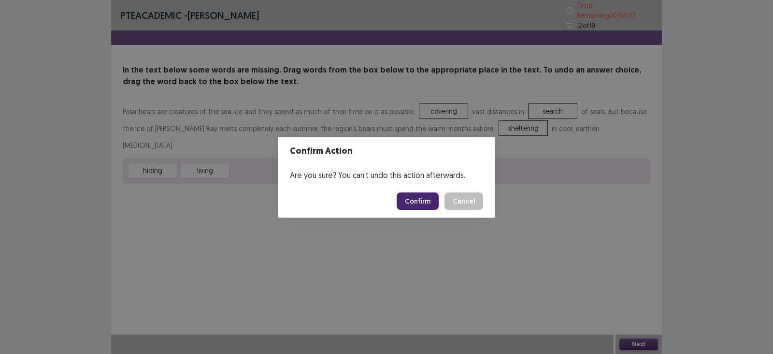
click at [414, 203] on button "Confirm" at bounding box center [418, 200] width 42 height 17
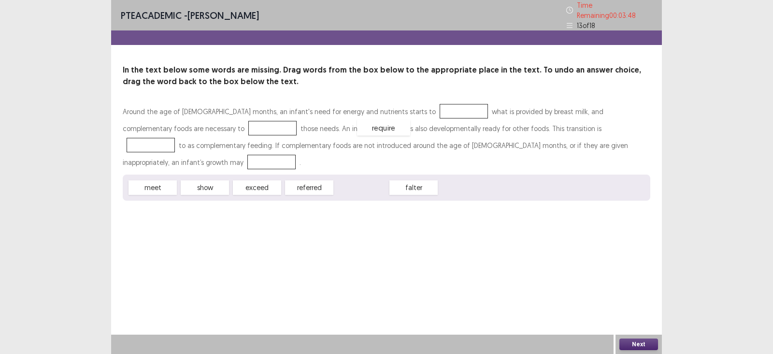
drag, startPoint x: 354, startPoint y: 166, endPoint x: 376, endPoint y: 106, distance: 63.6
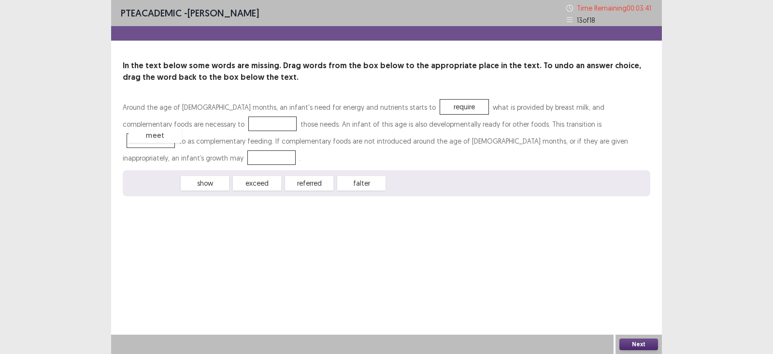
drag, startPoint x: 155, startPoint y: 168, endPoint x: 157, endPoint y: 119, distance: 48.4
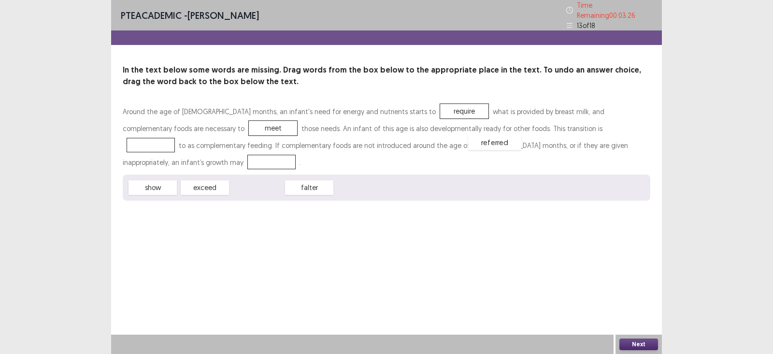
drag, startPoint x: 250, startPoint y: 167, endPoint x: 488, endPoint y: 121, distance: 242.0
drag, startPoint x: 212, startPoint y: 169, endPoint x: 532, endPoint y: 145, distance: 321.7
click at [630, 314] on button "Next" at bounding box center [638, 344] width 39 height 12
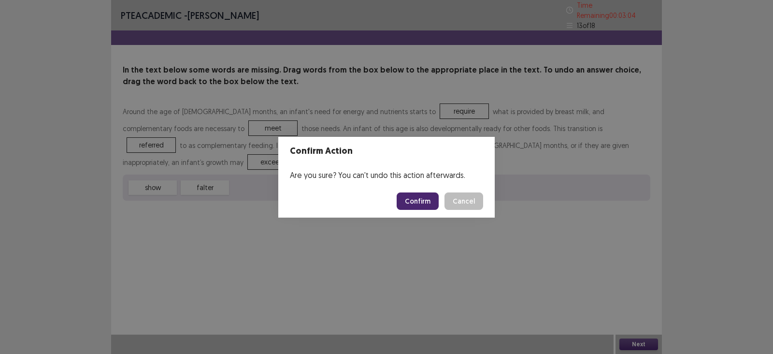
click at [417, 203] on button "Confirm" at bounding box center [418, 200] width 42 height 17
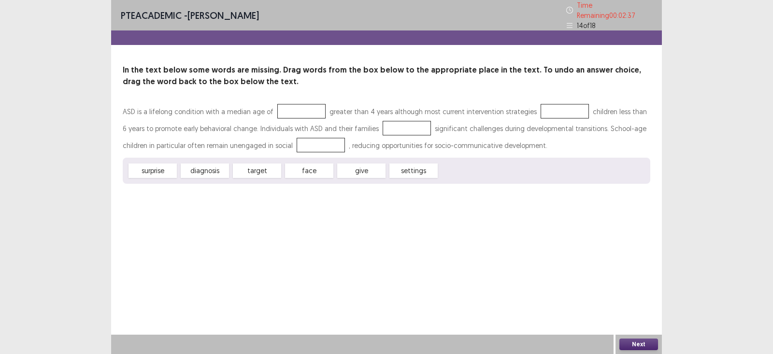
click at [303, 105] on div at bounding box center [301, 111] width 48 height 14
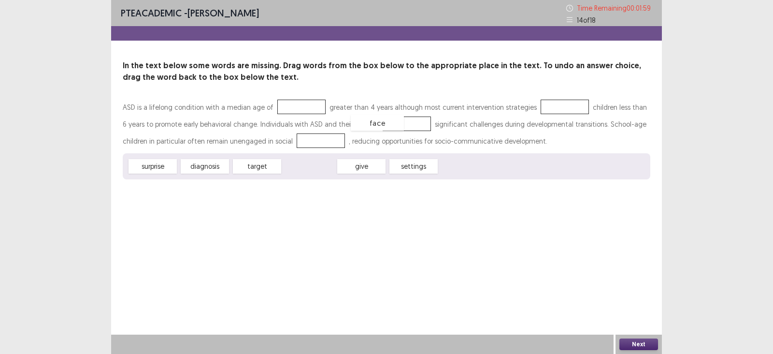
drag, startPoint x: 309, startPoint y: 167, endPoint x: 377, endPoint y: 123, distance: 80.8
drag, startPoint x: 359, startPoint y: 163, endPoint x: 283, endPoint y: 141, distance: 78.9
drag, startPoint x: 261, startPoint y: 168, endPoint x: 297, endPoint y: 107, distance: 70.2
drag, startPoint x: 273, startPoint y: 165, endPoint x: 565, endPoint y: 106, distance: 297.6
click at [639, 314] on button "Next" at bounding box center [638, 344] width 39 height 12
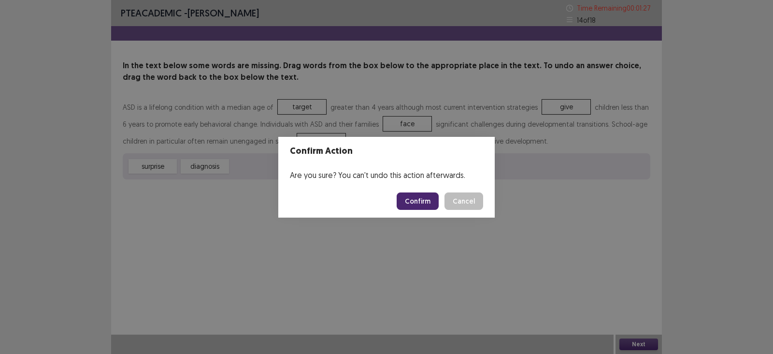
click at [415, 204] on button "Confirm" at bounding box center [418, 200] width 42 height 17
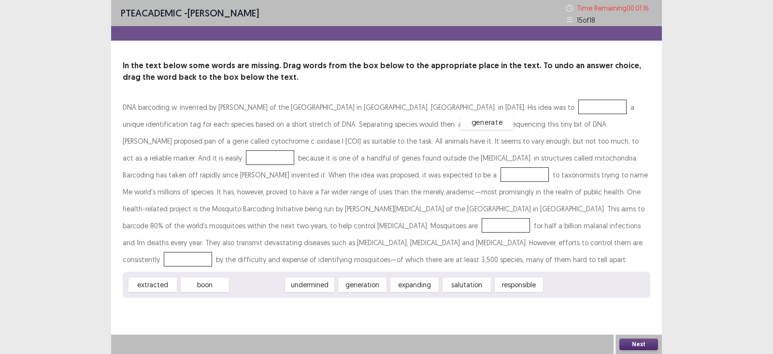
drag, startPoint x: 244, startPoint y: 265, endPoint x: 474, endPoint y: 102, distance: 281.8
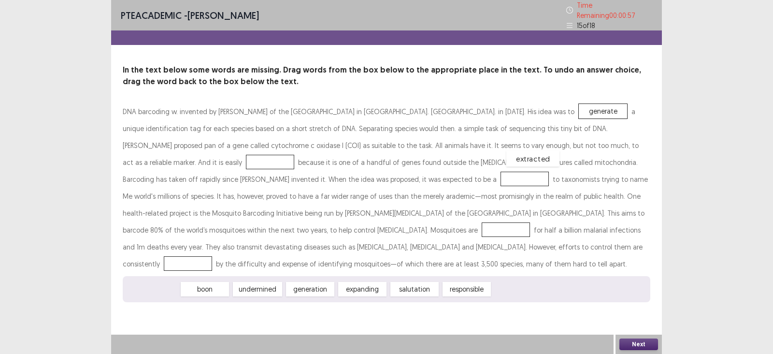
drag, startPoint x: 154, startPoint y: 267, endPoint x: 536, endPoint y: 136, distance: 404.3
drag, startPoint x: 361, startPoint y: 268, endPoint x: 194, endPoint y: 176, distance: 190.1
drag, startPoint x: 162, startPoint y: 265, endPoint x: 624, endPoint y: 207, distance: 466.1
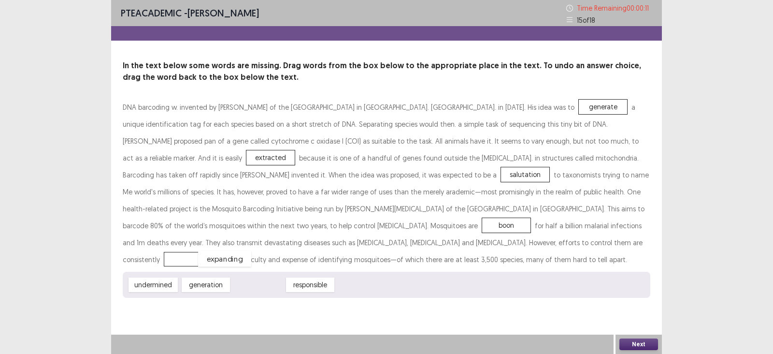
drag, startPoint x: 251, startPoint y: 267, endPoint x: 218, endPoint y: 241, distance: 42.3
click at [629, 314] on button "Next" at bounding box center [638, 344] width 39 height 12
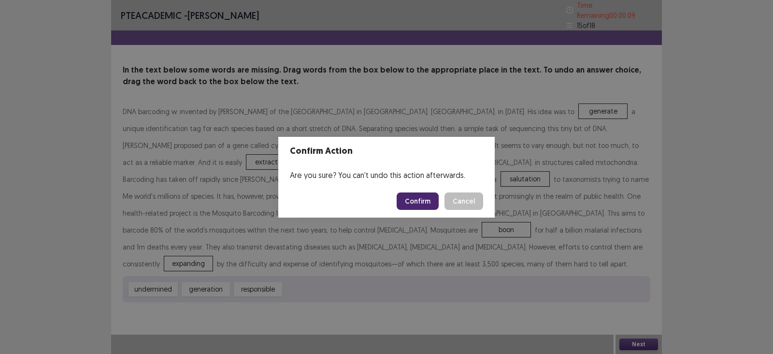
click at [430, 203] on button "Confirm" at bounding box center [418, 200] width 42 height 17
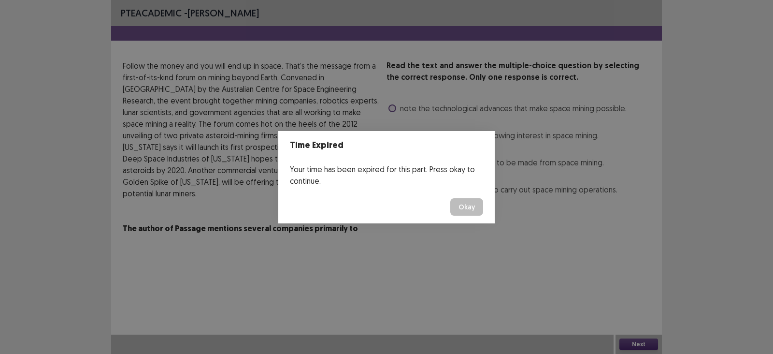
click at [466, 206] on button "Okay" at bounding box center [466, 206] width 33 height 17
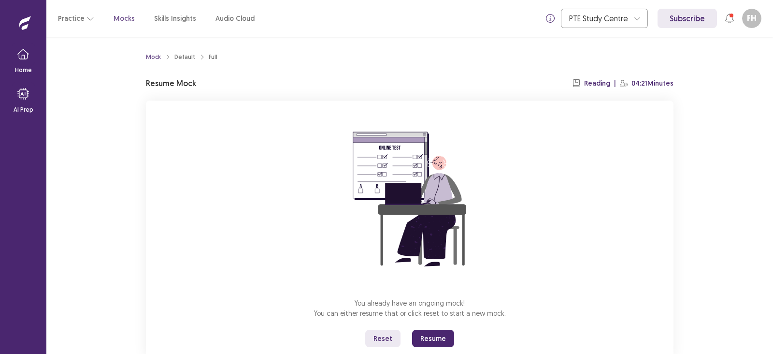
scroll to position [28, 0]
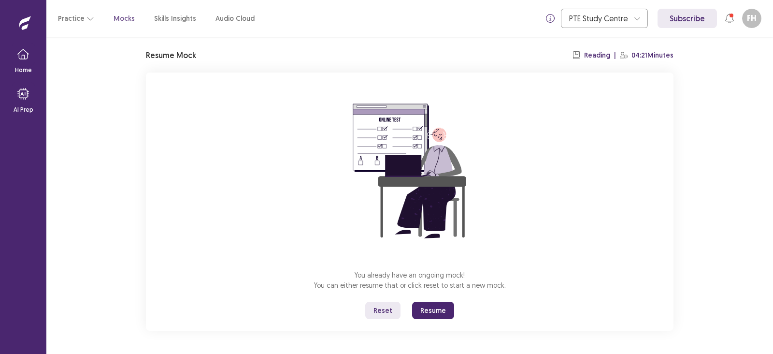
click at [424, 308] on button "Resume" at bounding box center [433, 309] width 42 height 17
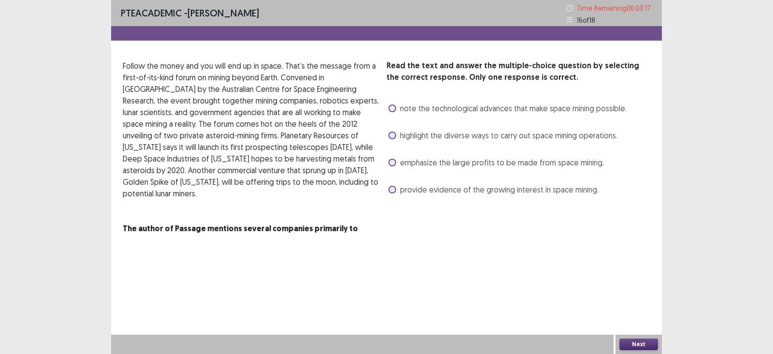
click at [443, 190] on span "provide evidence of the growing interest in space mining." at bounding box center [499, 190] width 199 height 12
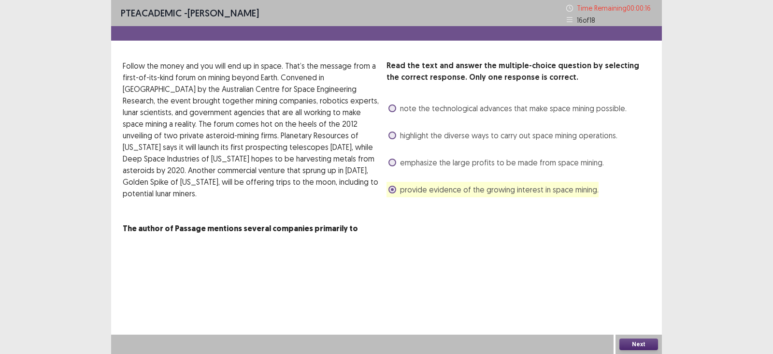
click at [628, 314] on button "Next" at bounding box center [638, 344] width 39 height 12
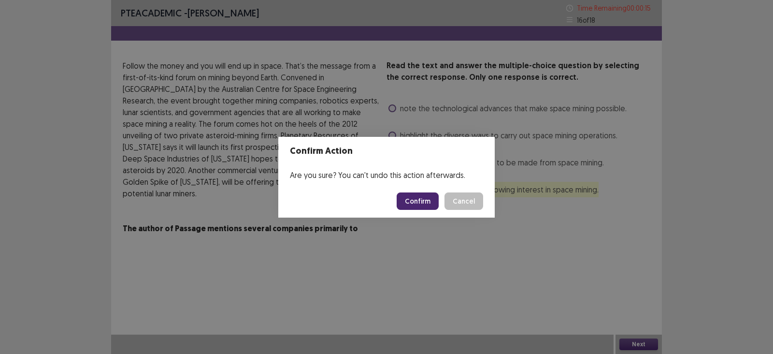
click at [407, 204] on button "Confirm" at bounding box center [418, 200] width 42 height 17
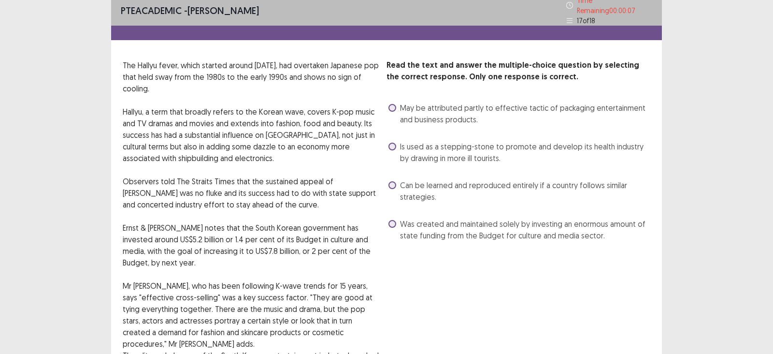
scroll to position [0, 0]
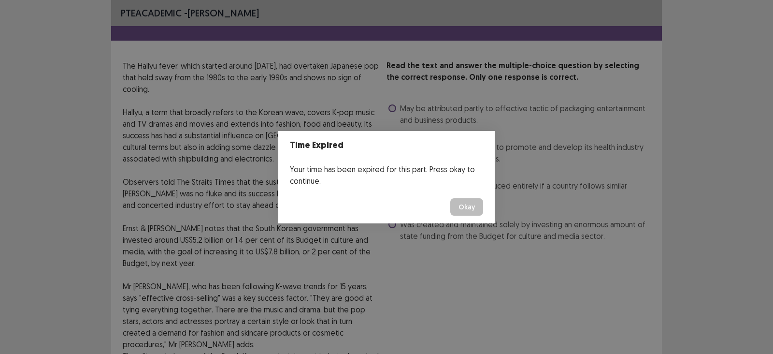
click at [472, 203] on button "Okay" at bounding box center [466, 206] width 33 height 17
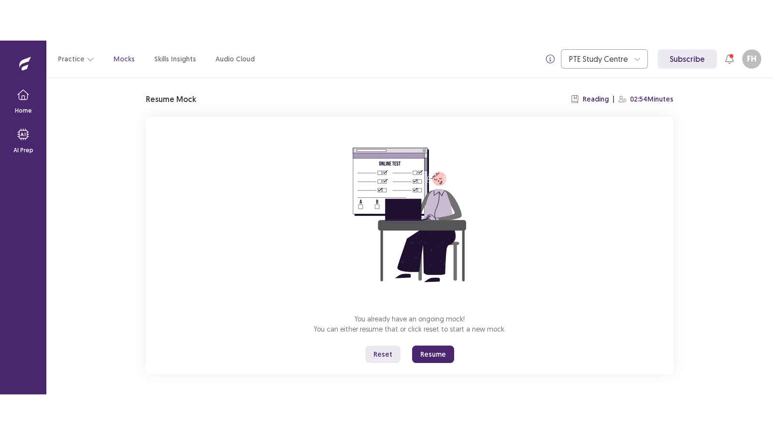
scroll to position [28, 0]
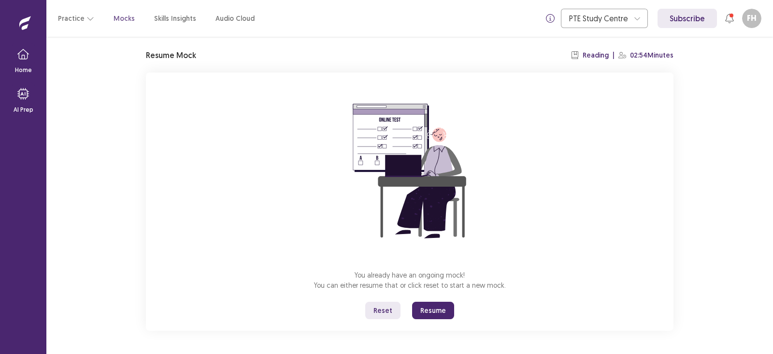
click at [425, 314] on button "Resume" at bounding box center [433, 309] width 42 height 17
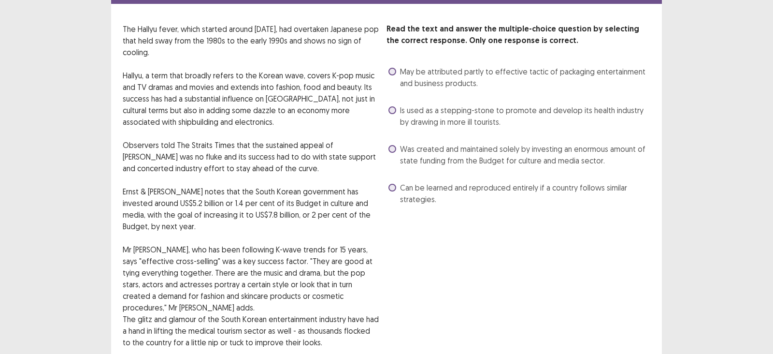
scroll to position [60, 0]
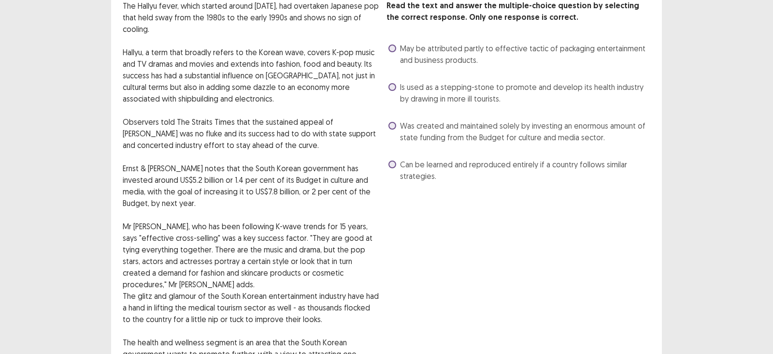
click at [458, 133] on span "Was created and maintained solely by investing an enormous amount of state fund…" at bounding box center [525, 131] width 250 height 23
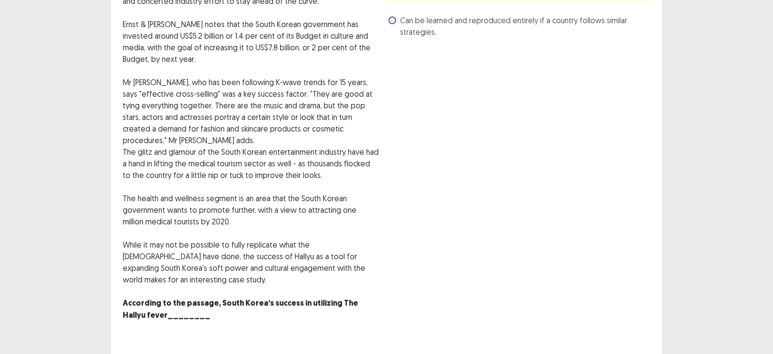
scroll to position [212, 0]
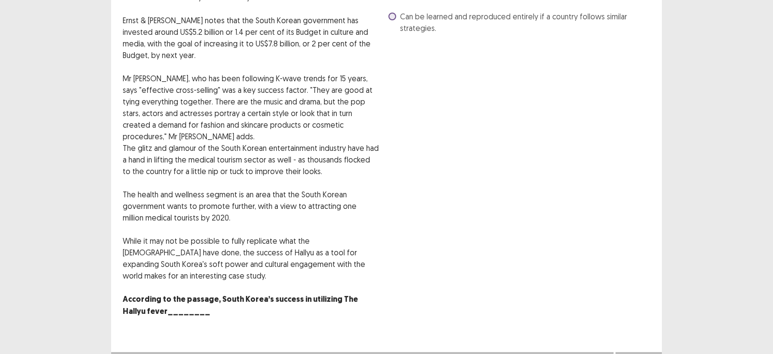
click at [651, 314] on button "Next" at bounding box center [638, 362] width 39 height 12
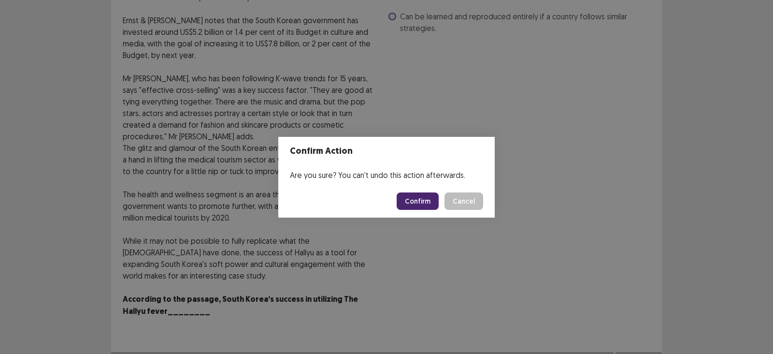
click at [420, 200] on button "Confirm" at bounding box center [418, 200] width 42 height 17
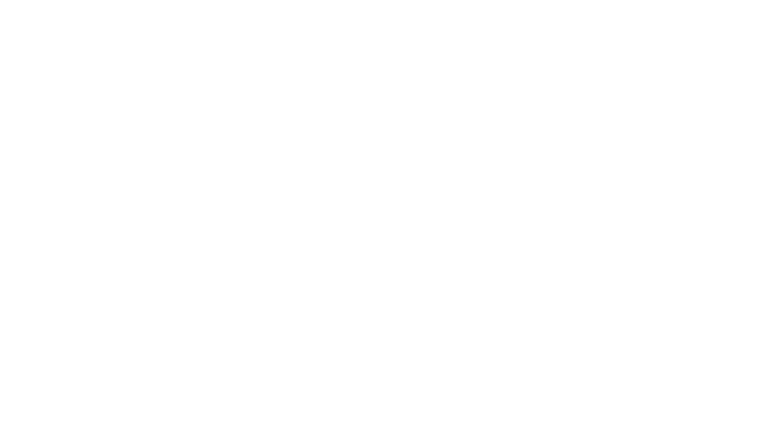
scroll to position [0, 0]
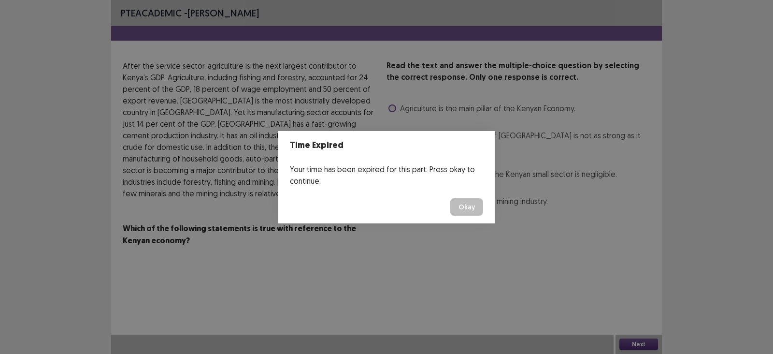
click at [457, 201] on button "Okay" at bounding box center [466, 206] width 33 height 17
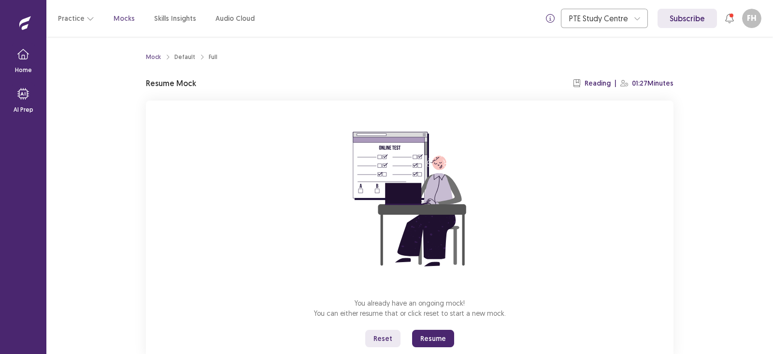
click at [438, 314] on button "Resume" at bounding box center [433, 338] width 42 height 17
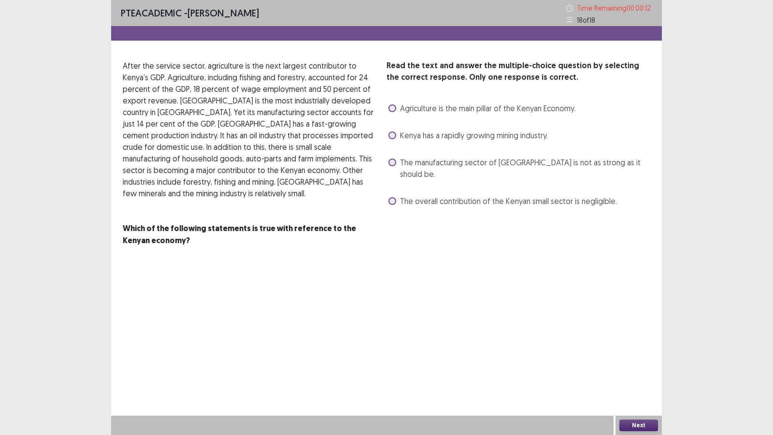
click at [437, 163] on span "The manufacturing sector of [GEOGRAPHIC_DATA] is not as strong as it should be." at bounding box center [525, 168] width 250 height 23
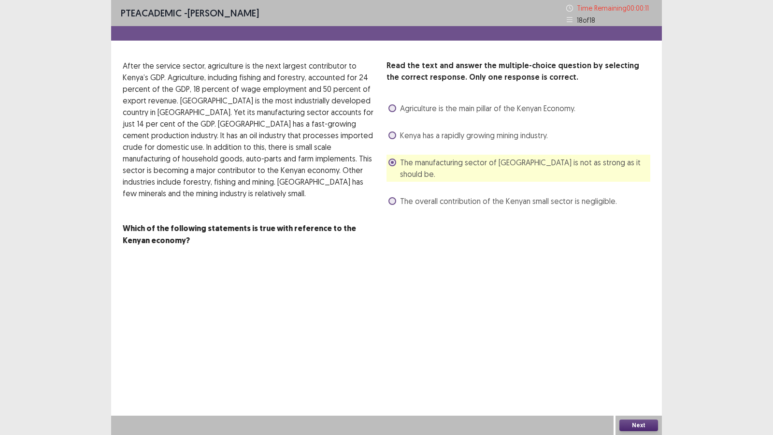
click at [637, 314] on button "Next" at bounding box center [638, 425] width 39 height 12
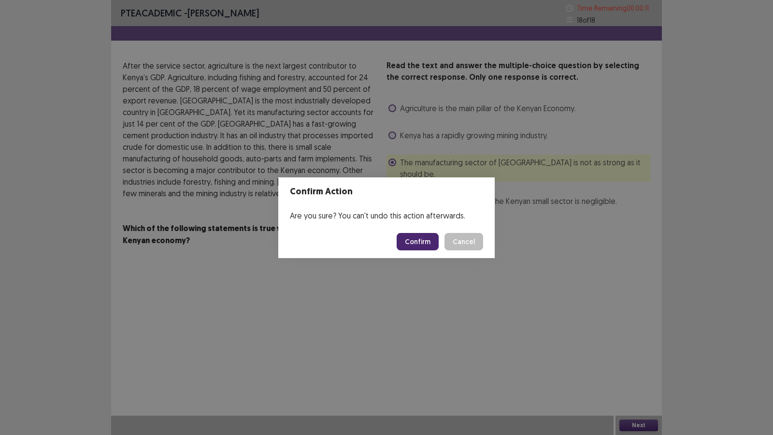
click at [435, 242] on button "Confirm" at bounding box center [418, 241] width 42 height 17
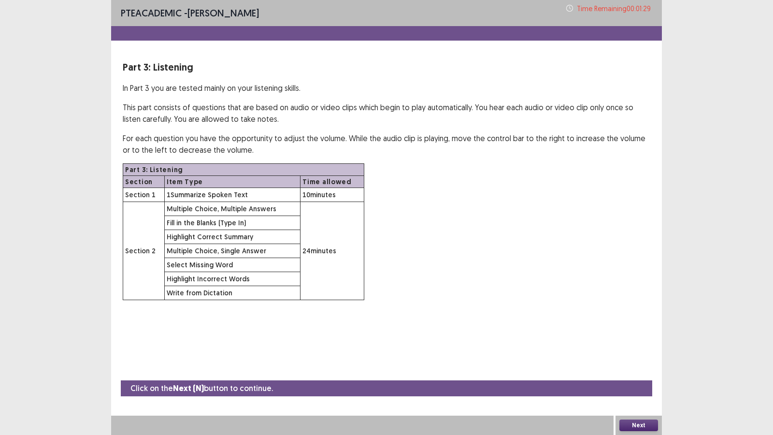
click at [645, 314] on button "Next" at bounding box center [638, 425] width 39 height 12
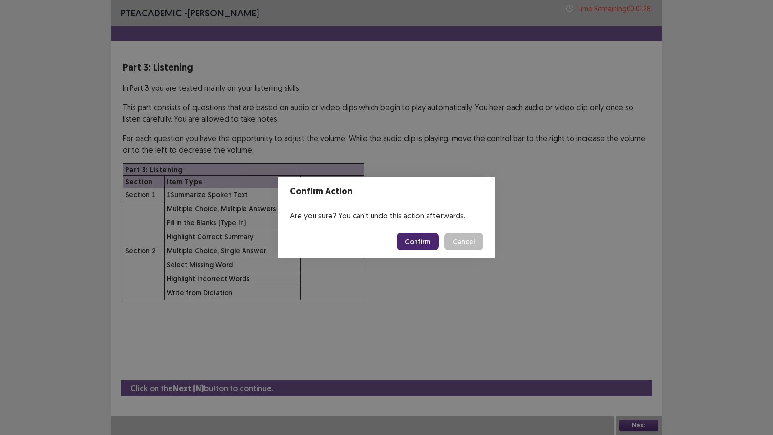
click at [407, 242] on button "Confirm" at bounding box center [418, 241] width 42 height 17
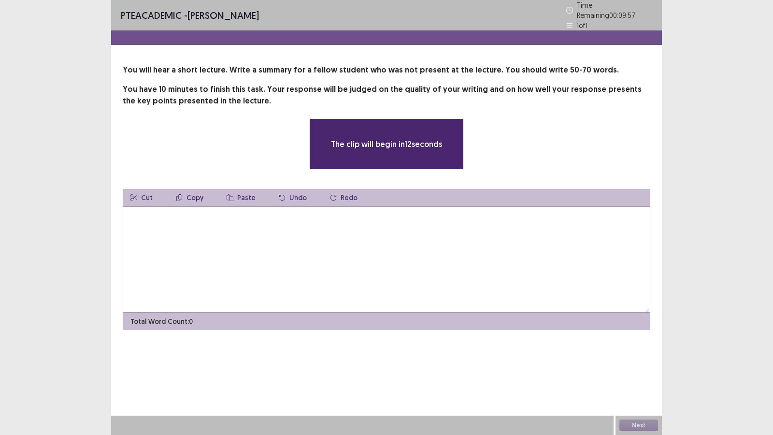
click at [394, 244] on textarea at bounding box center [387, 259] width 528 height 106
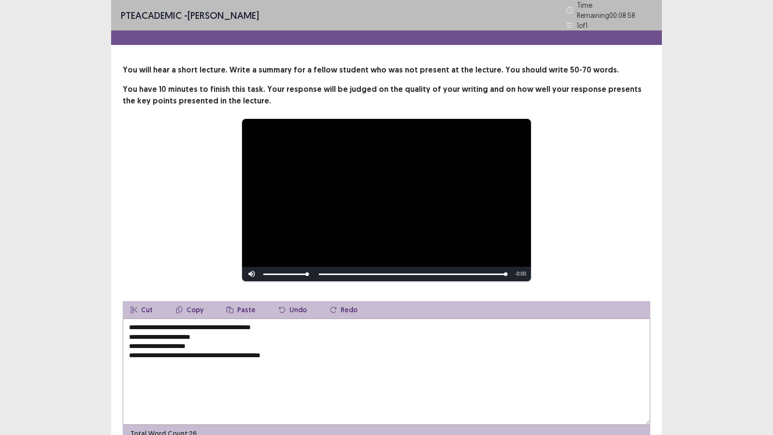
click at [130, 314] on textarea "**********" at bounding box center [387, 371] width 528 height 106
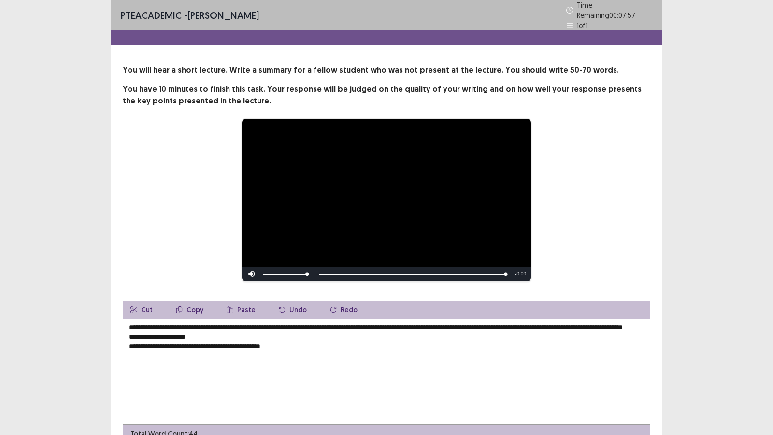
click at [619, 314] on textarea "**********" at bounding box center [387, 371] width 528 height 106
drag, startPoint x: 225, startPoint y: 330, endPoint x: 171, endPoint y: 331, distance: 54.6
click at [171, 314] on textarea "**********" at bounding box center [387, 371] width 528 height 106
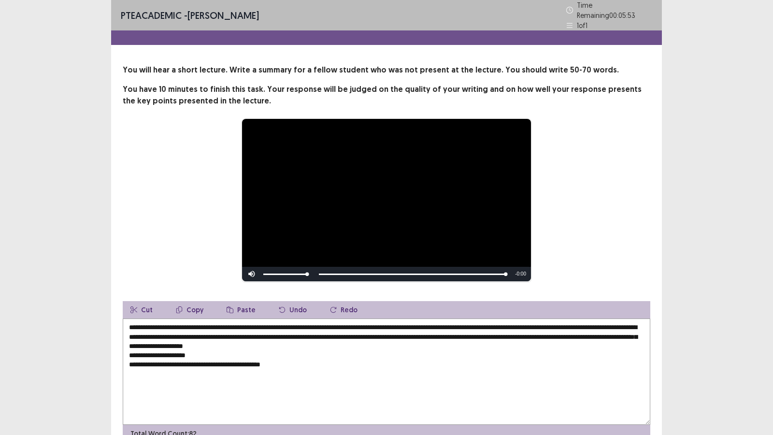
drag, startPoint x: 308, startPoint y: 367, endPoint x: 128, endPoint y: 354, distance: 180.7
click at [128, 314] on textarea "**********" at bounding box center [387, 371] width 528 height 106
type textarea "**********"
click at [194, 223] on div "**********" at bounding box center [386, 199] width 450 height 163
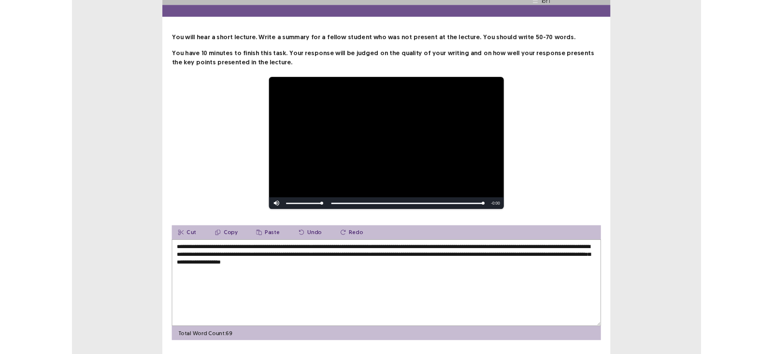
scroll to position [45, 0]
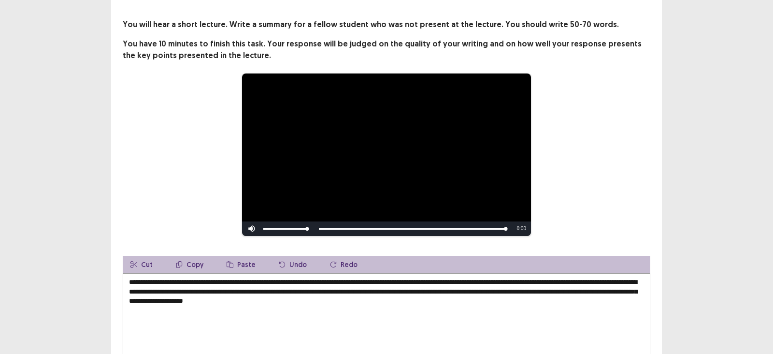
click at [188, 160] on div "**********" at bounding box center [386, 154] width 450 height 163
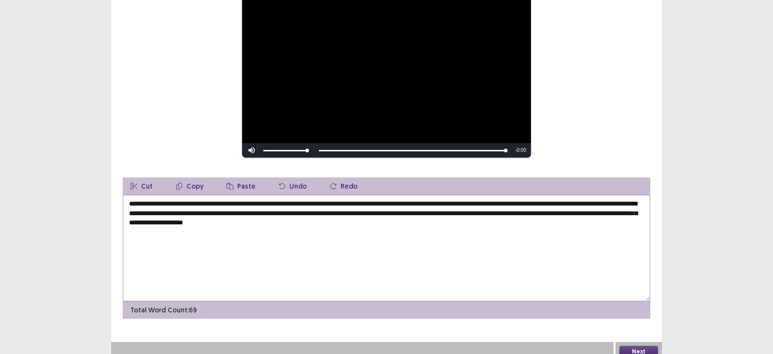
scroll to position [127, 0]
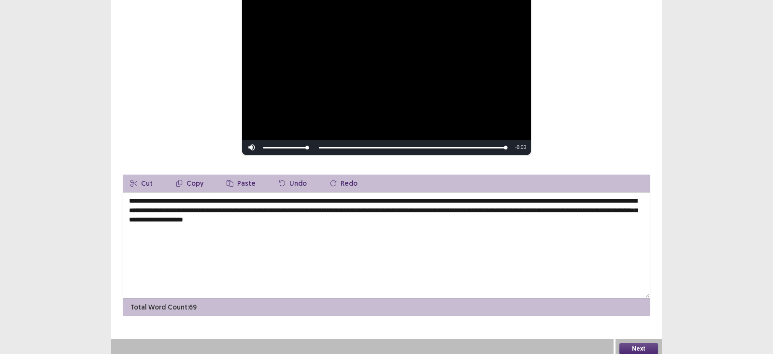
click at [640, 314] on button "Next" at bounding box center [638, 349] width 39 height 12
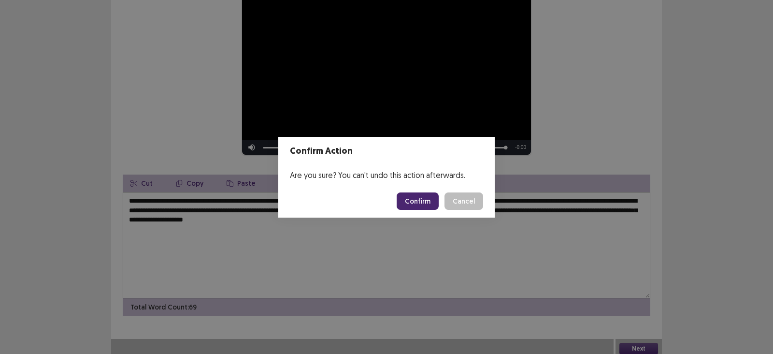
click at [417, 195] on button "Confirm" at bounding box center [418, 200] width 42 height 17
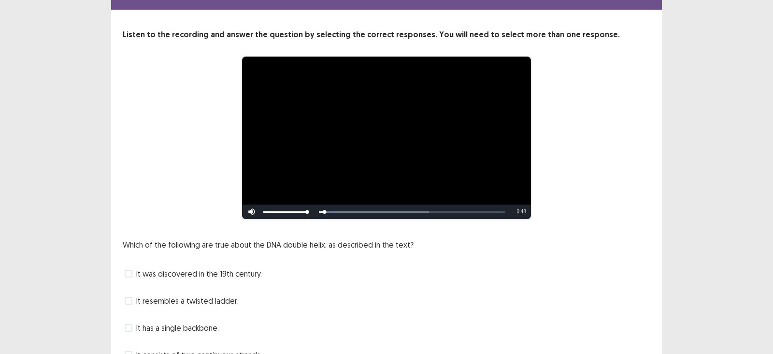
scroll to position [82, 0]
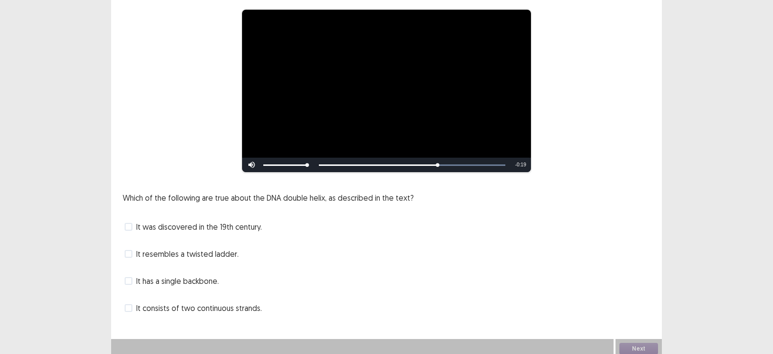
click at [215, 249] on span "It resembles a twisted ladder." at bounding box center [187, 254] width 102 height 12
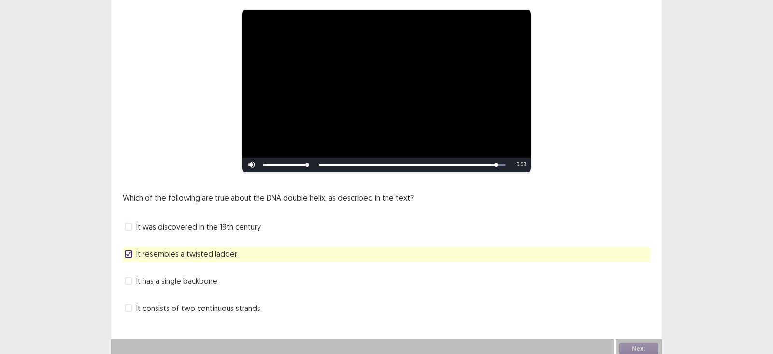
click at [199, 303] on span "It consists of two continuous strands." at bounding box center [199, 308] width 126 height 12
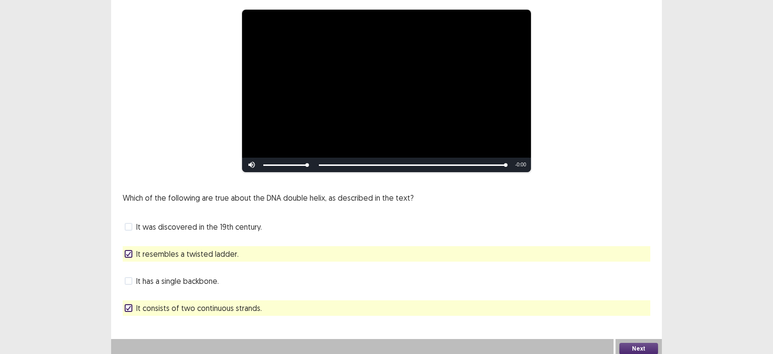
click at [638, 314] on button "Next" at bounding box center [638, 349] width 39 height 12
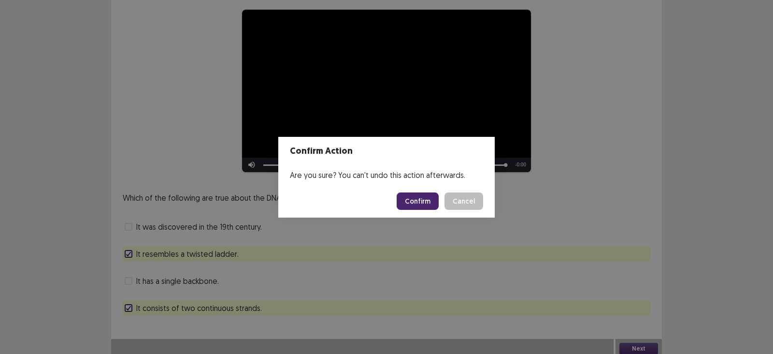
click at [416, 196] on button "Confirm" at bounding box center [418, 200] width 42 height 17
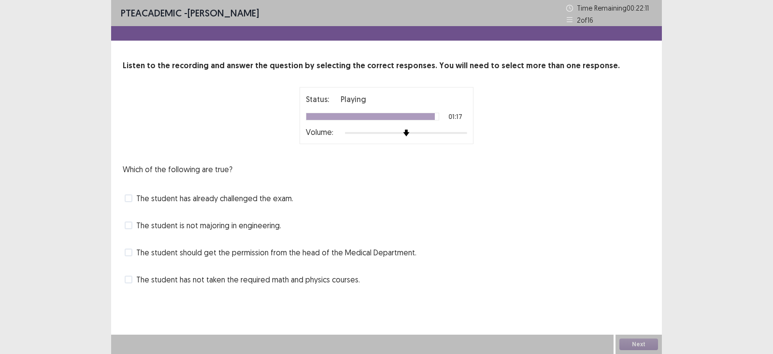
click at [263, 278] on span "The student has not taken the required math and physics courses." at bounding box center [248, 279] width 224 height 12
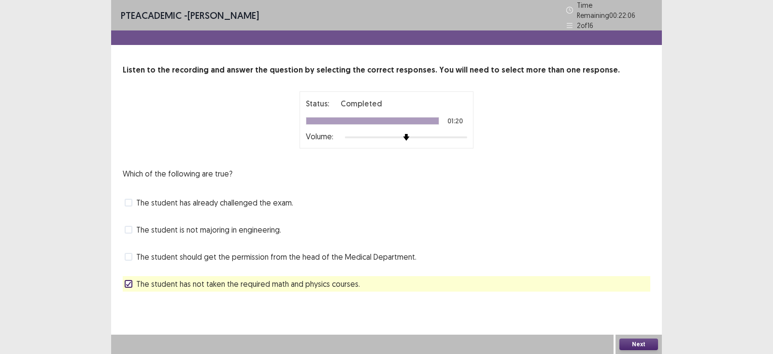
click at [240, 229] on span "The student is not majoring in engineering." at bounding box center [208, 230] width 145 height 12
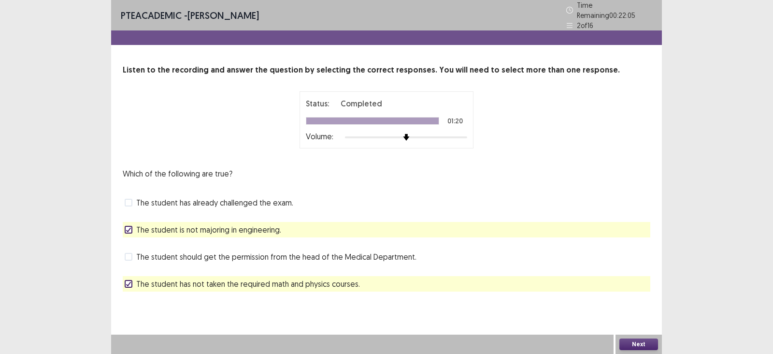
click at [648, 314] on button "Next" at bounding box center [638, 344] width 39 height 12
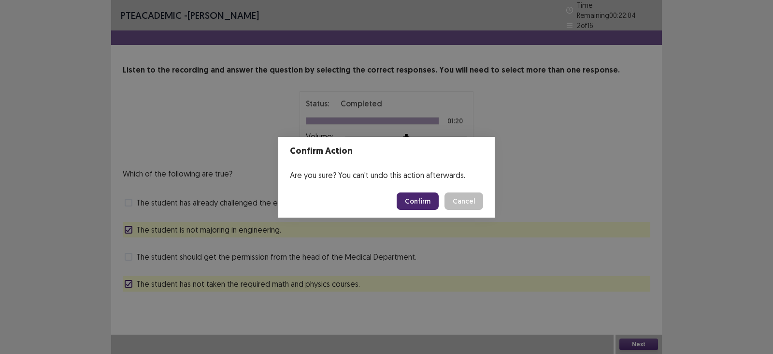
click at [413, 193] on button "Confirm" at bounding box center [418, 200] width 42 height 17
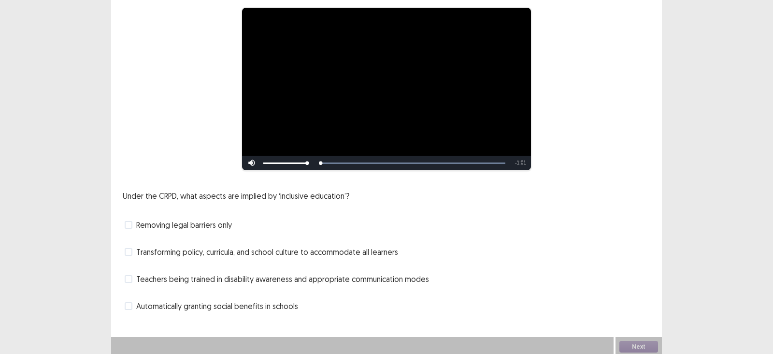
scroll to position [82, 0]
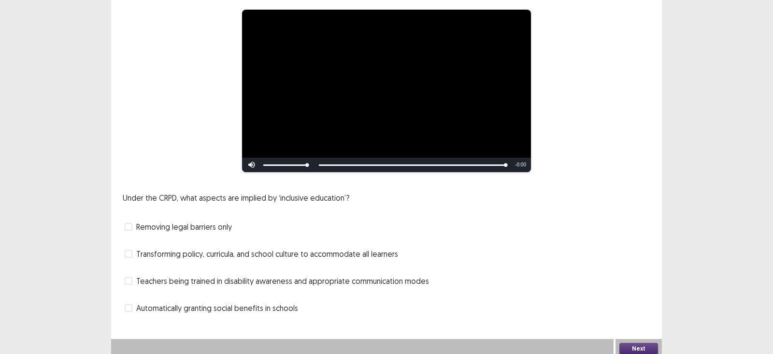
click at [198, 302] on span "Automatically granting social benefits in schools" at bounding box center [217, 308] width 162 height 12
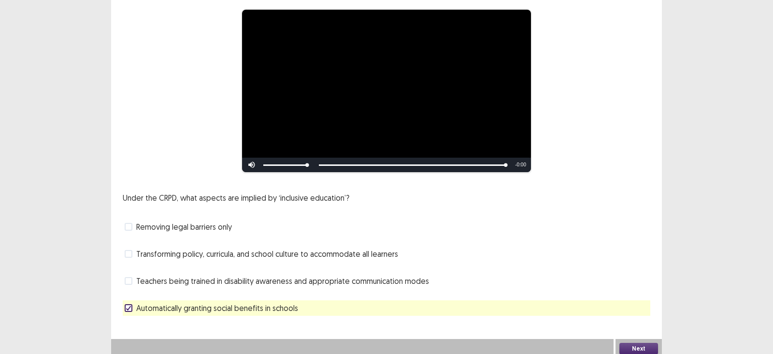
click at [641, 314] on button "Next" at bounding box center [638, 349] width 39 height 12
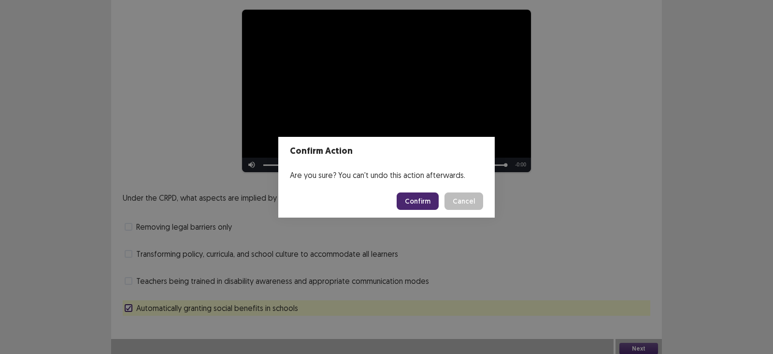
click at [418, 201] on button "Confirm" at bounding box center [418, 200] width 42 height 17
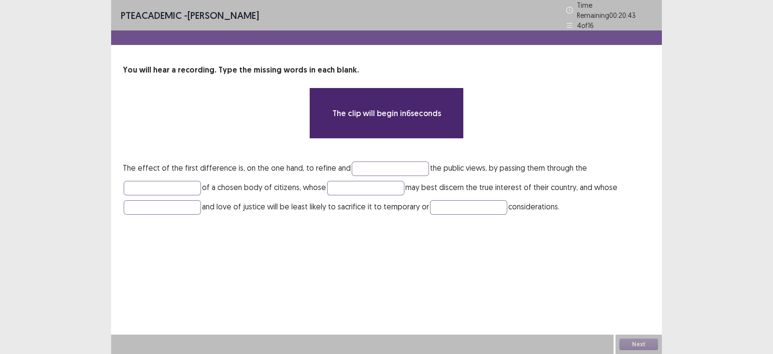
click at [359, 171] on p "The effect of the first difference is, on the one hand, to refine and the publi…" at bounding box center [387, 187] width 528 height 58
click at [360, 164] on input "text" at bounding box center [390, 168] width 77 height 14
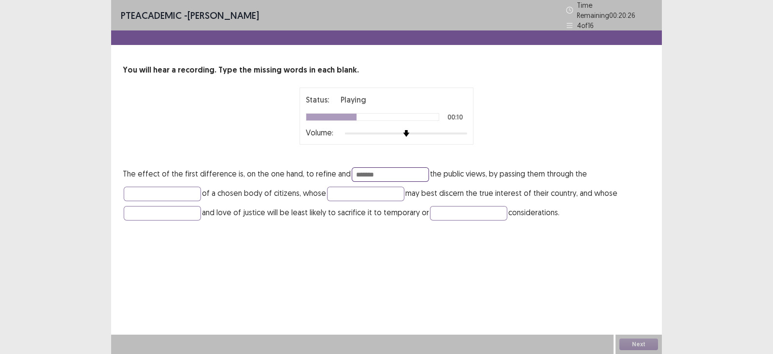
type input "*******"
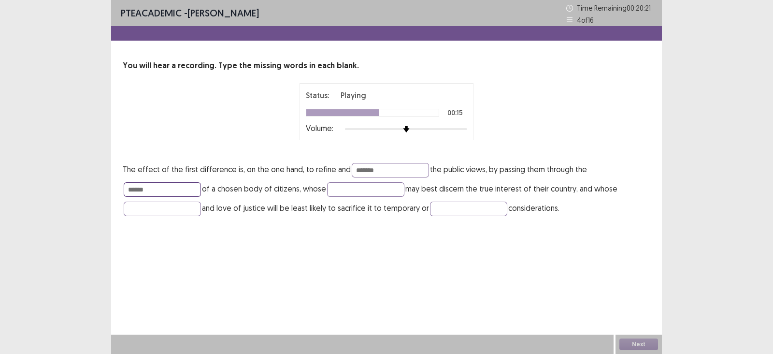
type input "******"
type input "**********"
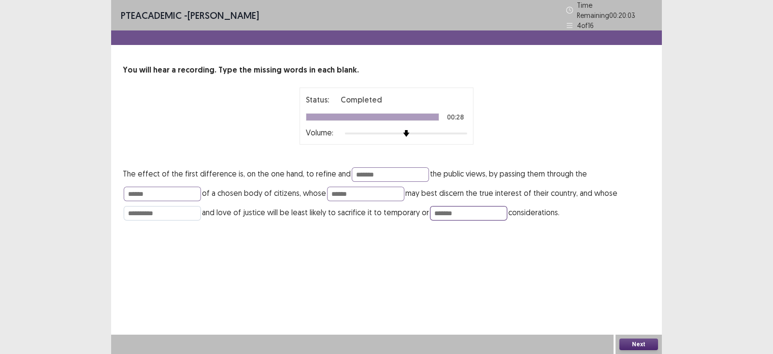
type input "*******"
click at [170, 211] on input "**********" at bounding box center [162, 213] width 77 height 14
type input "*"
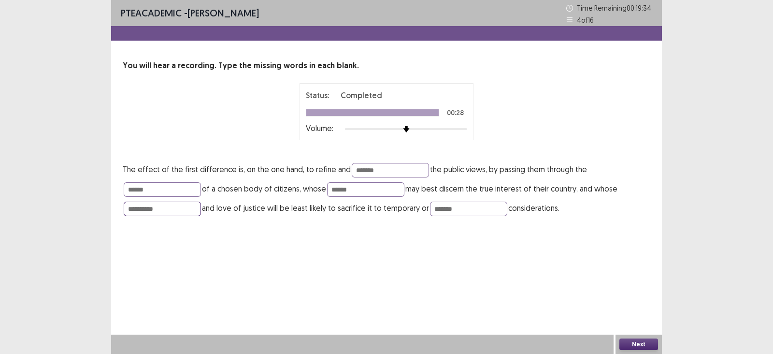
type input "**********"
click at [637, 314] on button "Next" at bounding box center [638, 344] width 39 height 12
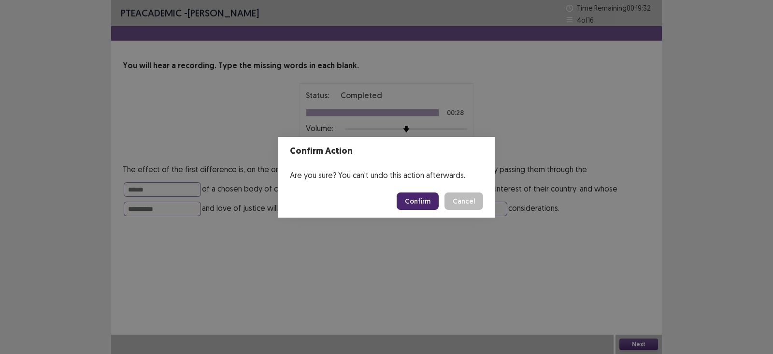
click at [430, 198] on button "Confirm" at bounding box center [418, 200] width 42 height 17
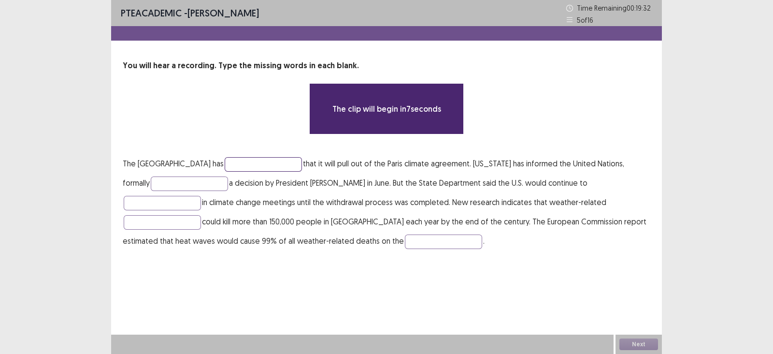
click at [271, 168] on input "text" at bounding box center [263, 164] width 77 height 14
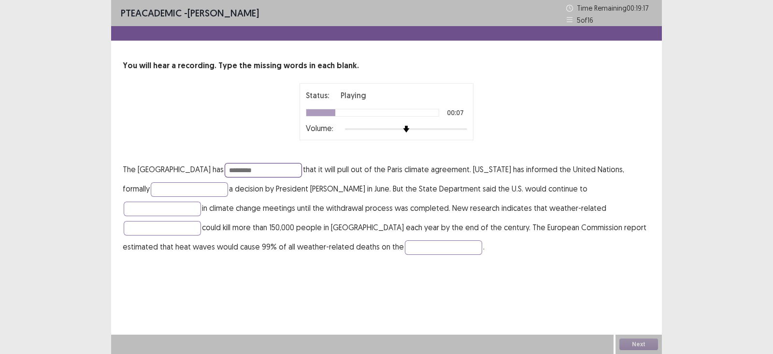
type input "*********"
type input "**********"
type input "*********"
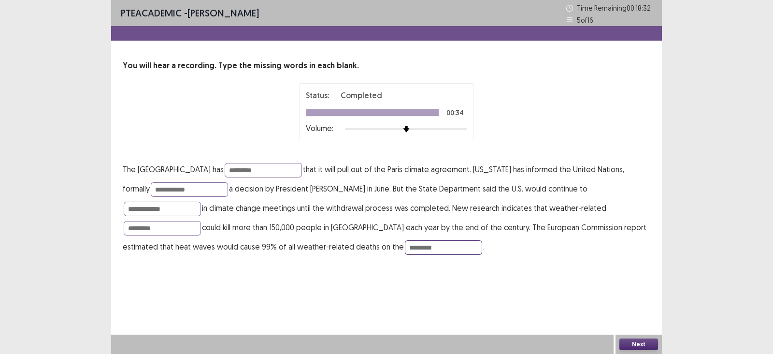
type input "*********"
click at [636, 314] on button "Next" at bounding box center [638, 344] width 39 height 12
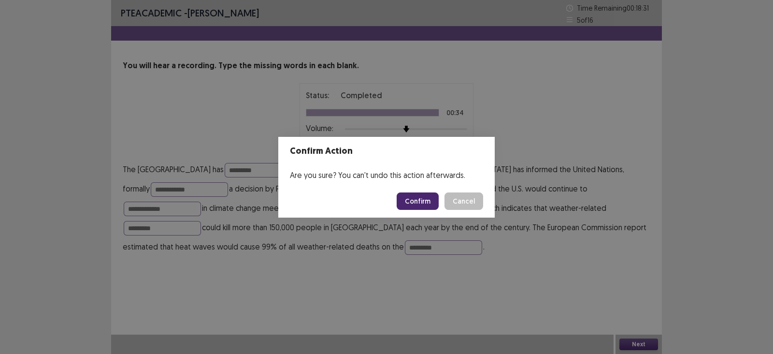
click at [422, 196] on button "Confirm" at bounding box center [418, 200] width 42 height 17
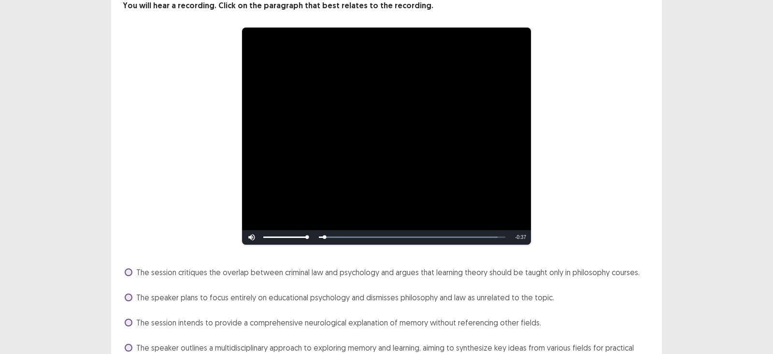
scroll to position [115, 0]
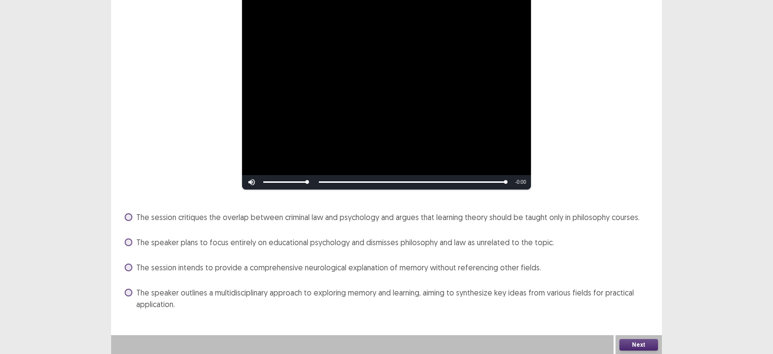
click at [428, 288] on span "The speaker outlines a multidisciplinary approach to exploring memory and learn…" at bounding box center [393, 298] width 514 height 23
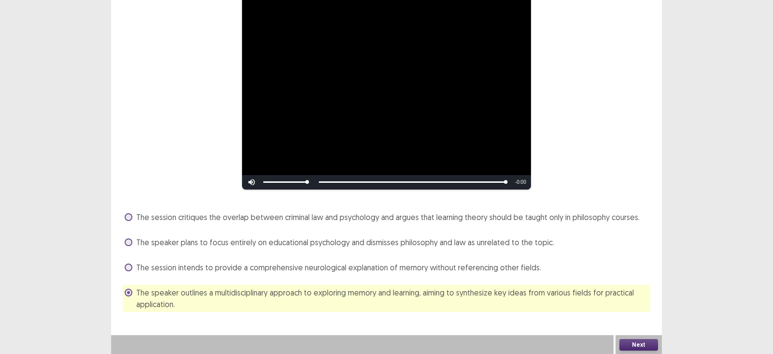
click at [640, 314] on button "Next" at bounding box center [638, 345] width 39 height 12
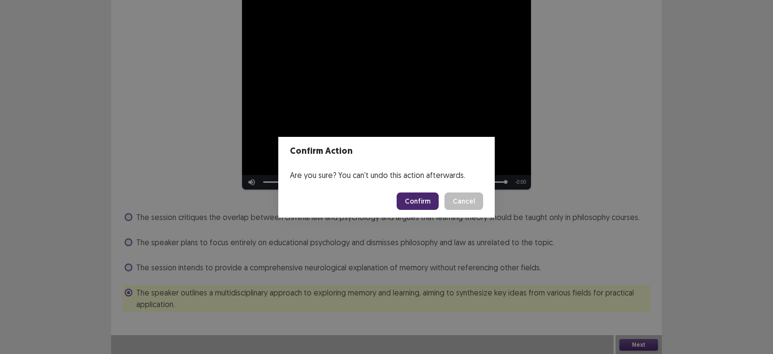
click at [419, 199] on button "Confirm" at bounding box center [418, 200] width 42 height 17
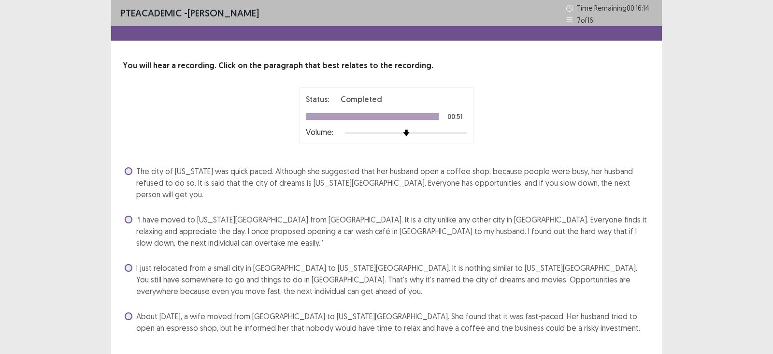
click at [459, 181] on span "The city of [US_STATE] was quick paced. Although she suggested that her husband…" at bounding box center [393, 182] width 514 height 35
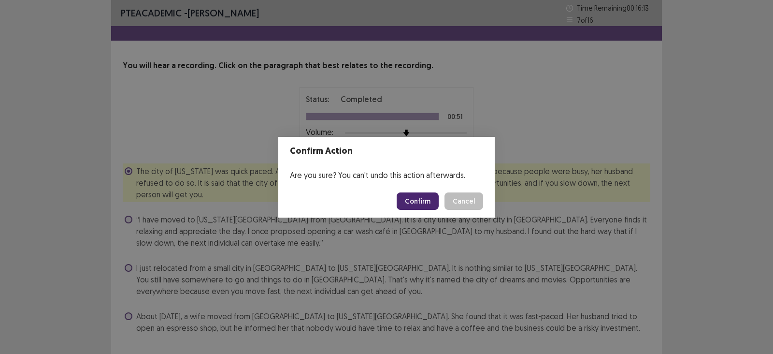
click at [430, 195] on button "Confirm" at bounding box center [418, 200] width 42 height 17
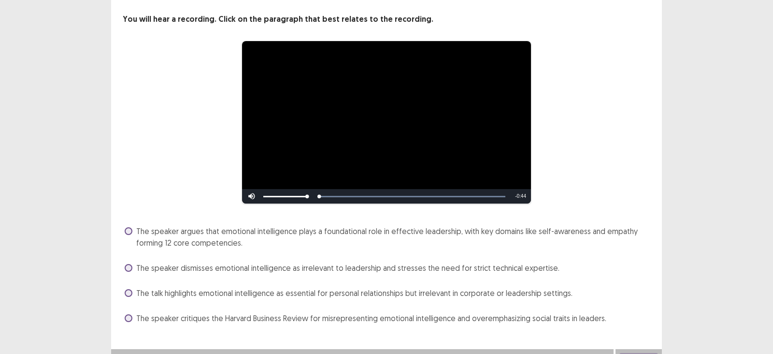
scroll to position [61, 0]
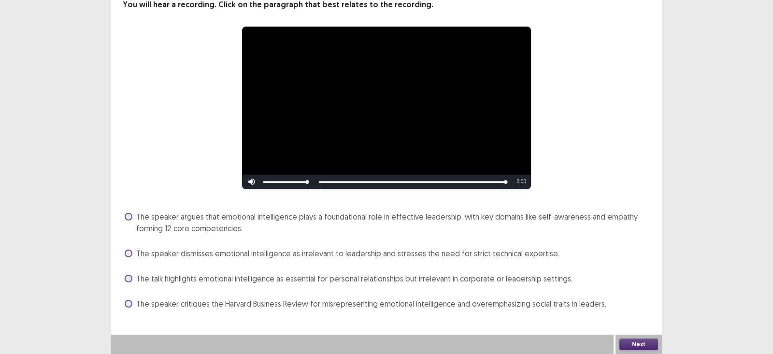
click at [353, 211] on span "The speaker argues that emotional intelligence plays a foundational role in eff…" at bounding box center [393, 222] width 514 height 23
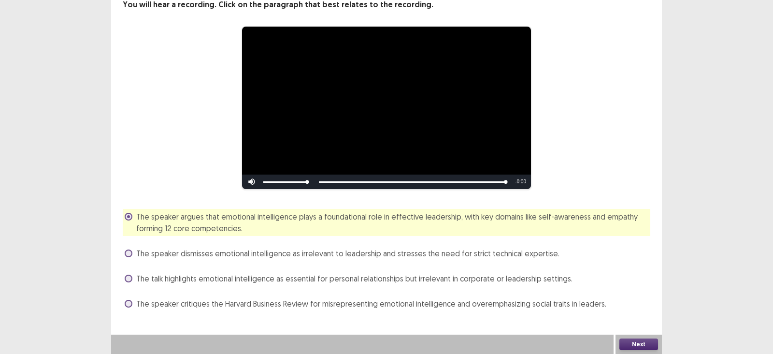
click at [632, 314] on button "Next" at bounding box center [638, 344] width 39 height 12
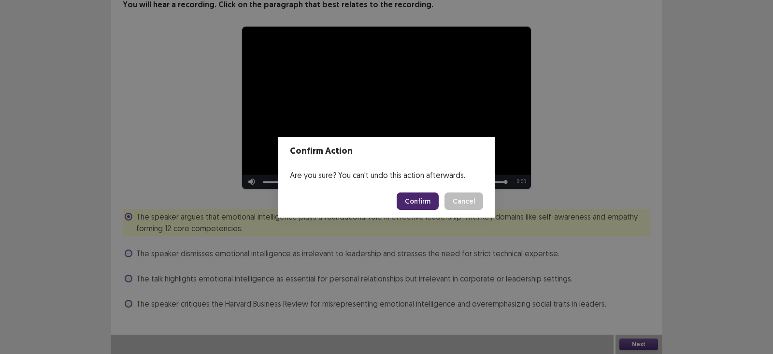
click at [433, 199] on button "Confirm" at bounding box center [418, 200] width 42 height 17
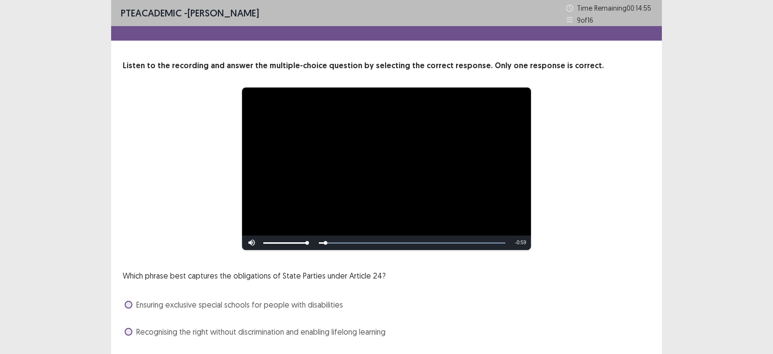
scroll to position [82, 0]
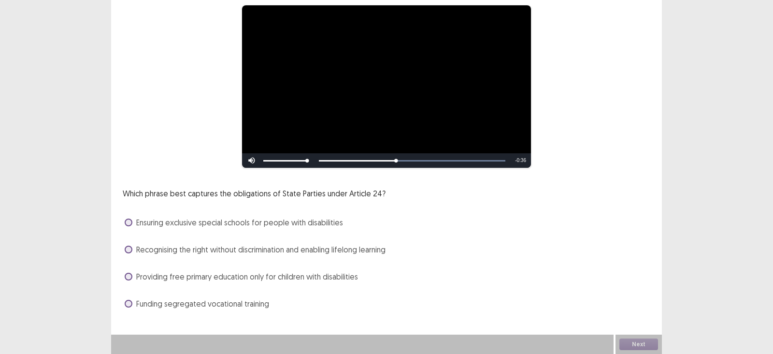
click at [286, 252] on span "Recognising the right without discrimination and enabling lifelong learning" at bounding box center [260, 250] width 249 height 12
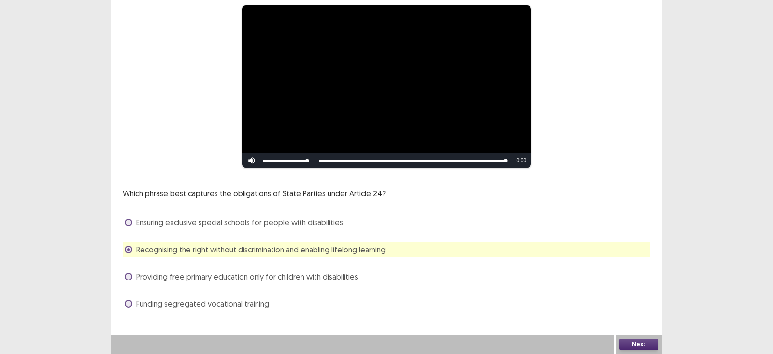
click at [647, 314] on button "Next" at bounding box center [638, 344] width 39 height 12
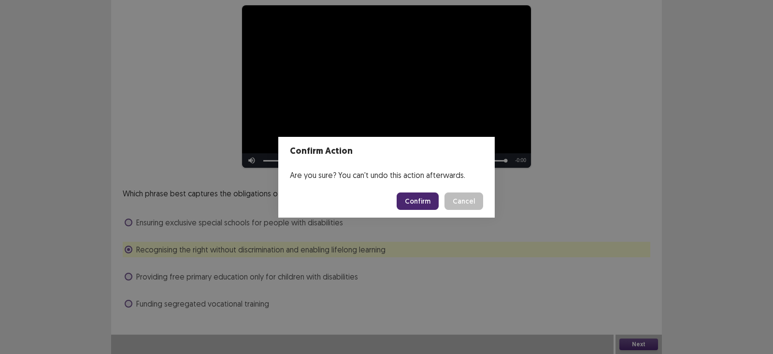
click at [423, 204] on button "Confirm" at bounding box center [418, 200] width 42 height 17
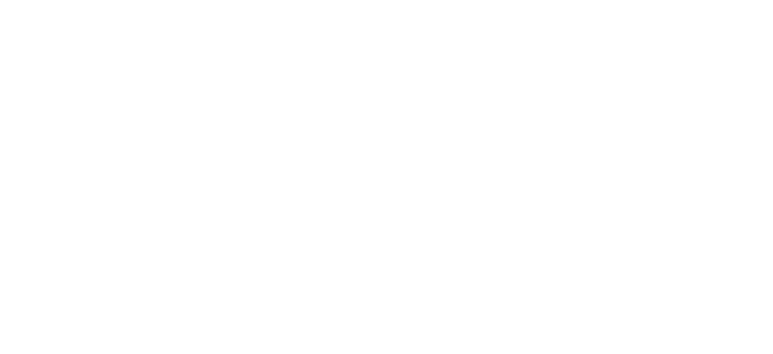
scroll to position [0, 0]
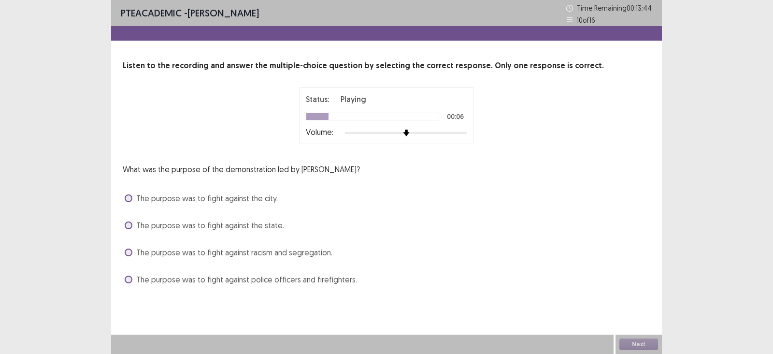
click at [309, 253] on span "The purpose was to fight against racism and segregation." at bounding box center [234, 252] width 196 height 12
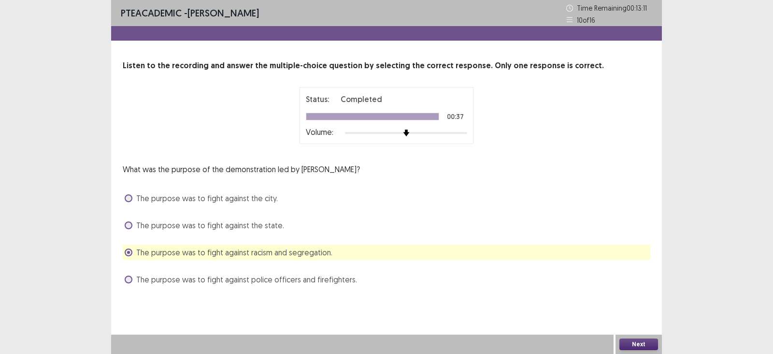
click at [628, 314] on button "Next" at bounding box center [638, 344] width 39 height 12
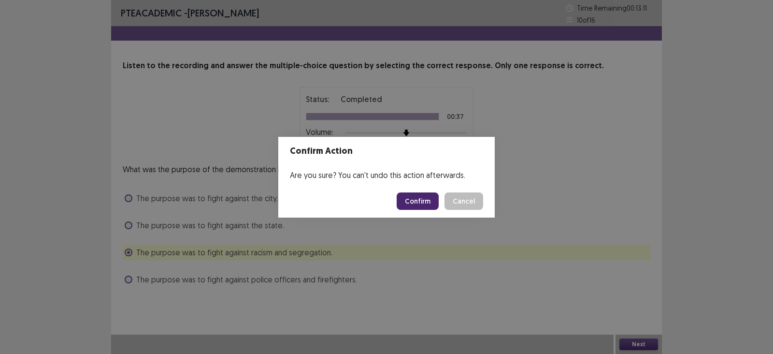
click at [411, 201] on button "Confirm" at bounding box center [418, 200] width 42 height 17
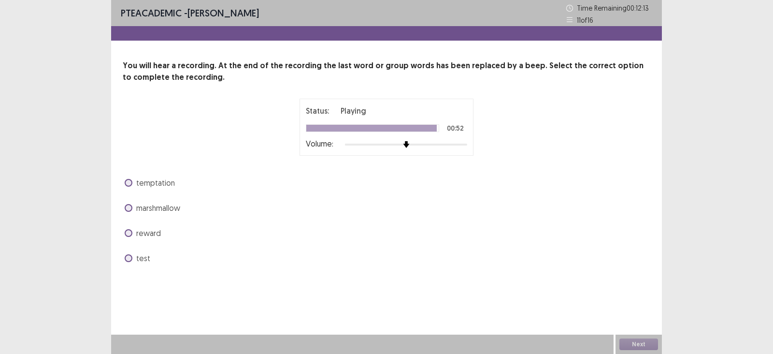
click at [142, 187] on span "temptation" at bounding box center [155, 183] width 39 height 12
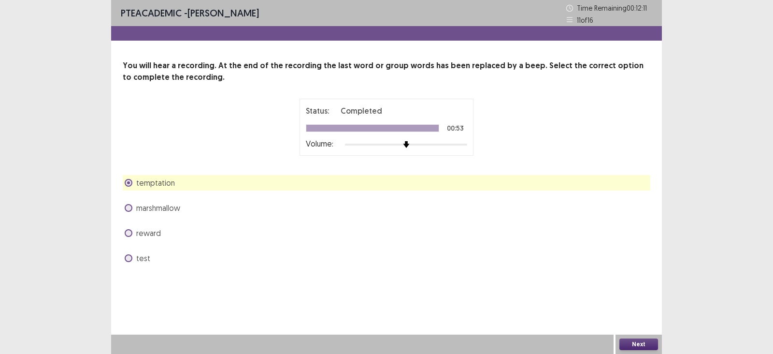
click at [640, 314] on button "Next" at bounding box center [638, 344] width 39 height 12
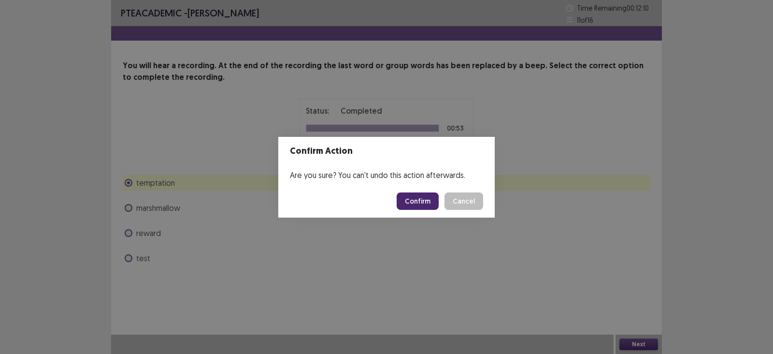
click at [430, 204] on button "Confirm" at bounding box center [418, 200] width 42 height 17
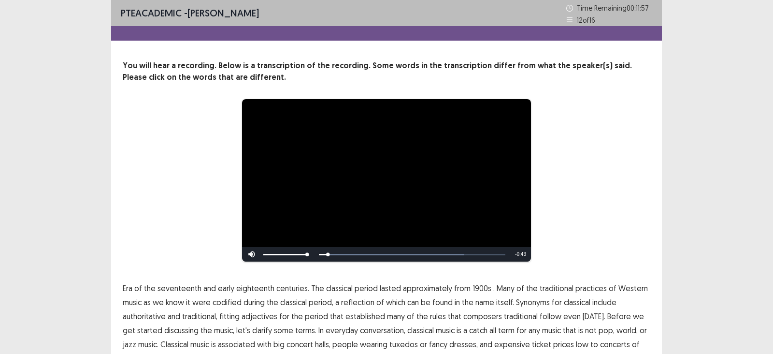
scroll to position [54, 0]
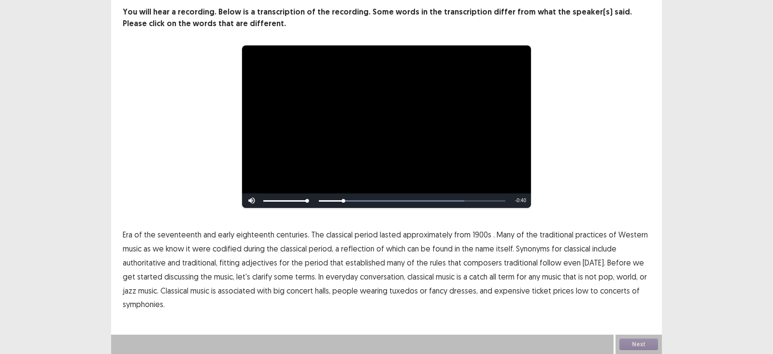
click at [476, 236] on span "1900s" at bounding box center [482, 235] width 19 height 12
click at [521, 264] on span "traditional" at bounding box center [521, 263] width 34 height 12
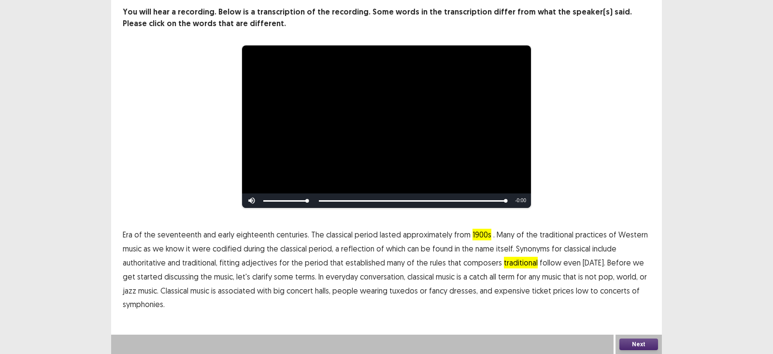
click at [576, 289] on span "low" at bounding box center [582, 291] width 13 height 12
click at [631, 314] on button "Next" at bounding box center [638, 344] width 39 height 12
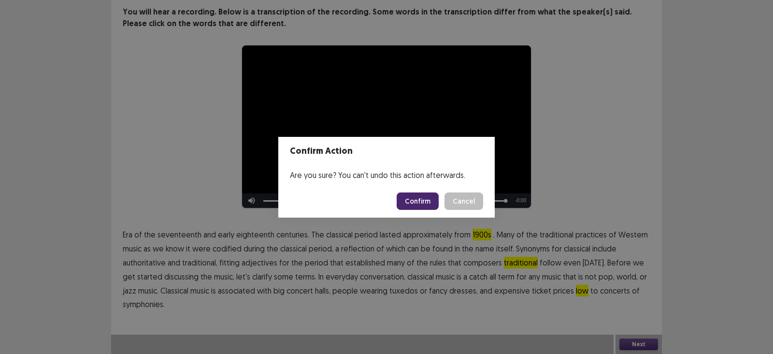
click at [416, 197] on button "Confirm" at bounding box center [418, 200] width 42 height 17
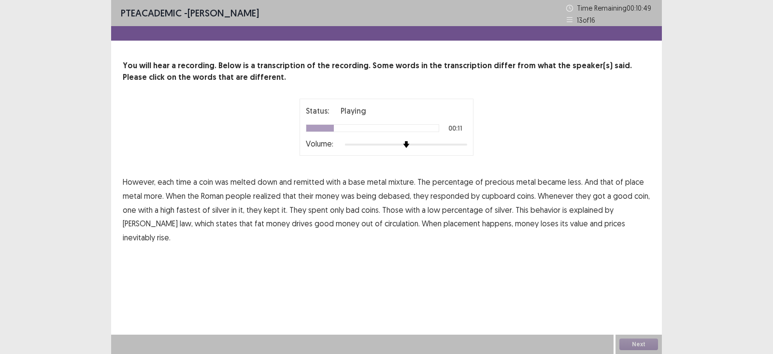
click at [625, 182] on span "place" at bounding box center [634, 182] width 19 height 12
click at [507, 198] on span "cupboard" at bounding box center [498, 196] width 33 height 12
click at [199, 212] on p "However, each time a coin was melted down and remitted with a base metal mixtur…" at bounding box center [387, 210] width 528 height 70
click at [178, 209] on span "fastest" at bounding box center [188, 210] width 24 height 12
click at [255, 223] on span "fat" at bounding box center [260, 223] width 10 height 12
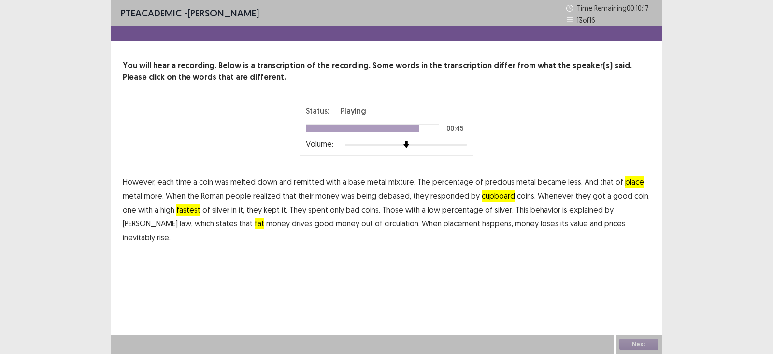
click at [444, 226] on span "placement" at bounding box center [462, 223] width 37 height 12
click at [635, 344] on button "Next" at bounding box center [638, 344] width 39 height 12
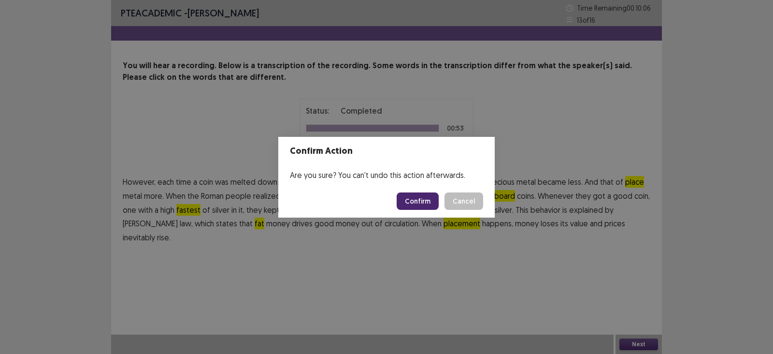
click at [412, 200] on button "Confirm" at bounding box center [418, 200] width 42 height 17
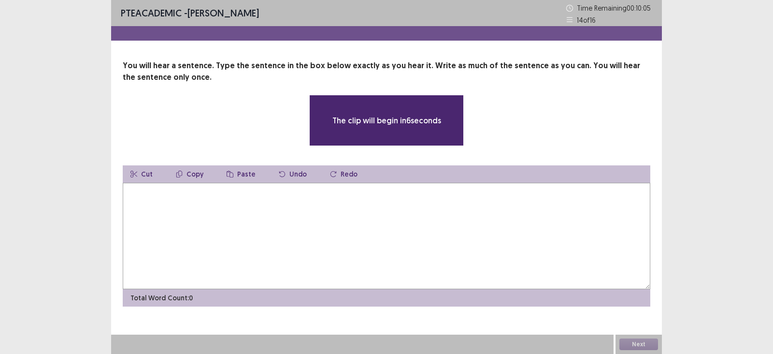
click at [412, 200] on textarea at bounding box center [387, 236] width 528 height 106
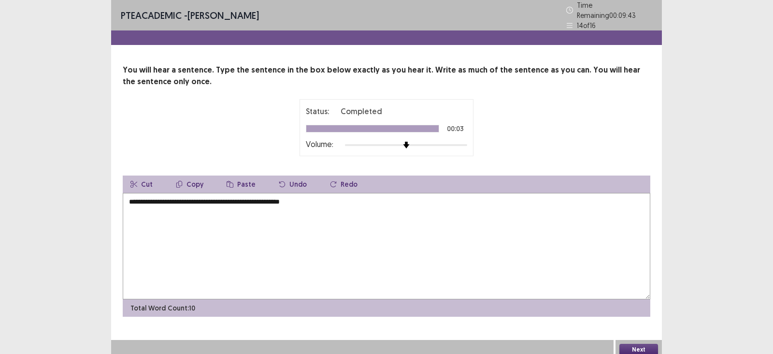
click at [131, 200] on textarea "**********" at bounding box center [387, 246] width 528 height 106
type textarea "**********"
click at [629, 344] on button "Next" at bounding box center [638, 350] width 39 height 12
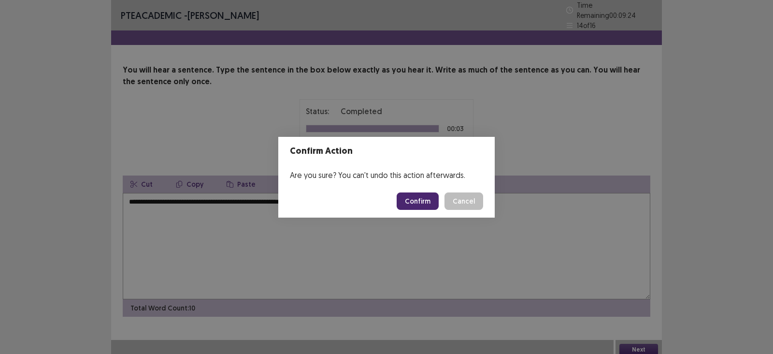
click at [430, 200] on button "Confirm" at bounding box center [418, 200] width 42 height 17
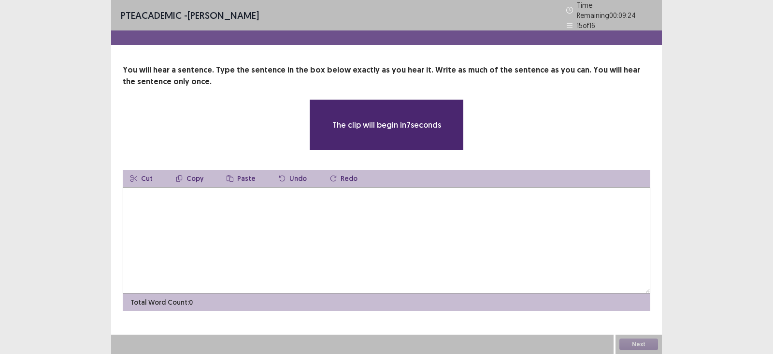
click at [297, 216] on textarea at bounding box center [387, 240] width 528 height 106
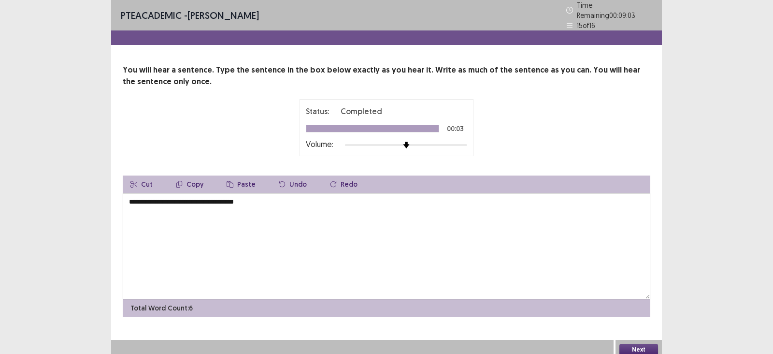
click at [133, 195] on textarea "**********" at bounding box center [387, 246] width 528 height 106
click at [215, 201] on textarea "**********" at bounding box center [387, 246] width 528 height 106
type textarea "**********"
click at [623, 344] on button "Next" at bounding box center [638, 350] width 39 height 12
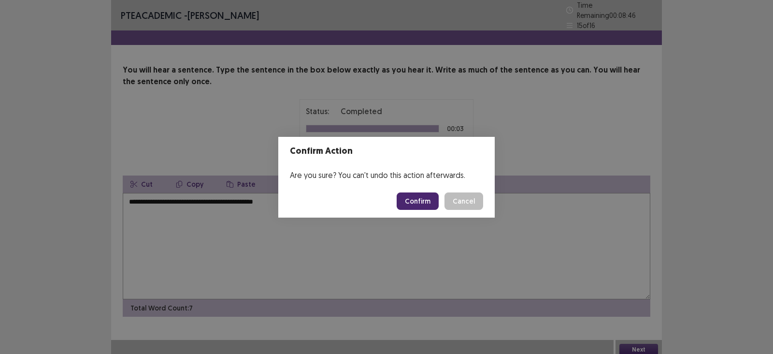
click at [403, 199] on button "Confirm" at bounding box center [418, 200] width 42 height 17
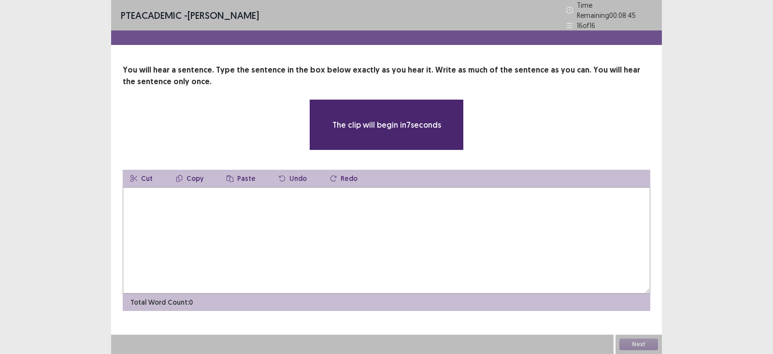
click at [350, 209] on textarea at bounding box center [387, 240] width 528 height 106
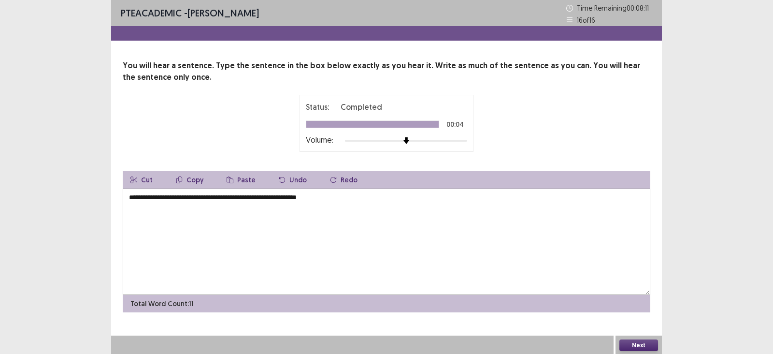
click at [131, 197] on textarea "**********" at bounding box center [387, 241] width 528 height 106
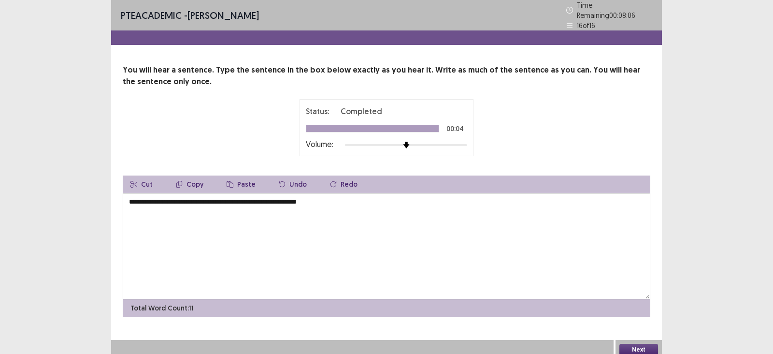
click at [175, 199] on textarea "**********" at bounding box center [387, 246] width 528 height 106
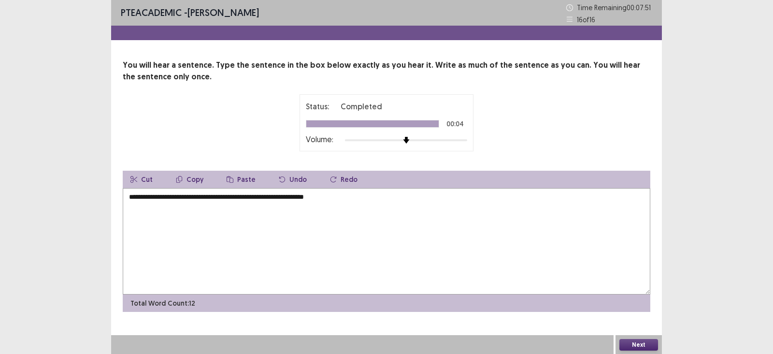
type textarea "**********"
click at [649, 344] on button "Next" at bounding box center [638, 345] width 39 height 12
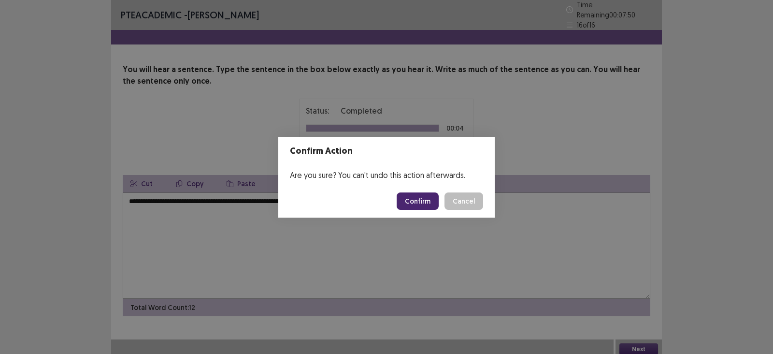
click at [424, 202] on button "Confirm" at bounding box center [418, 200] width 42 height 17
